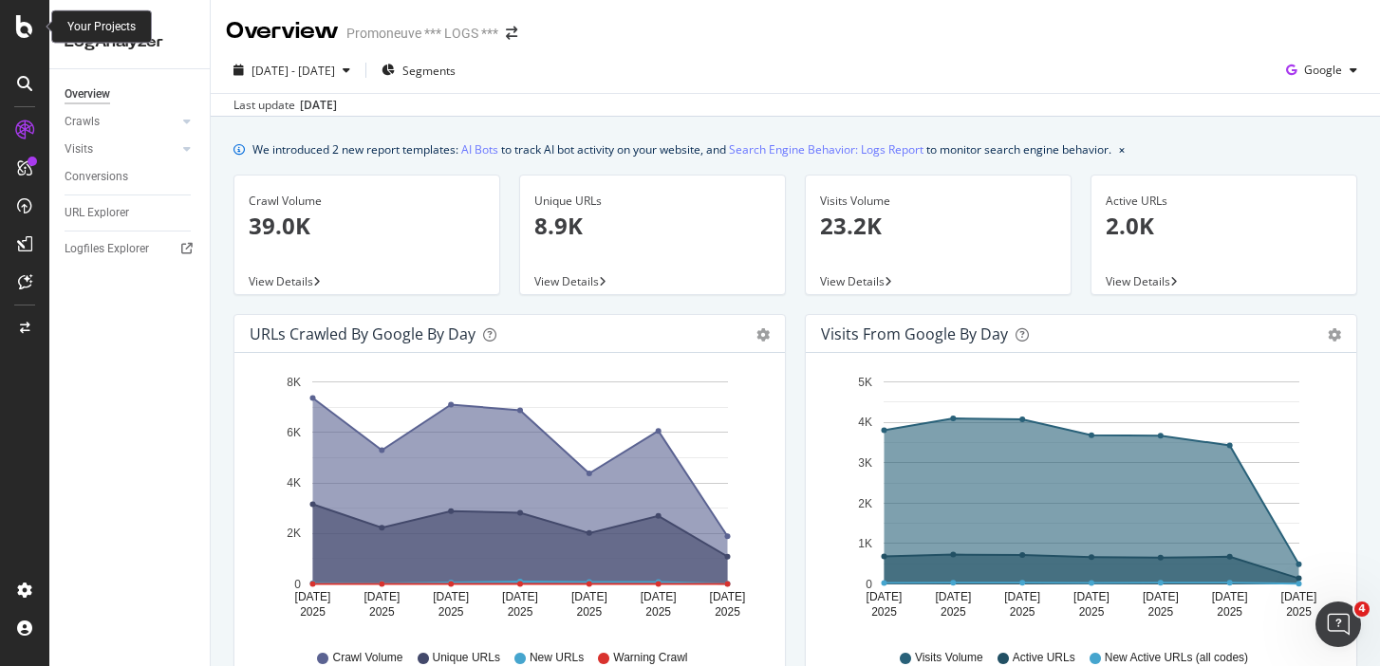
click at [27, 29] on icon at bounding box center [24, 26] width 17 height 23
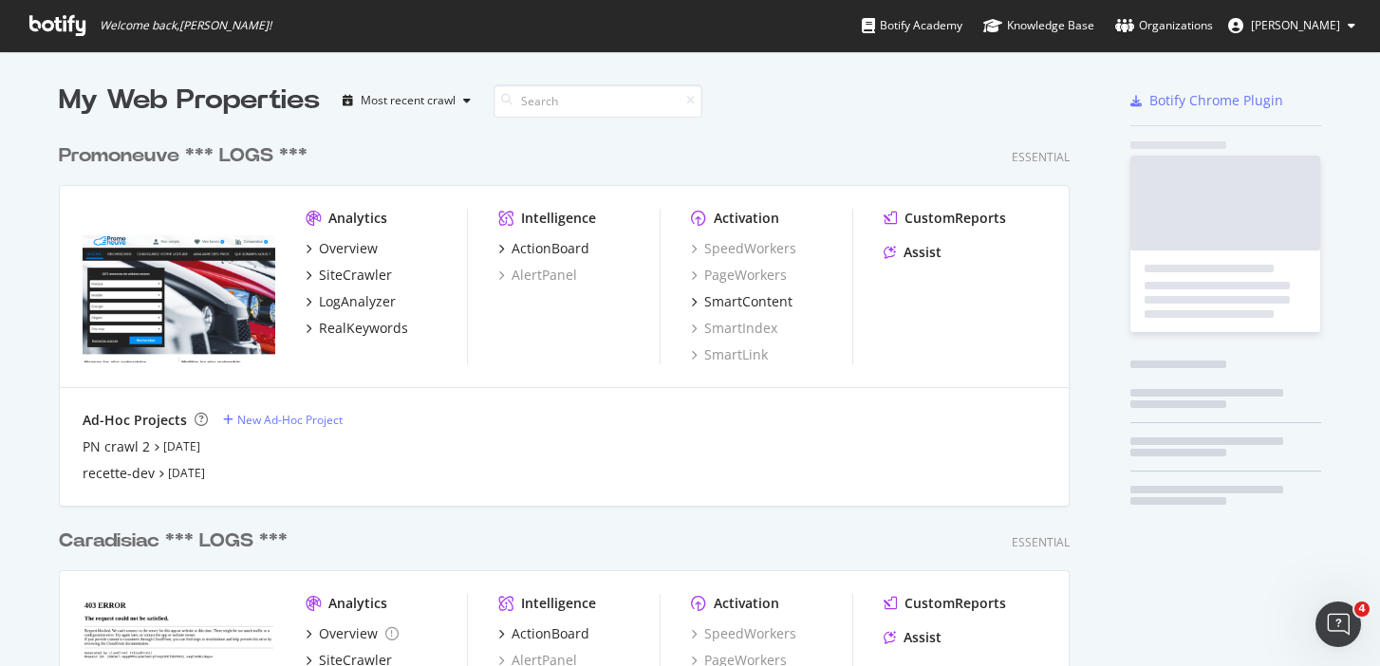
scroll to position [666, 1380]
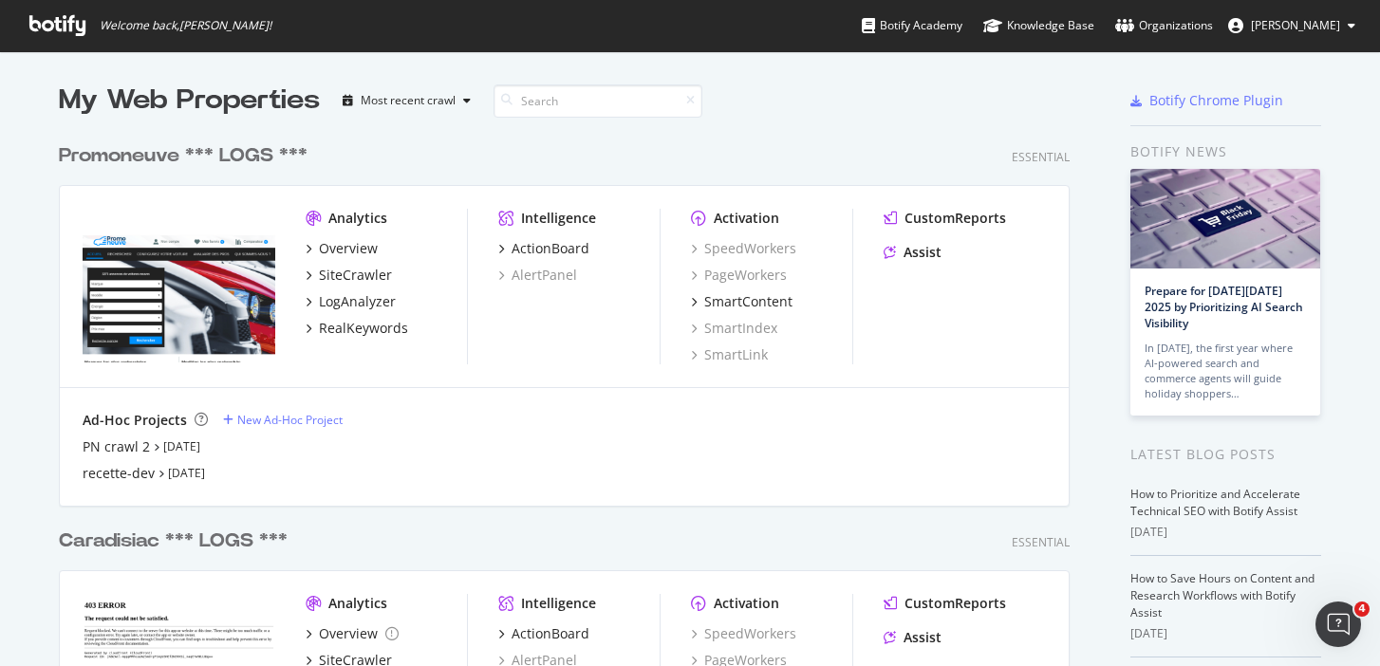
click at [184, 296] on img "grid" at bounding box center [179, 286] width 193 height 154
click at [354, 248] on div "Overview" at bounding box center [348, 248] width 59 height 19
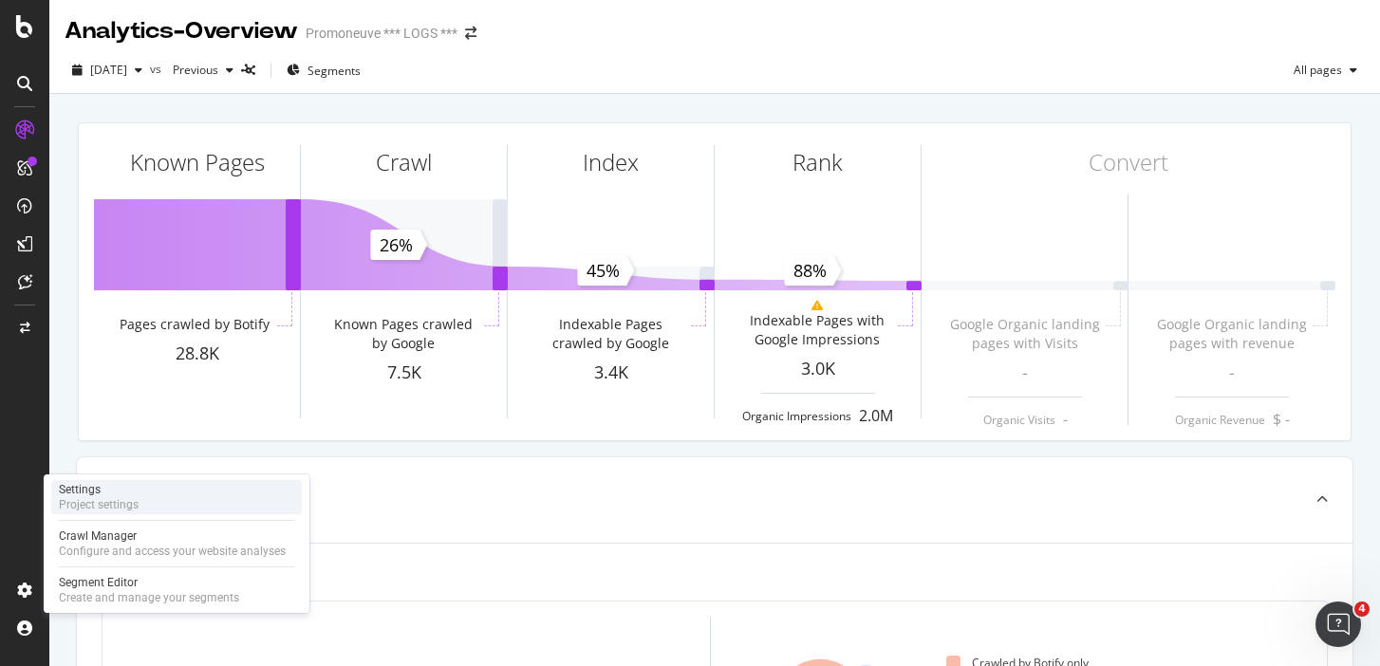
click at [139, 506] on div "Settings Project settings" at bounding box center [176, 497] width 251 height 34
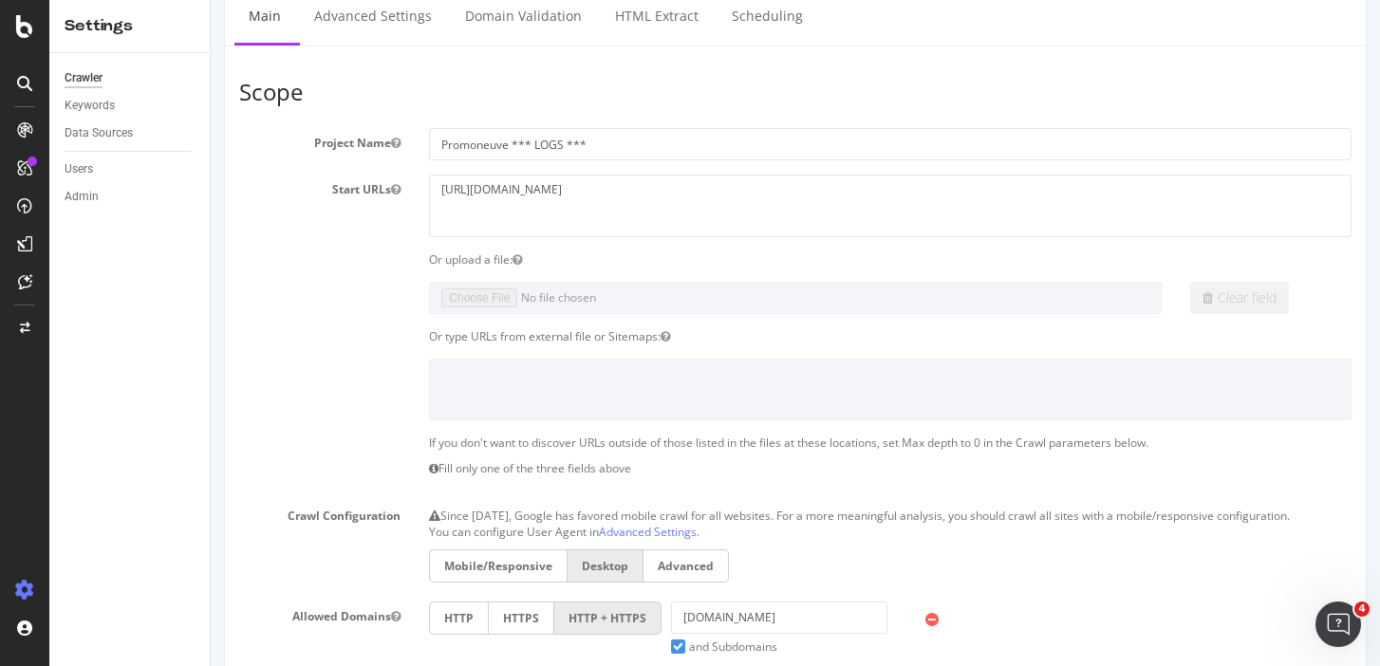
scroll to position [105, 0]
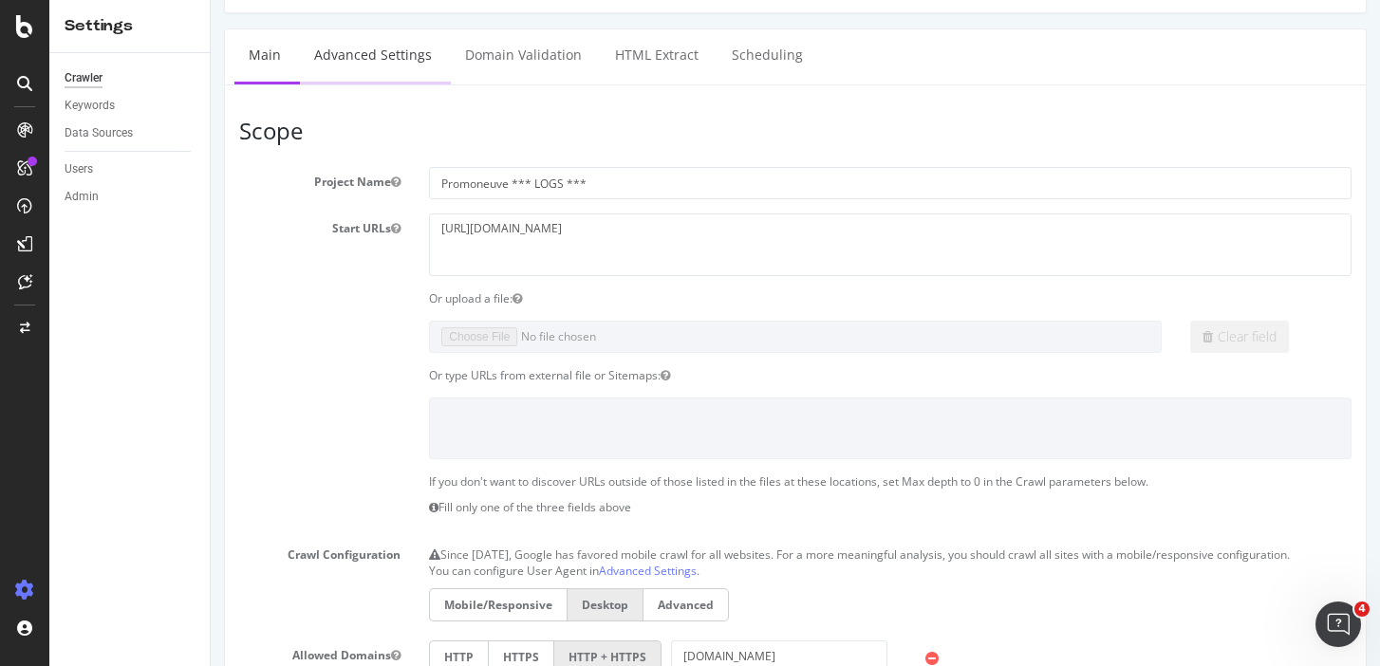
click at [392, 57] on link "Advanced Settings" at bounding box center [373, 55] width 146 height 52
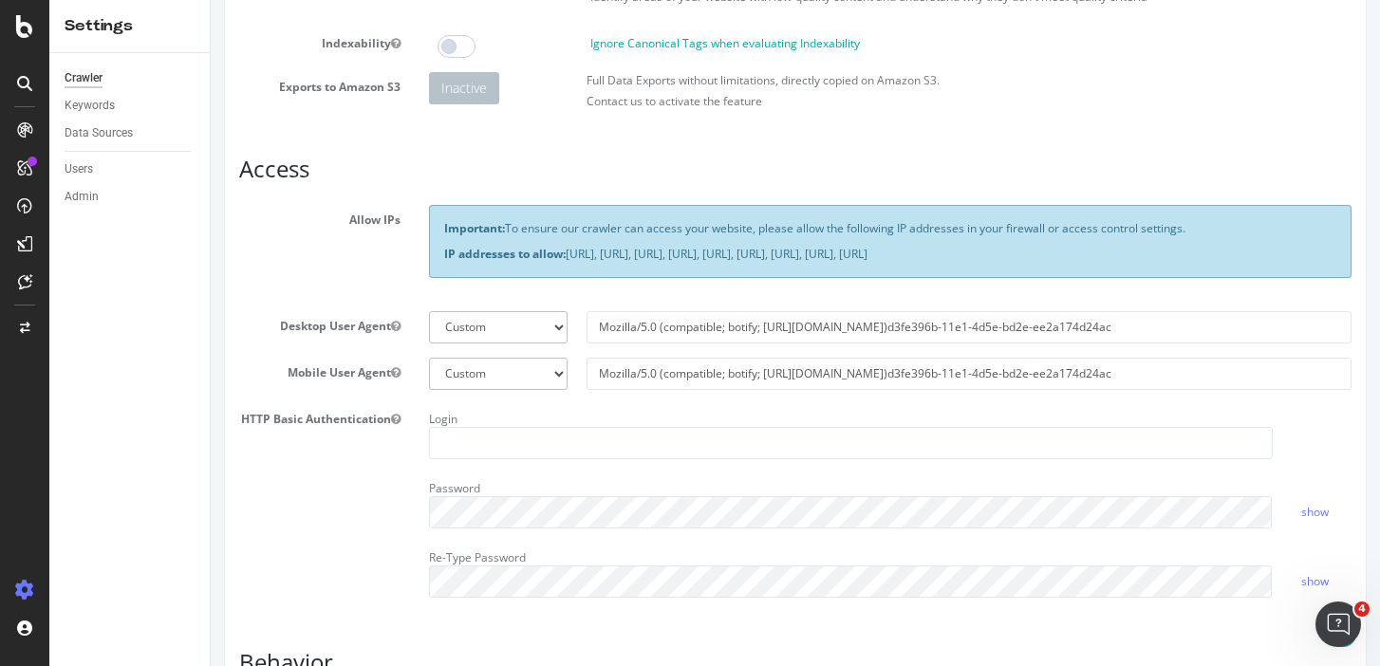
scroll to position [221, 0]
drag, startPoint x: 572, startPoint y: 252, endPoint x: 589, endPoint y: 267, distance: 22.9
click at [589, 260] on p "IP addresses to allow: 31.41.37.0/24, 44.206.2.192/26, 15.235.106.96/27, 52.6.2…" at bounding box center [890, 252] width 892 height 16
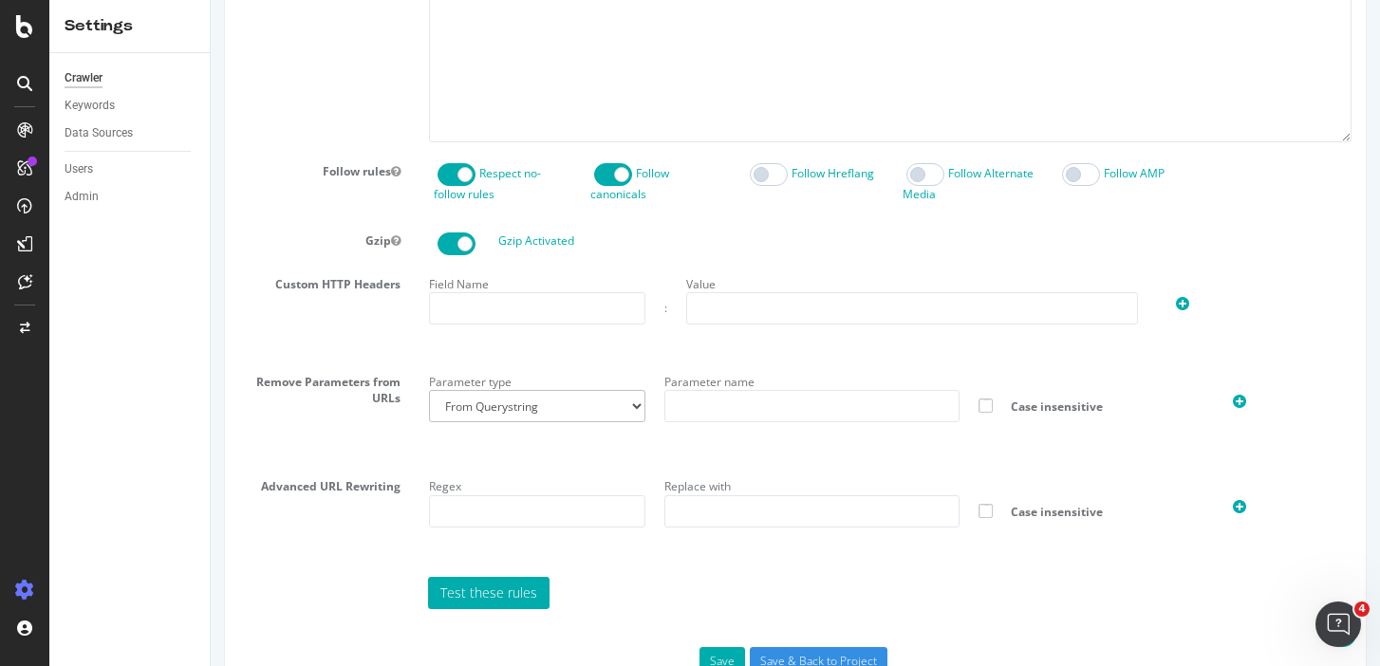
scroll to position [954, 0]
click at [584, 420] on select "From Querystring From Semicolon" at bounding box center [537, 404] width 216 height 32
select select "semicolon"
click at [774, 419] on input "text" at bounding box center [811, 404] width 295 height 32
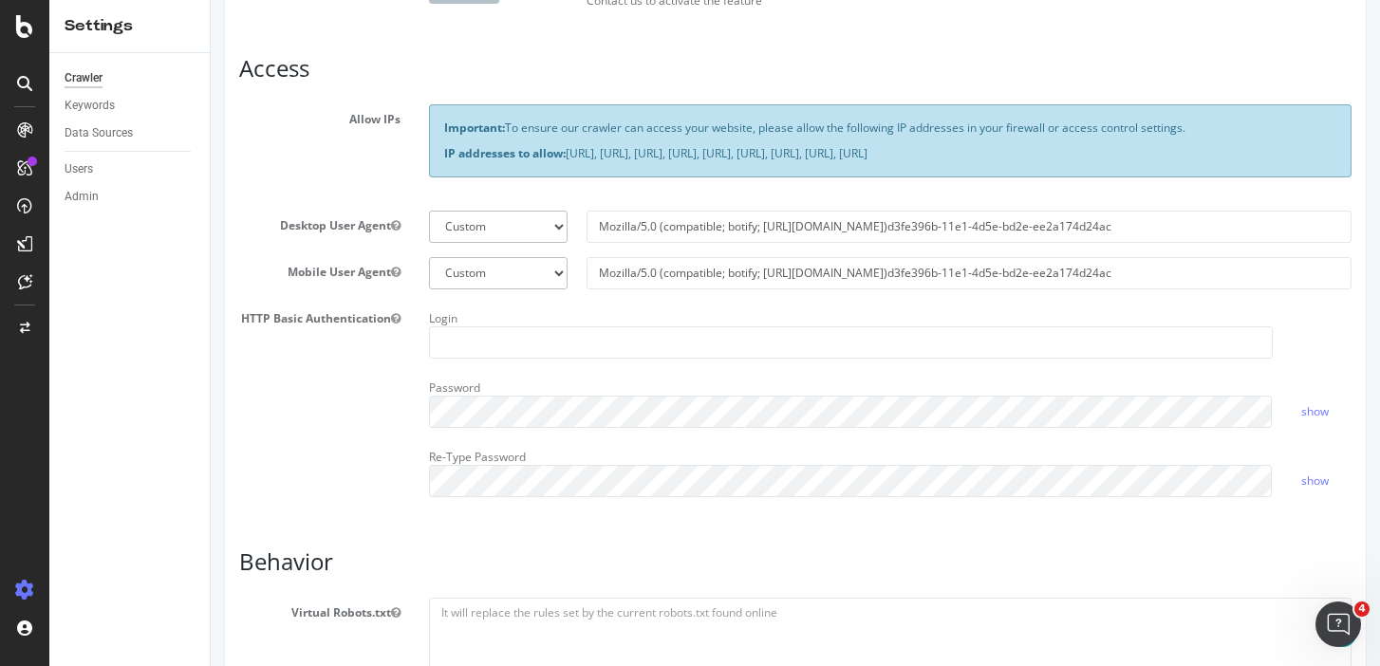
scroll to position [327, 0]
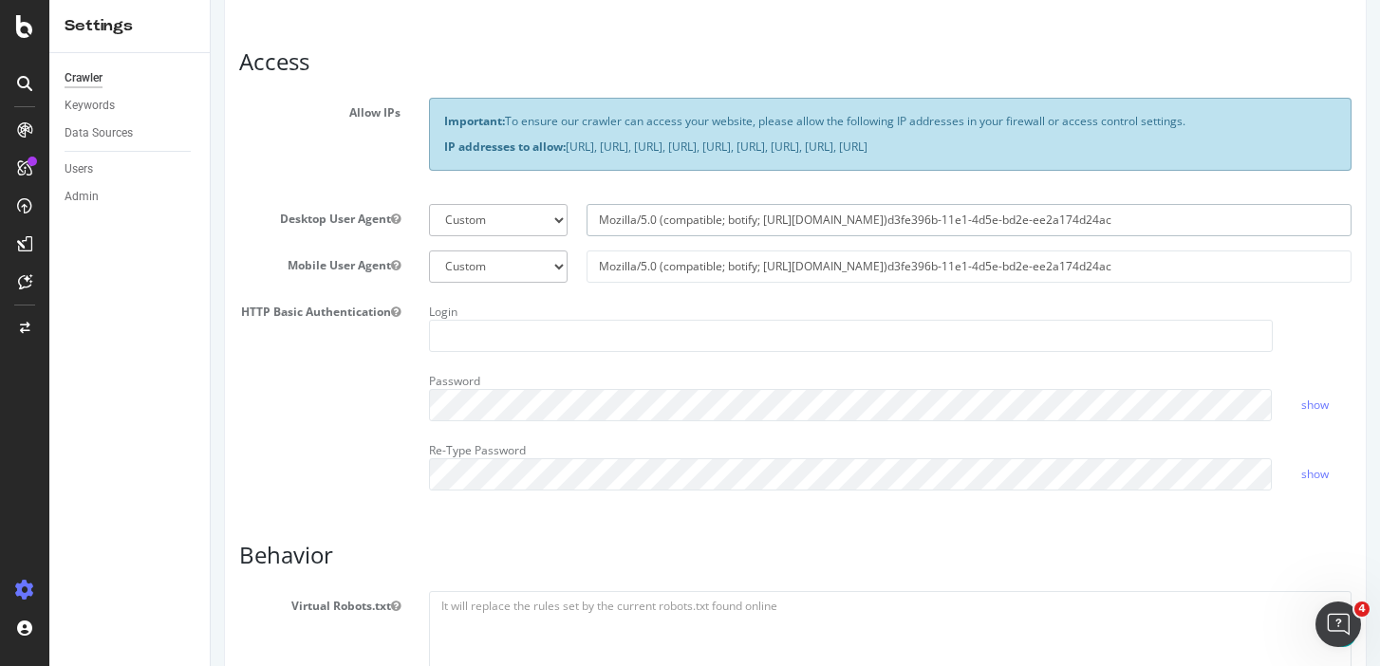
click at [635, 233] on input "Mozilla/5.0 (compatible; botify; [URL][DOMAIN_NAME])d3fe396b-11e1-4d5e-bd2e-ee2…" at bounding box center [969, 220] width 765 height 32
click at [825, 236] on input "Mozilla/5.0 (compatible; botify; [URL][DOMAIN_NAME])d3fe396b-11e1-4d5e-bd2e-ee2…" at bounding box center [969, 220] width 765 height 32
click at [909, 236] on input "Mozilla/5.0 (compatible; botify; [URL][DOMAIN_NAME])d3fe396b-11e1-4d5e-bd2e-ee2…" at bounding box center [969, 220] width 765 height 32
drag, startPoint x: 597, startPoint y: 233, endPoint x: 1059, endPoint y: 241, distance: 462.3
click at [1059, 236] on input "Mozilla/5.0 (compatible; botify; [URL][DOMAIN_NAME])d3fe396b-11e1-4d5e-bd2e-ee2…" at bounding box center [969, 220] width 765 height 32
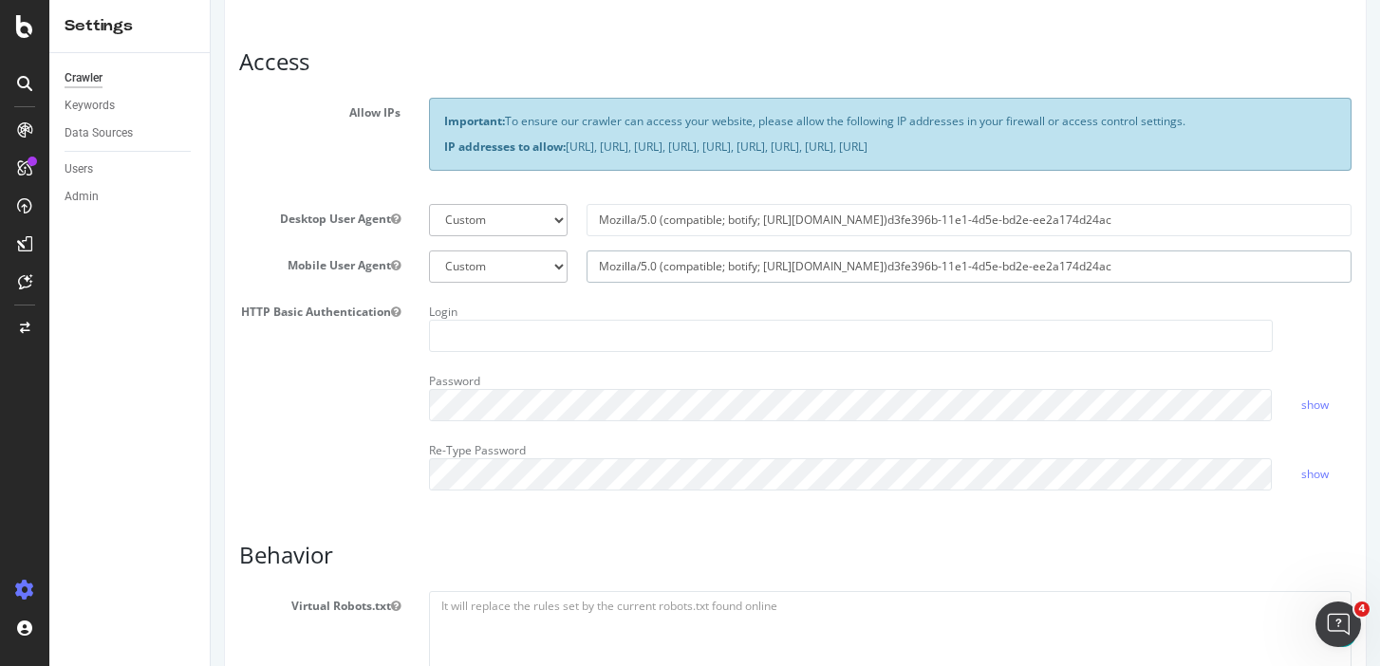
click at [1091, 283] on input "Mozilla/5.0 (compatible; botify; [URL][DOMAIN_NAME])d3fe396b-11e1-4d5e-bd2e-ee2…" at bounding box center [969, 267] width 765 height 32
click at [1090, 283] on input "Mozilla/5.0 (compatible; botify; [URL][DOMAIN_NAME])d3fe396b-11e1-4d5e-bd2e-ee2…" at bounding box center [969, 267] width 765 height 32
click at [722, 283] on input "Mozilla/5.0 (compatible; botify; [URL][DOMAIN_NAME])d3fe396b-11e1-4d5e-bd2e-ee2…" at bounding box center [969, 267] width 765 height 32
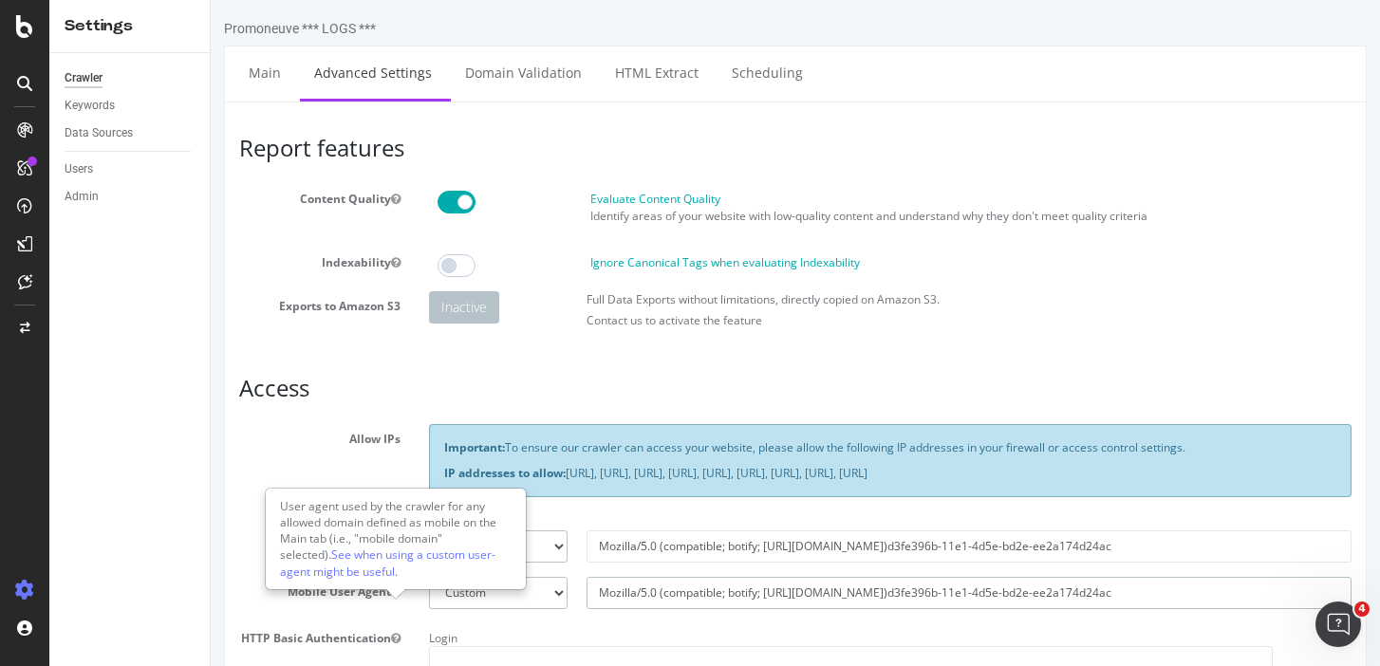
scroll to position [4, 0]
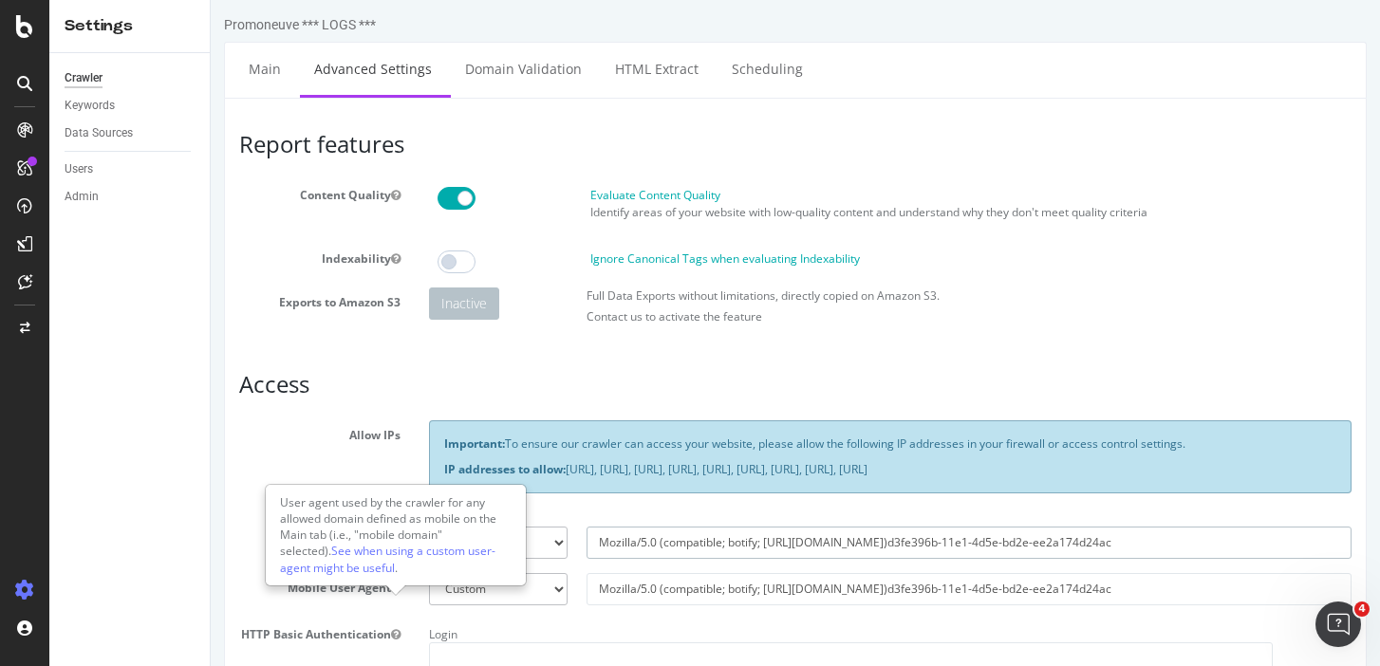
click at [841, 559] on input "Mozilla/5.0 (compatible; botify; [URL][DOMAIN_NAME])d3fe396b-11e1-4d5e-bd2e-ee2…" at bounding box center [969, 543] width 765 height 32
click at [29, 33] on icon at bounding box center [24, 26] width 17 height 23
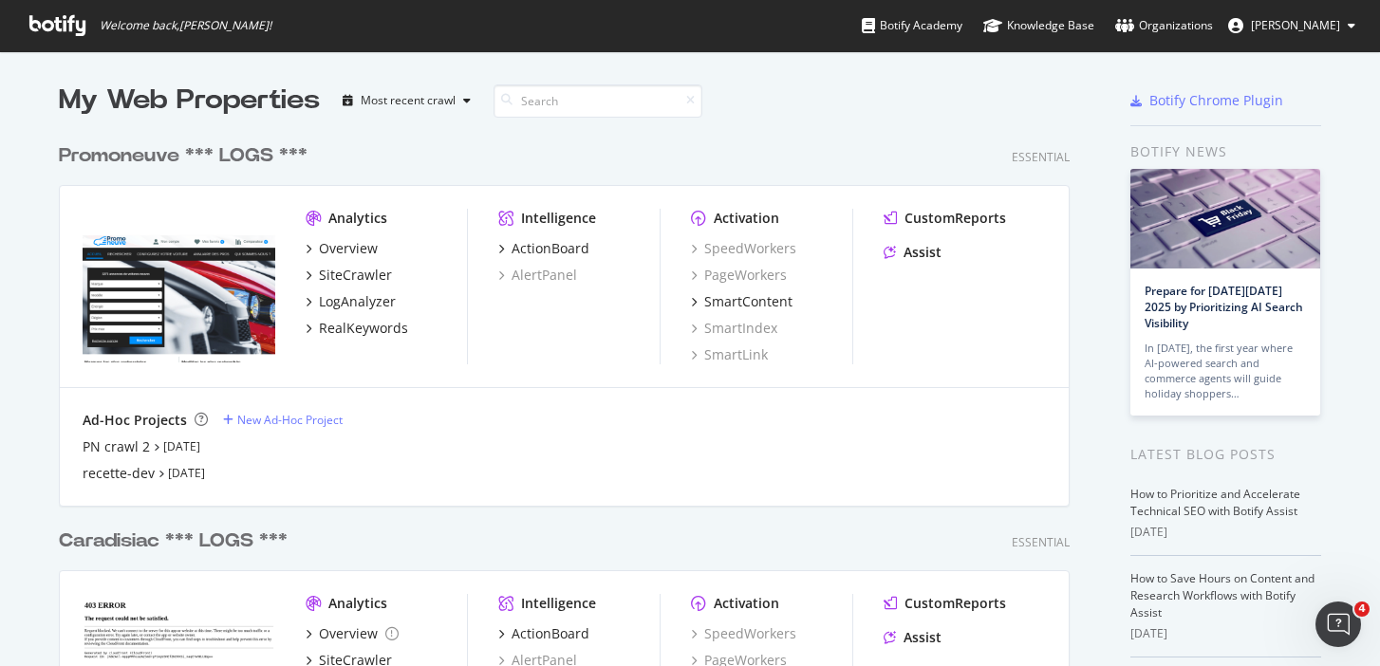
click at [265, 255] on img "grid" at bounding box center [179, 286] width 193 height 154
click at [225, 272] on img "grid" at bounding box center [179, 286] width 193 height 154
click at [353, 250] on div "Overview" at bounding box center [348, 248] width 59 height 19
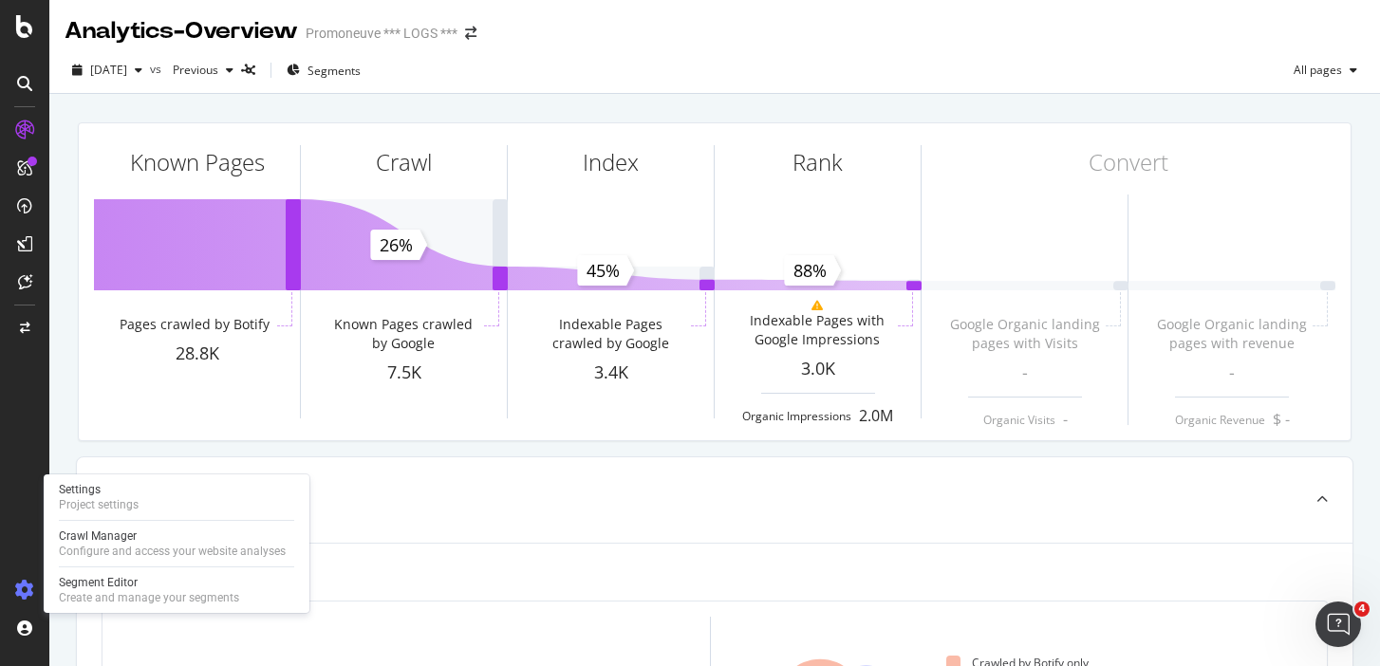
click at [20, 593] on icon at bounding box center [24, 590] width 19 height 19
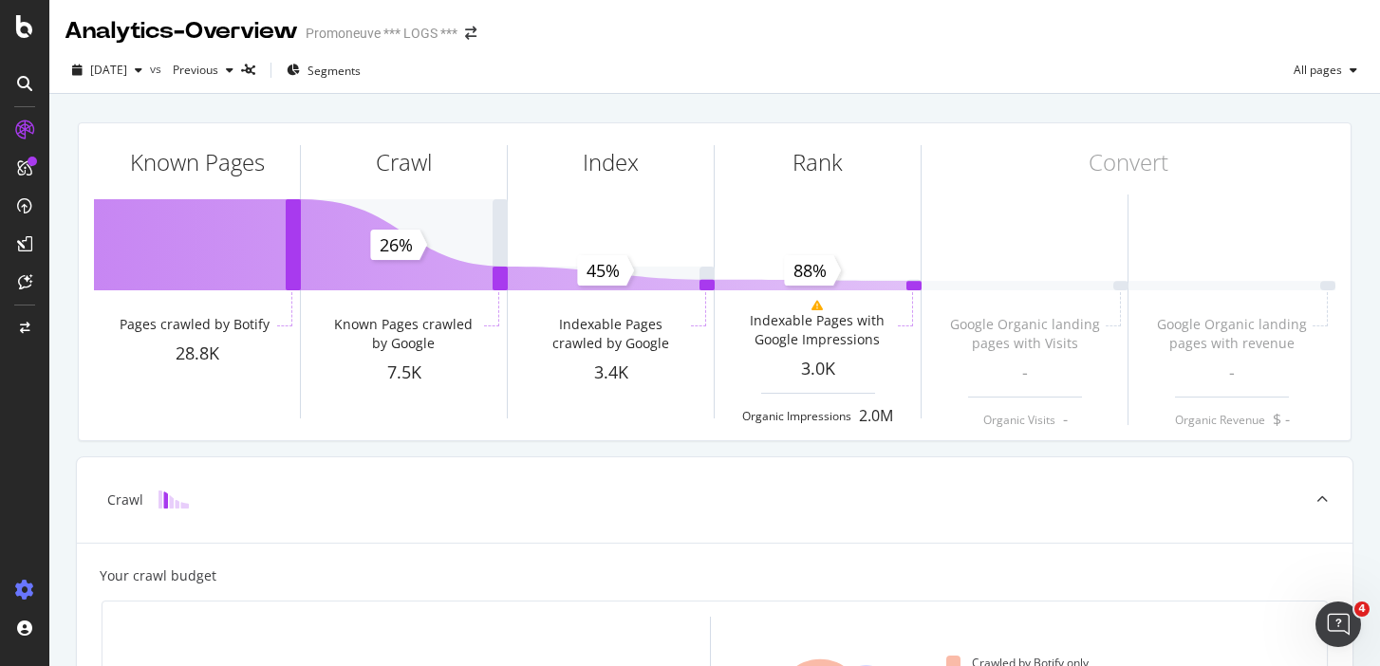
click at [25, 591] on icon at bounding box center [24, 590] width 19 height 19
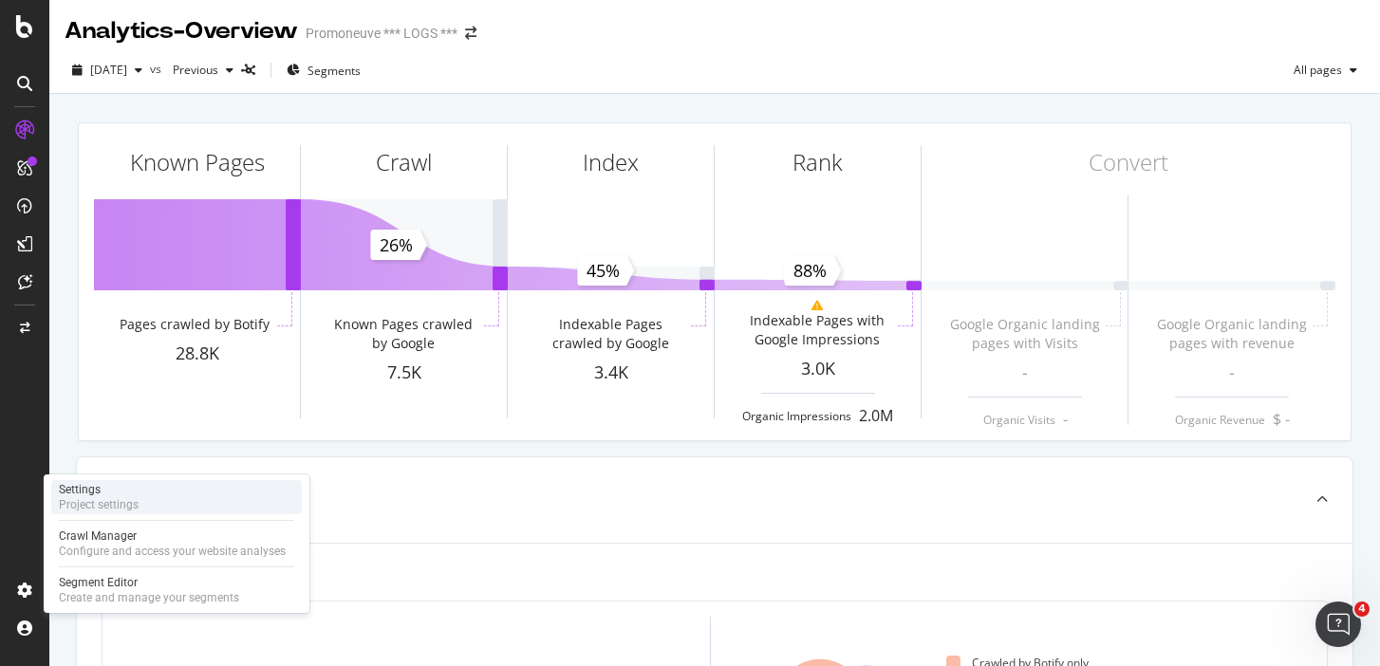
click at [108, 509] on div "Project settings" at bounding box center [99, 504] width 80 height 15
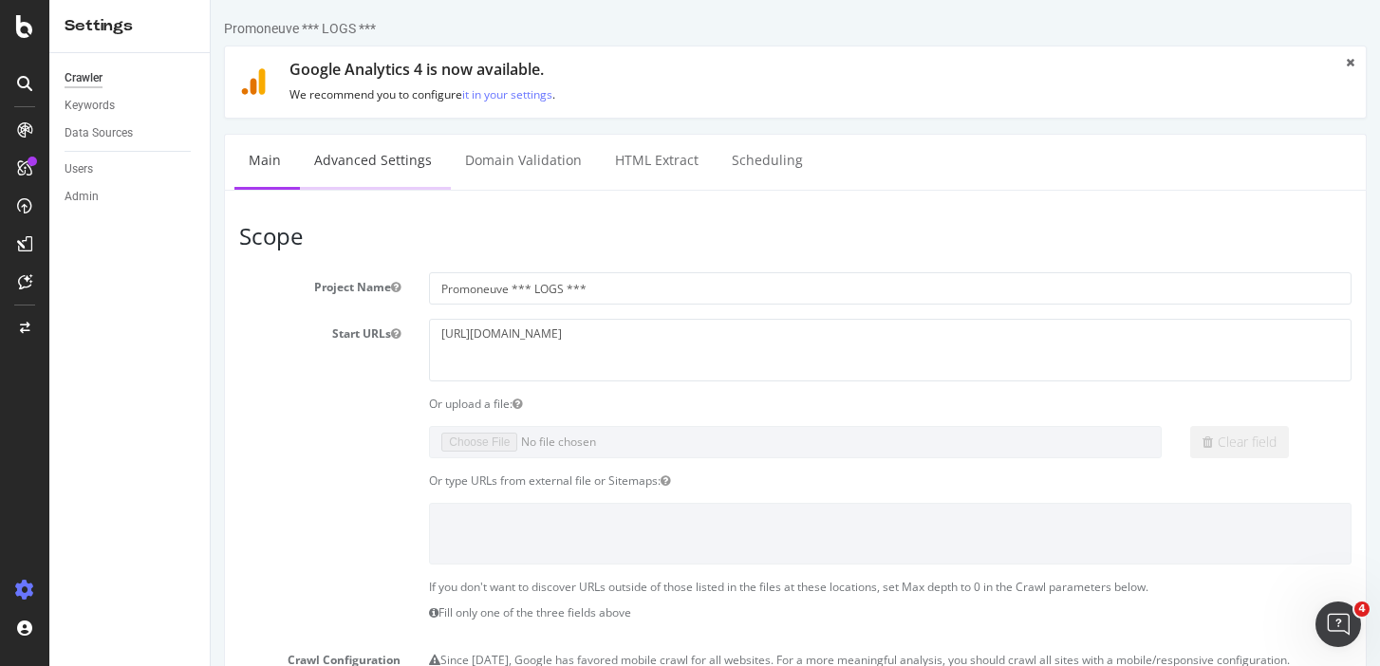
click at [398, 161] on link "Advanced Settings" at bounding box center [373, 161] width 146 height 52
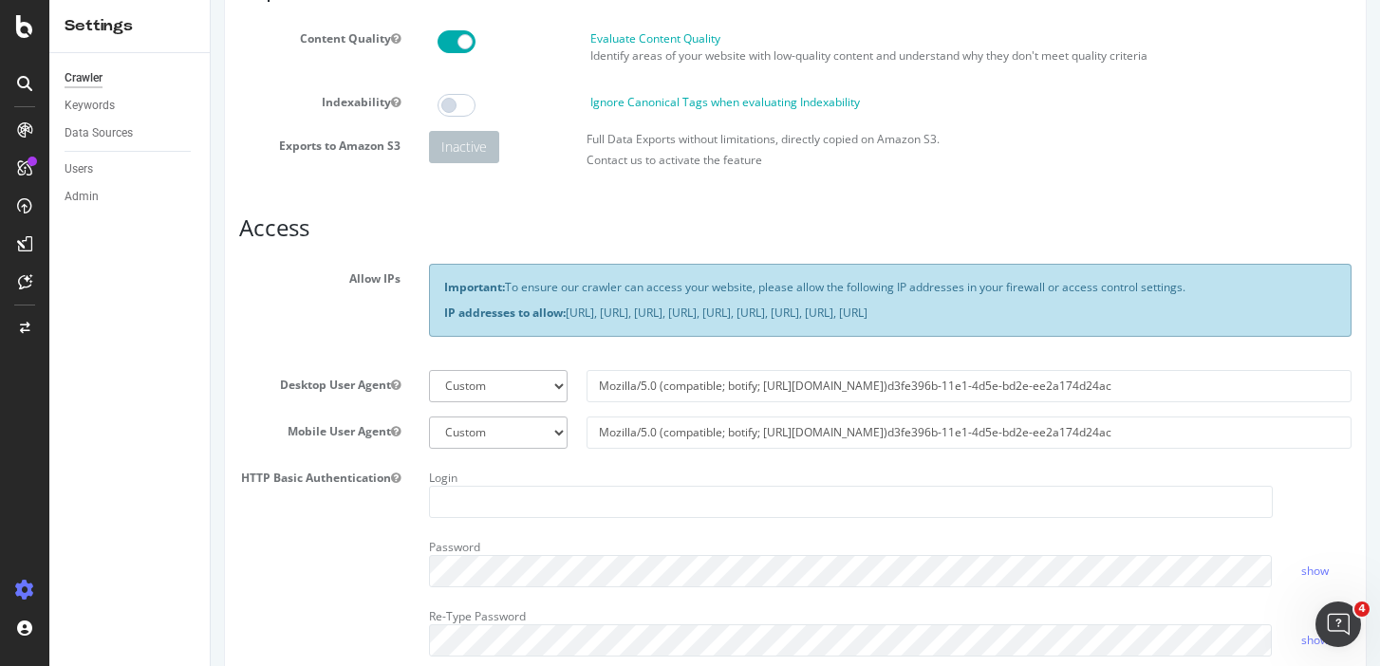
scroll to position [163, 0]
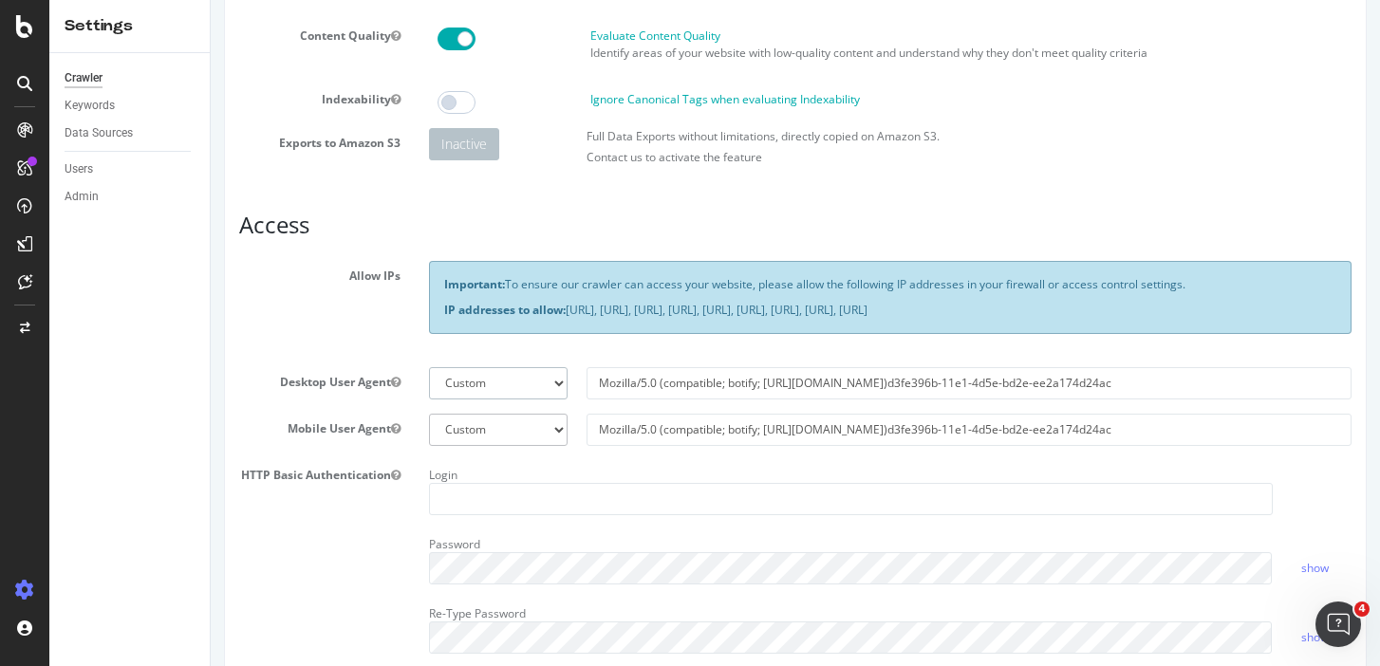
click at [527, 391] on select "Botify Googlebot Chrome Firefox Edge Custom" at bounding box center [498, 383] width 138 height 32
select select "Mozilla/5.0 (compatible; botify; http://botify.com)"
type input "Mozilla/5.0 (compatible; botify; http://botify.com)"
click at [494, 446] on select "Botify Googlebot Safari iPhone Safari iPad Chrome Android Custom" at bounding box center [498, 430] width 138 height 32
select select "Mozilla/5.0 Mobile (compatible; botify; http://botify.com)"
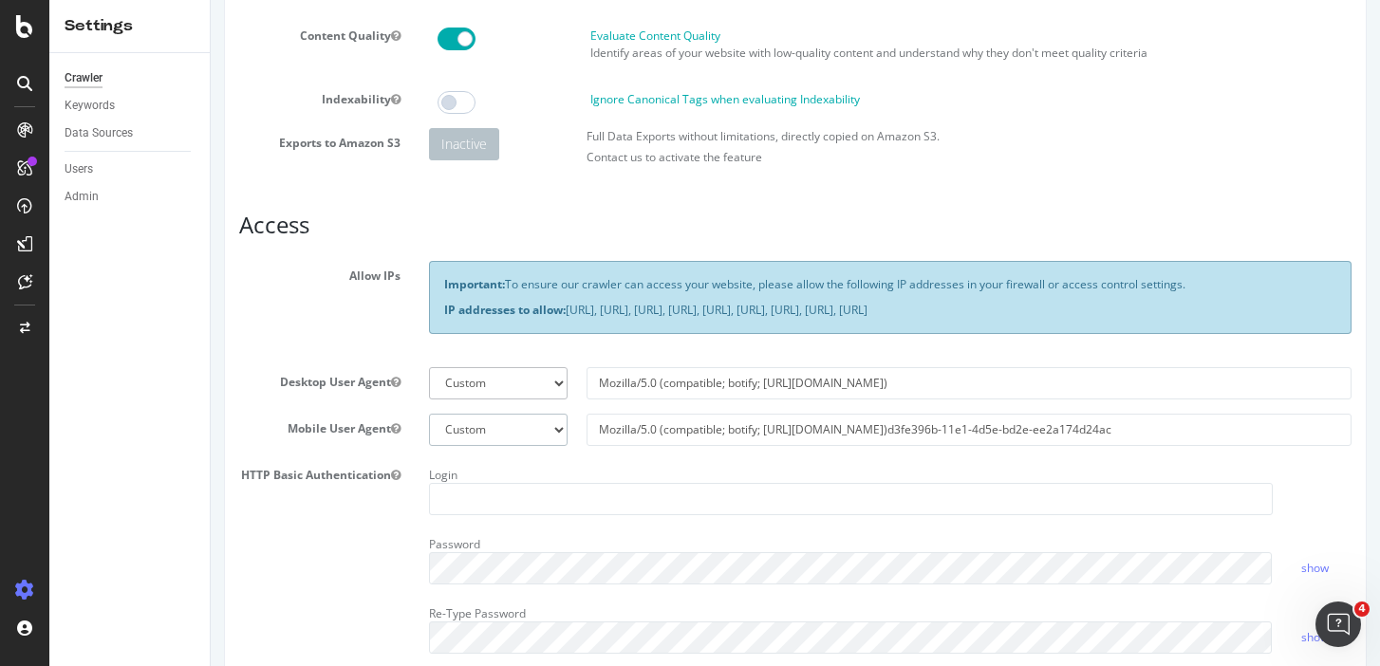
type input "Mozilla/5.0 Mobile (compatible; botify; http://botify.com)"
click at [890, 400] on input "Mozilla/5.0 (compatible; botify; http://botify.com)" at bounding box center [969, 383] width 765 height 32
click at [960, 446] on input "Mozilla/5.0 Mobile (compatible; botify; http://botify.com)" at bounding box center [969, 430] width 765 height 32
drag, startPoint x: 958, startPoint y: 461, endPoint x: 654, endPoint y: 403, distance: 309.2
click at [654, 403] on section "Allow IPs Important: To ensure our crawler can access your website, please allo…" at bounding box center [795, 464] width 1112 height 407
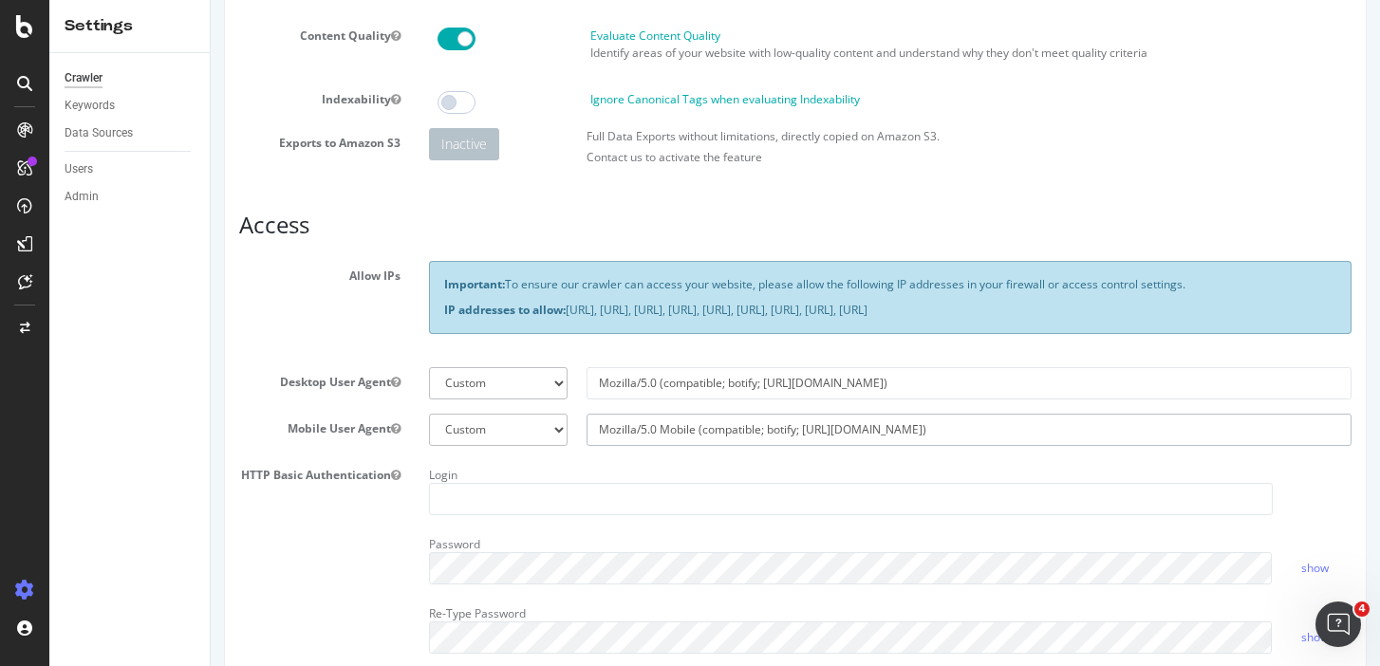
select select
drag, startPoint x: 903, startPoint y: 401, endPoint x: 533, endPoint y: 383, distance: 369.7
click at [533, 383] on div "Botify Googlebot Chrome Firefox Edge Custom Mozilla/5.0 (compatible; botify; ht…" at bounding box center [891, 383] width 942 height 32
select select
click at [532, 400] on select "Botify Googlebot Chrome Firefox Edge Custom" at bounding box center [498, 383] width 138 height 32
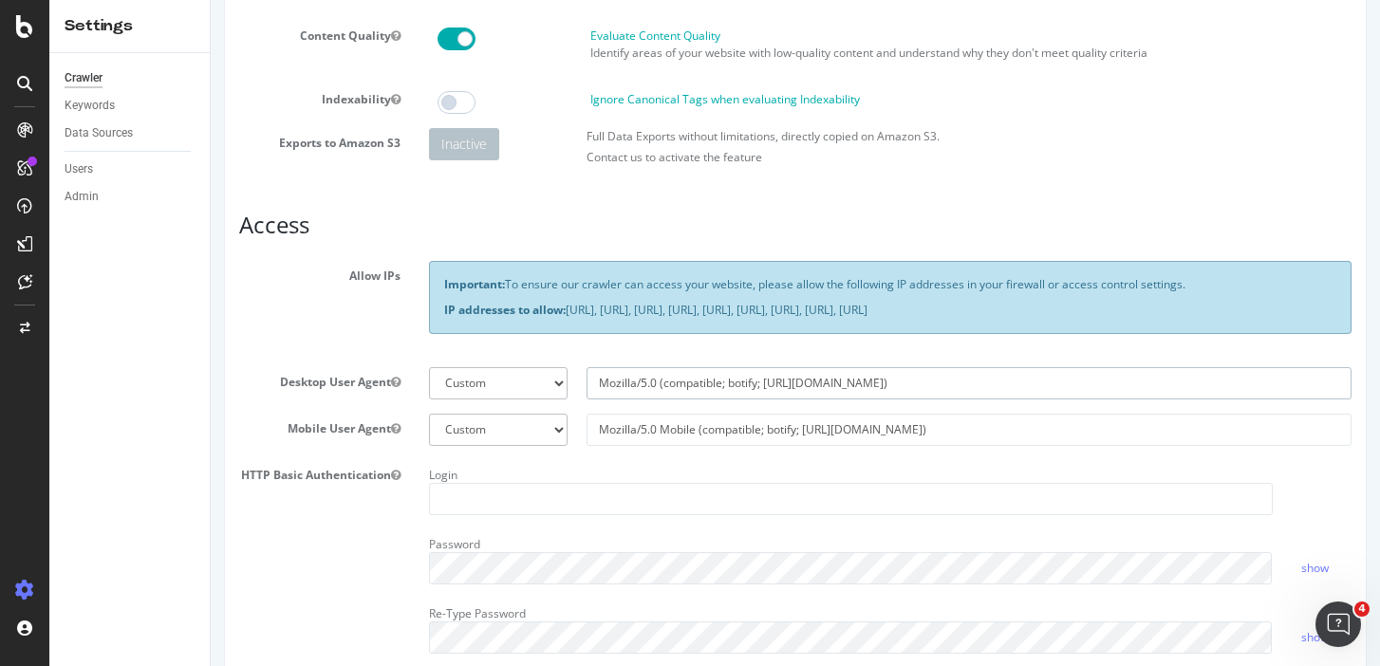
click at [903, 392] on input "Mozilla/5.0 (compatible; botify; http://botify.com)" at bounding box center [969, 383] width 765 height 32
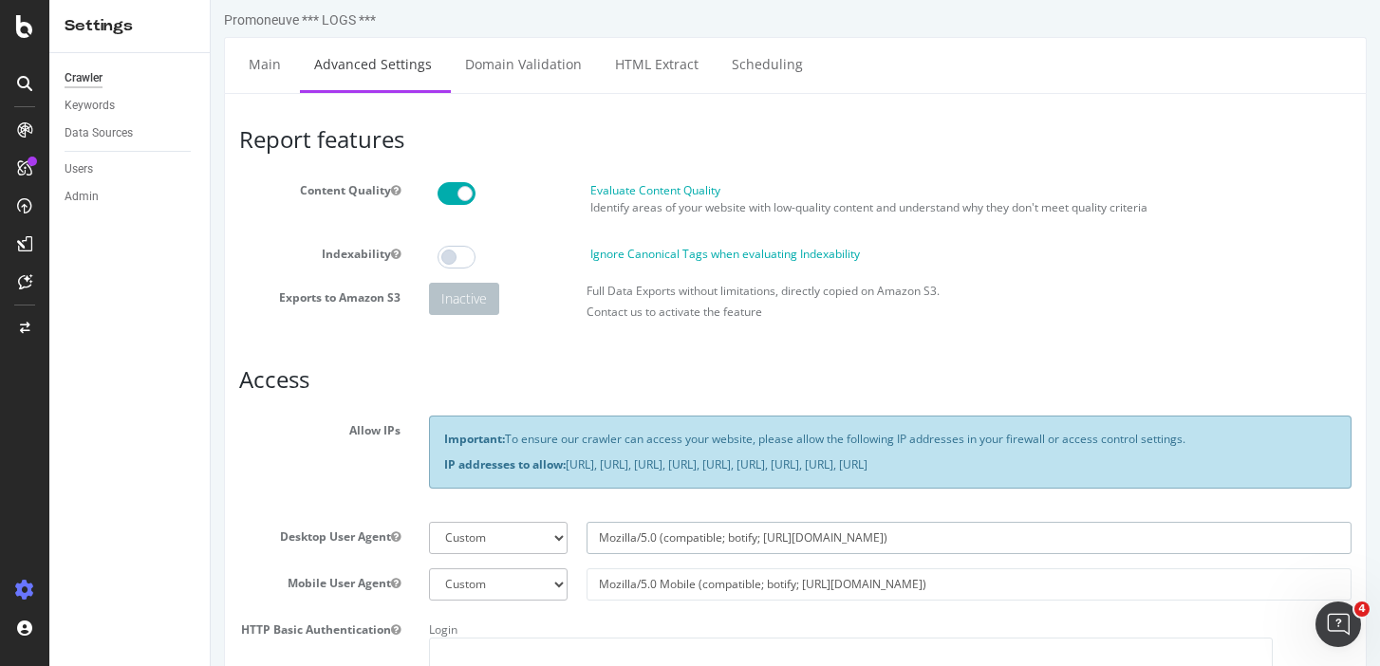
scroll to position [11, 0]
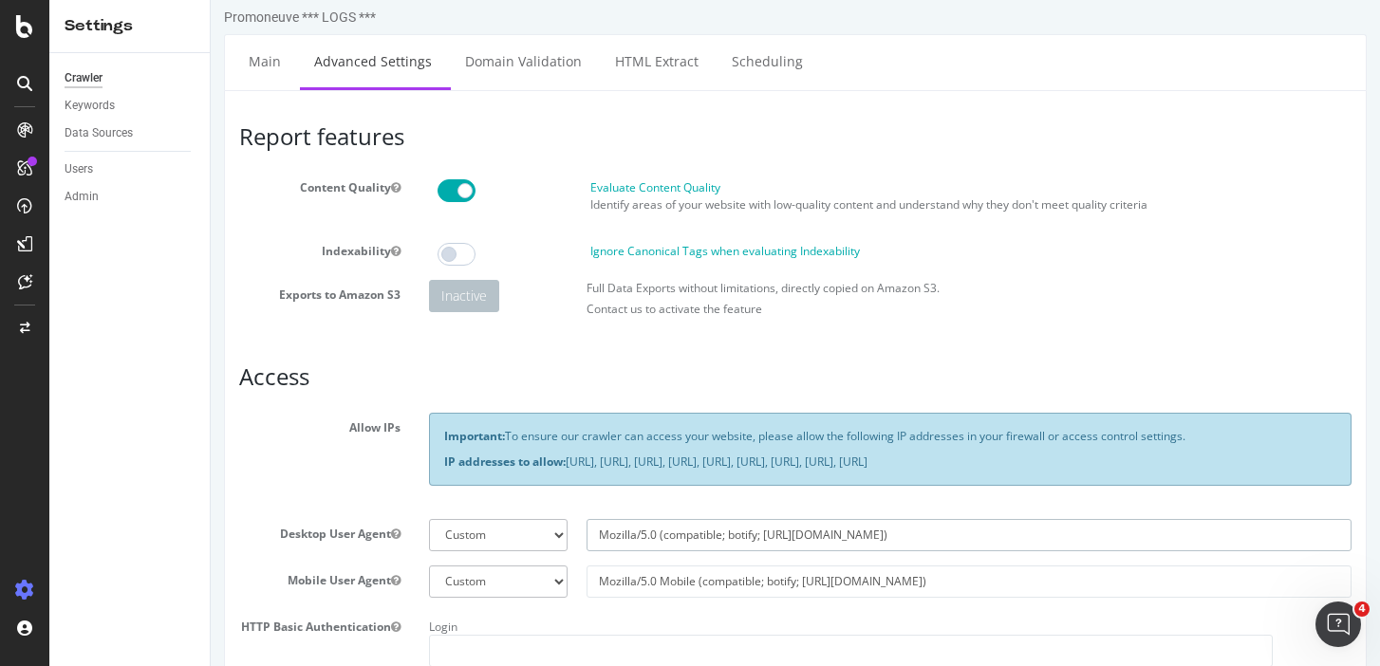
paste input "*d3fe396b-11e1-4d5e-bd2e-ee2a174d24ac"
click at [861, 547] on input "Mozilla/5.0 (compatible; botify; http://botify.com)*d3fe396b-11e1-4d5e-bd2e-ee2…" at bounding box center [969, 535] width 765 height 32
type input "Mozilla/5.0 (compatible; botify; [URL][DOMAIN_NAME])d3fe396b-11e1-4d5e-bd2e-ee2…"
click at [911, 598] on input "Mozilla/5.0 Mobile (compatible; botify; http://botify.com)" at bounding box center [969, 582] width 765 height 32
paste input "*d3fe396b-11e1-4d5e-bd2e-ee2a174d24ac"
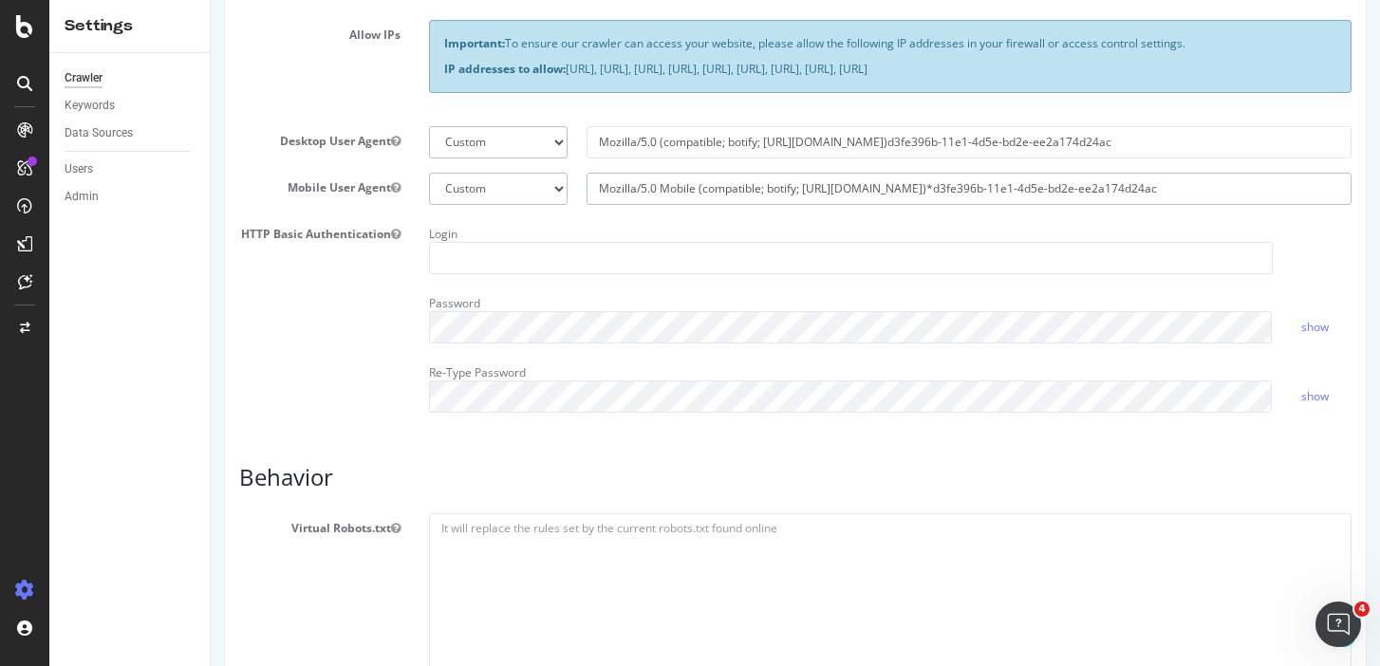
scroll to position [402, 0]
click at [903, 205] on input "Mozilla/5.0 Mobile (compatible; botify; http://botify.com)*d3fe396b-11e1-4d5e-b…" at bounding box center [969, 191] width 765 height 32
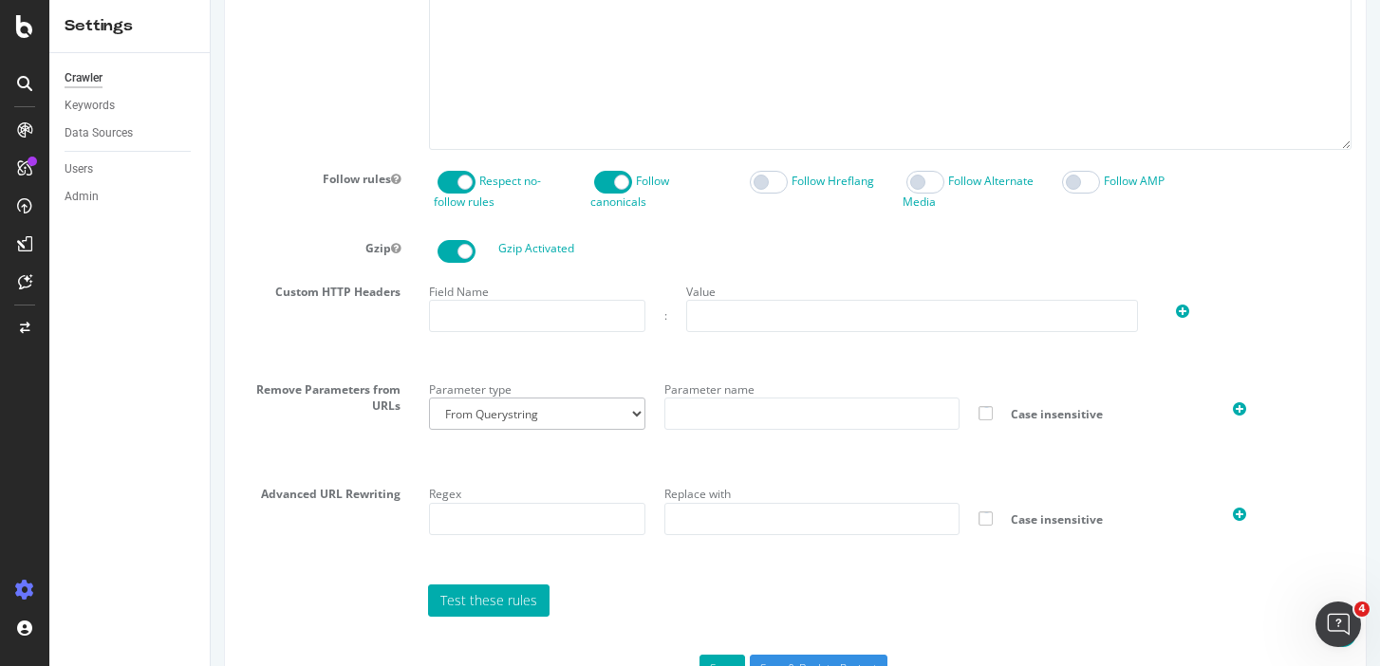
scroll to position [1026, 0]
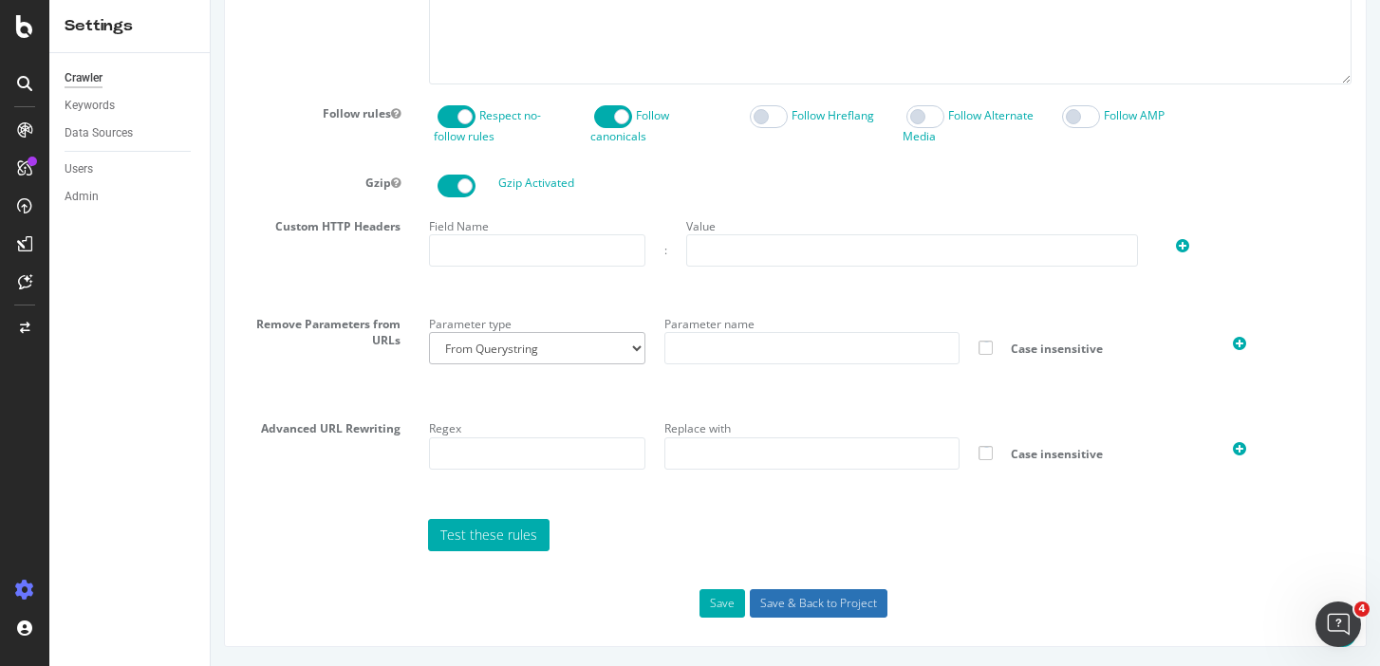
type input "Mozilla/5.0 Mobile (compatible; botify; [URL][DOMAIN_NAME])d3fe396b-11e1-4d5e-b…"
click at [777, 594] on input "Save & Back to Project" at bounding box center [819, 603] width 138 height 28
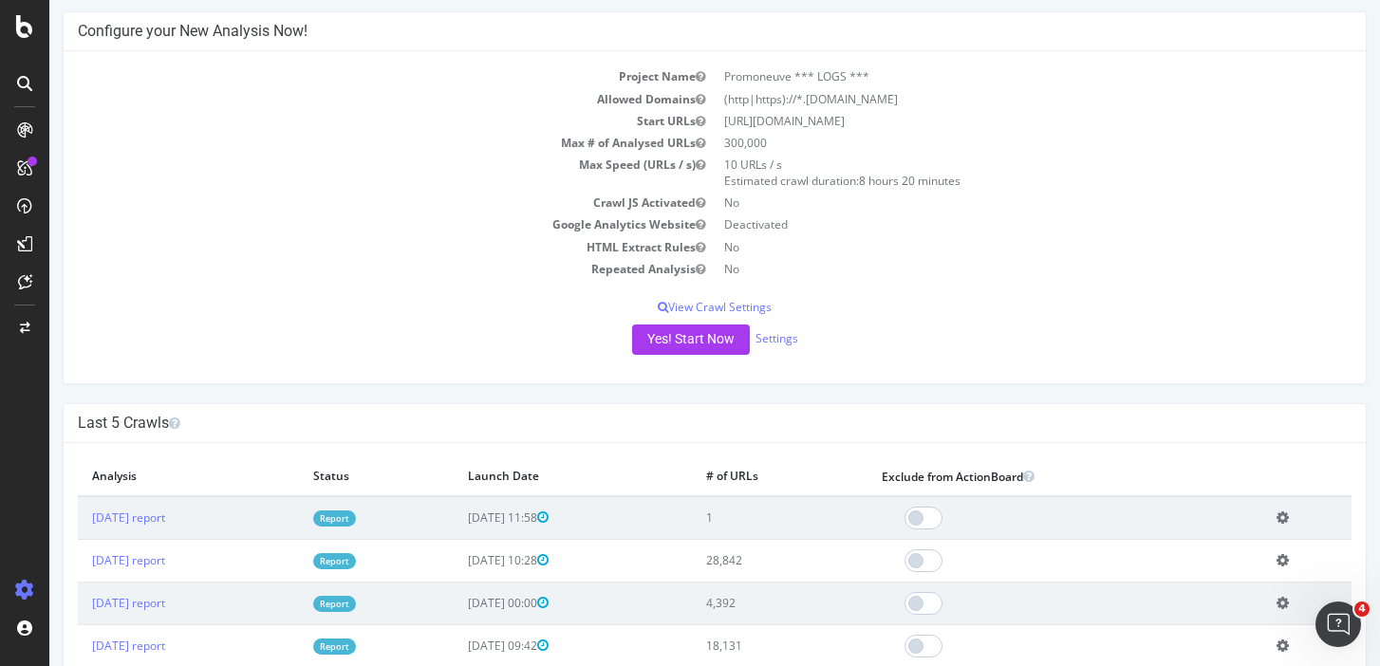
scroll to position [150, 0]
click at [701, 342] on button "Yes! Start Now" at bounding box center [691, 341] width 118 height 30
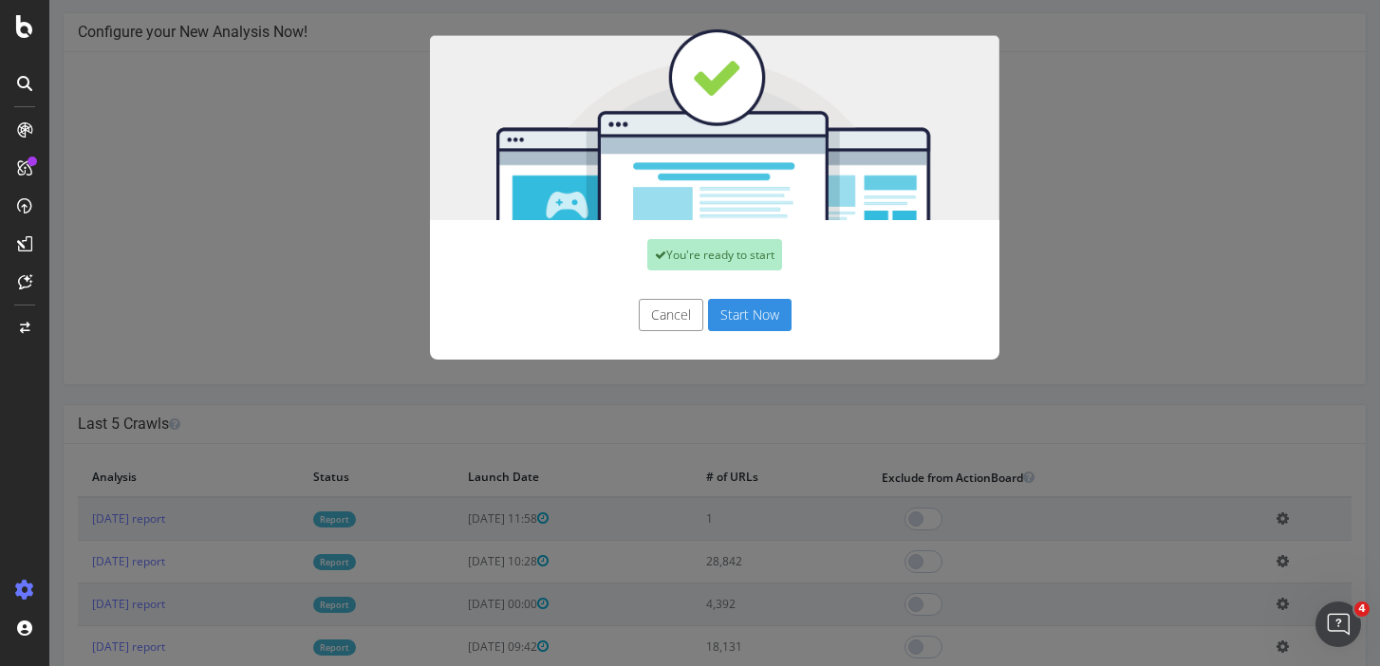
click at [742, 322] on button "Start Now" at bounding box center [750, 315] width 84 height 32
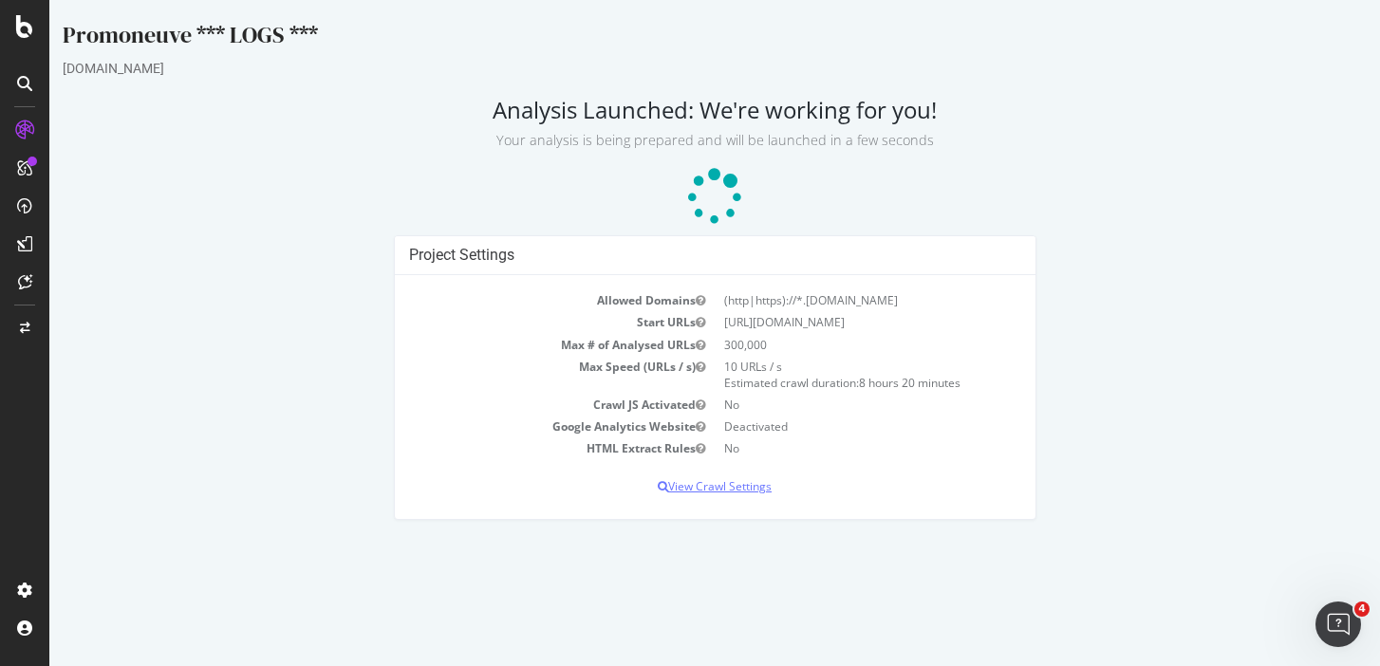
click at [719, 493] on p "View Crawl Settings" at bounding box center [715, 486] width 612 height 16
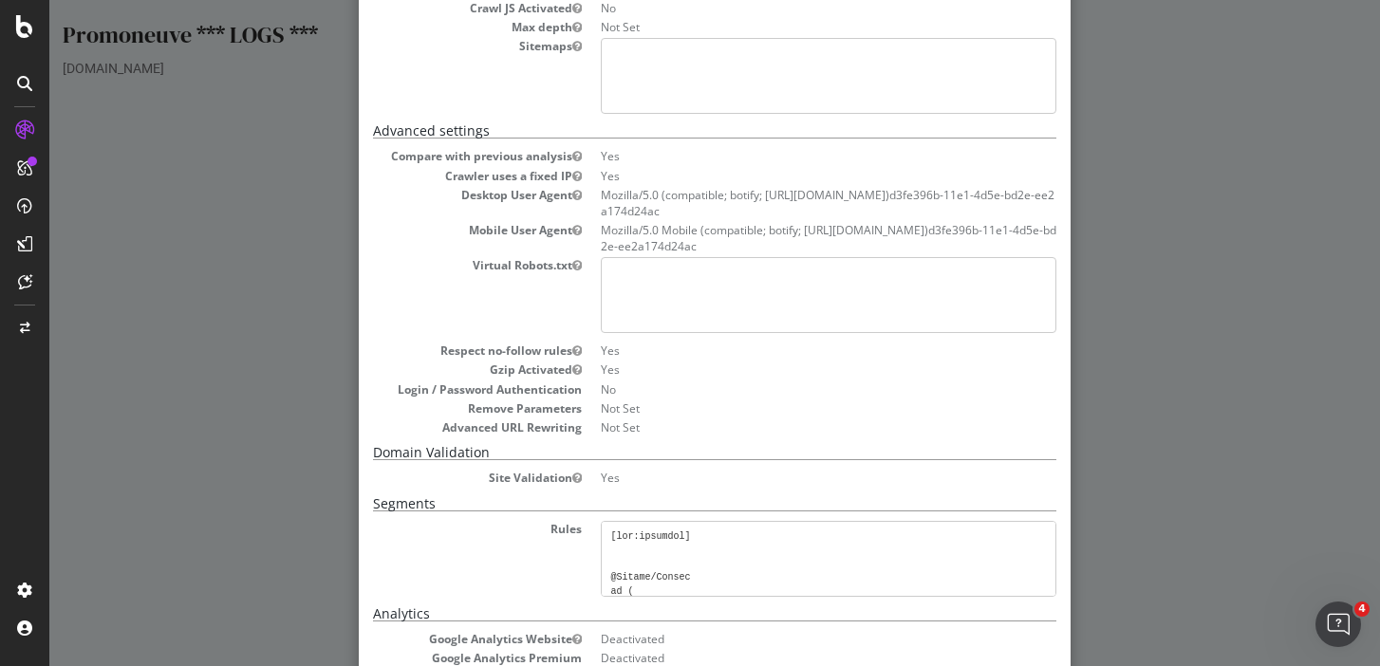
scroll to position [231, 0]
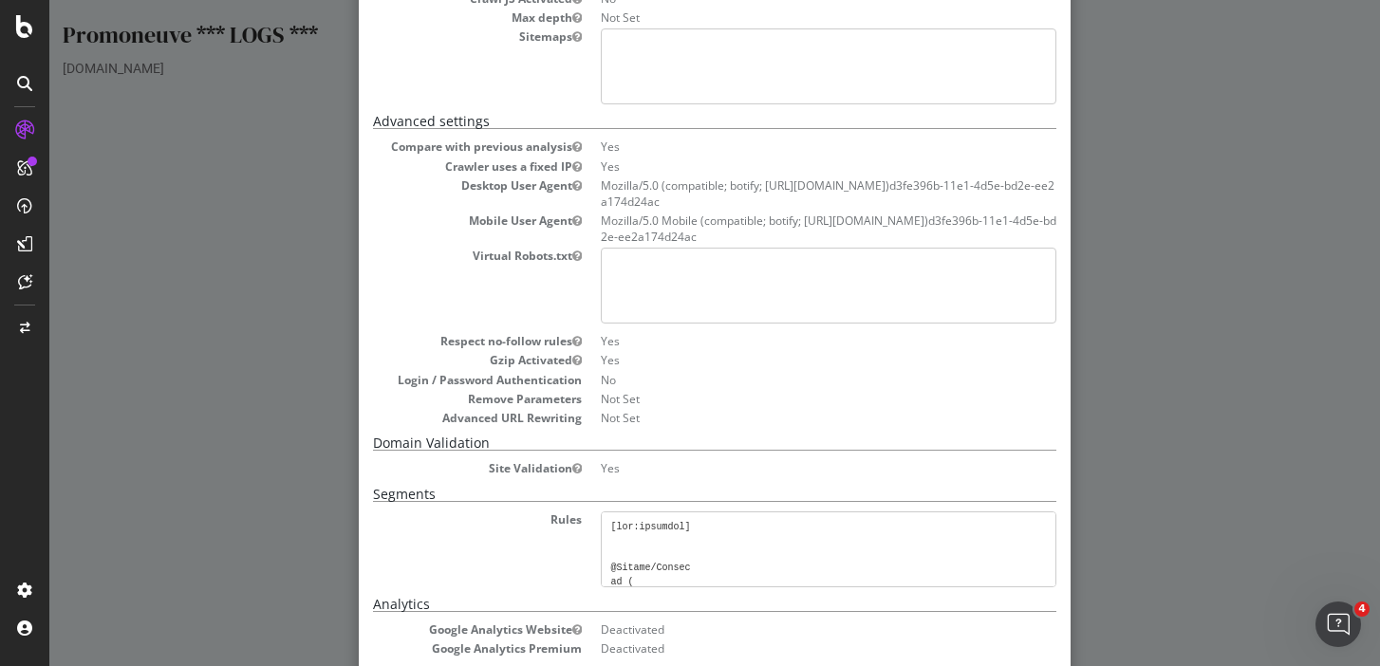
click at [858, 181] on dd "Mozilla/5.0 (compatible; botify; [URL][DOMAIN_NAME])d3fe396b-11e1-4d5e-bd2e-ee2…" at bounding box center [829, 193] width 456 height 32
click at [857, 221] on dd "Mozilla/5.0 Mobile (compatible; botify; [URL][DOMAIN_NAME])d3fe396b-11e1-4d5e-b…" at bounding box center [829, 229] width 456 height 32
click at [932, 224] on dd "Mozilla/5.0 Mobile (compatible; botify; [URL][DOMAIN_NAME])d3fe396b-11e1-4d5e-b…" at bounding box center [829, 229] width 456 height 32
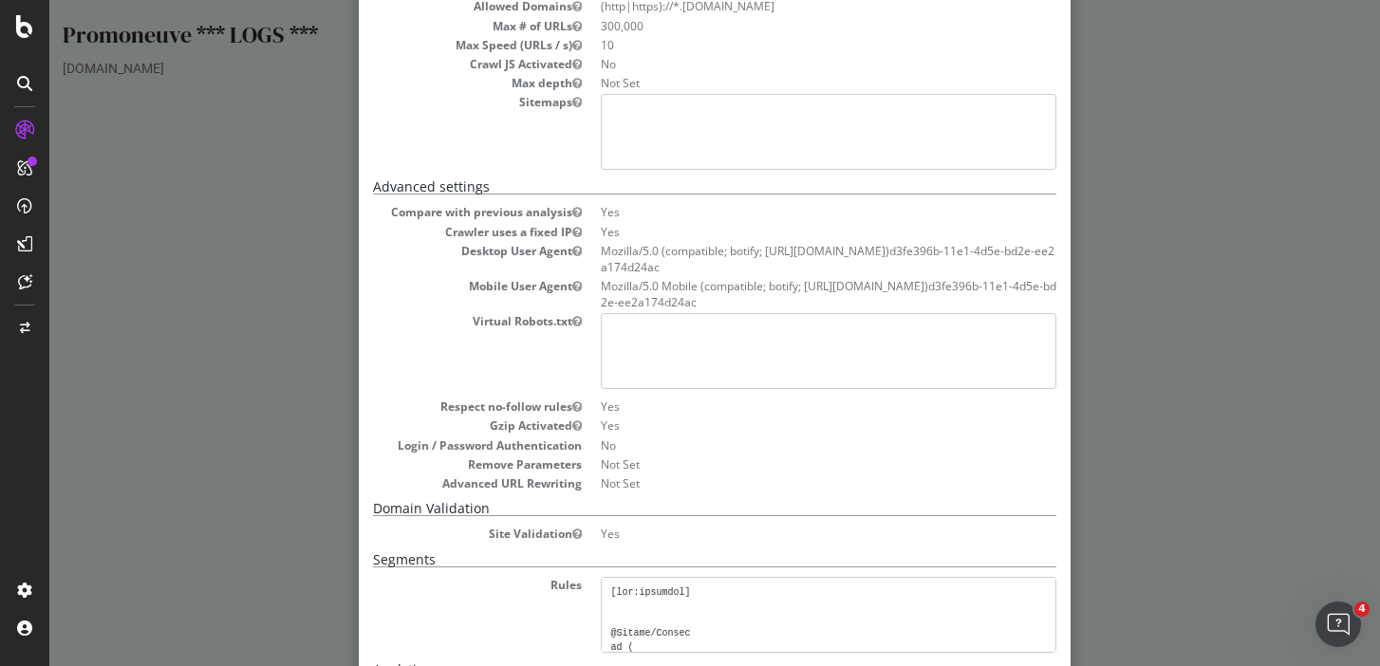
scroll to position [0, 0]
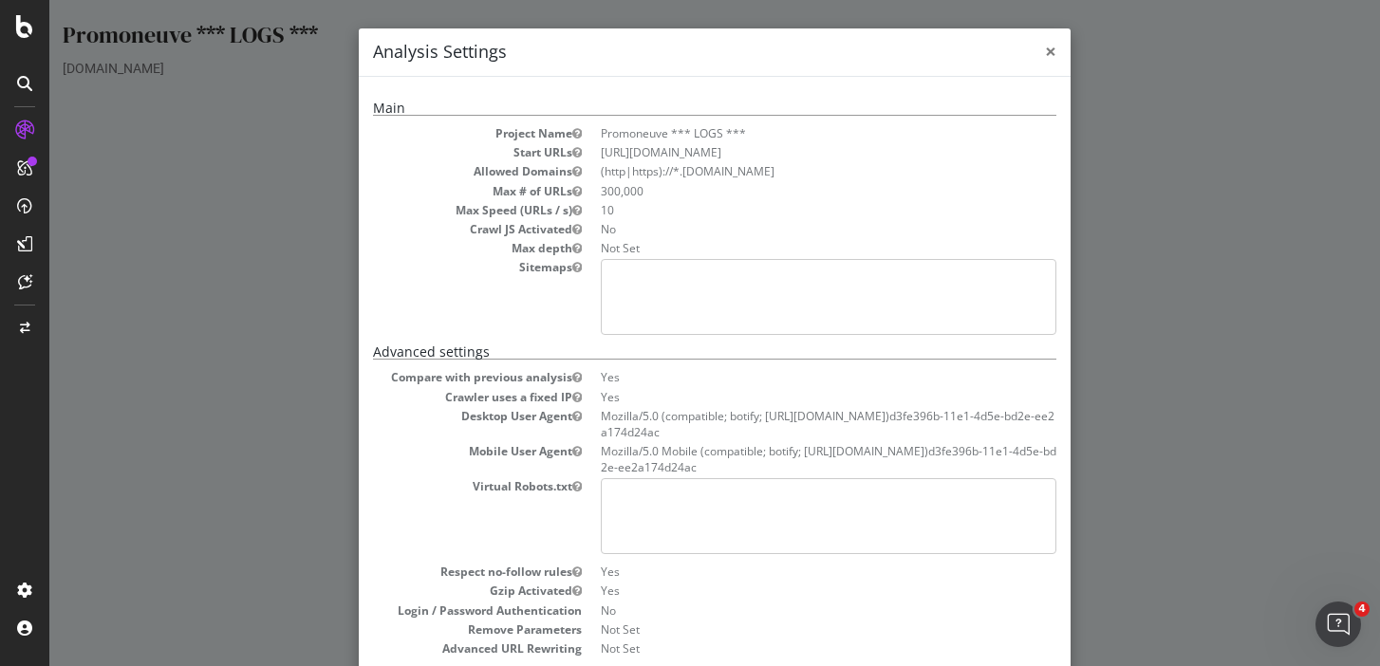
click at [1052, 50] on span "×" at bounding box center [1050, 51] width 11 height 27
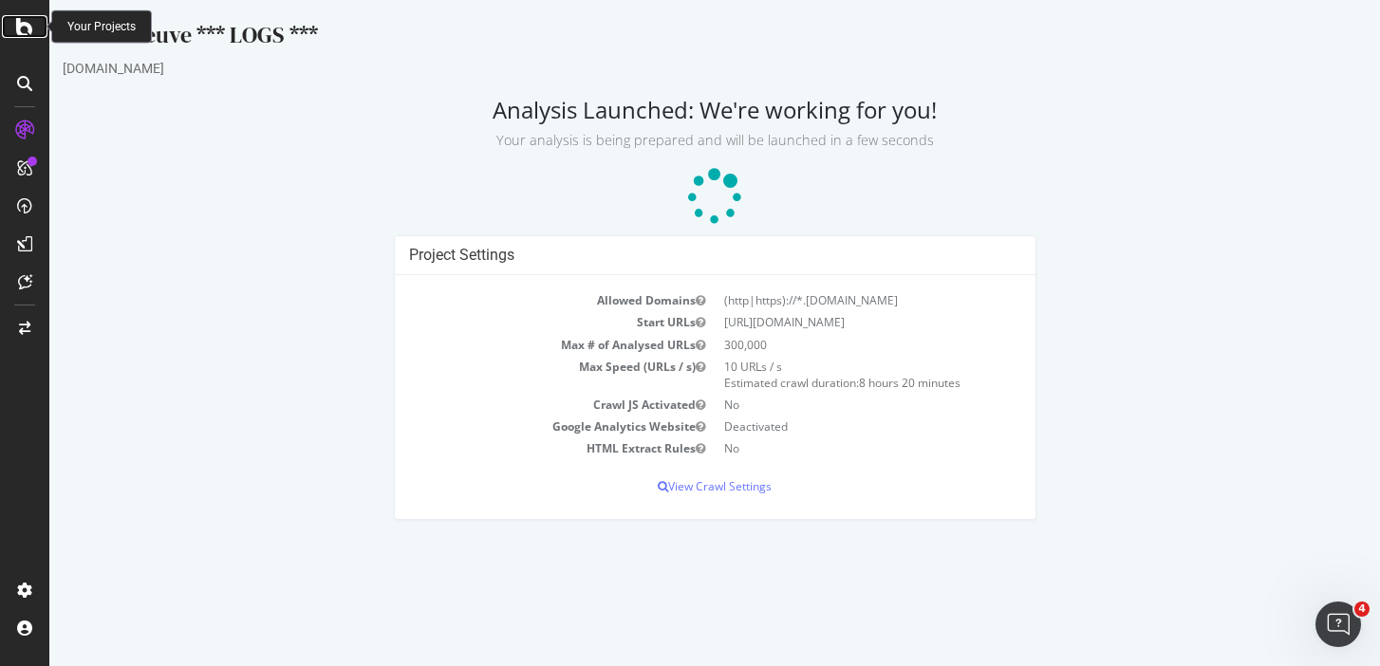
click at [24, 33] on icon at bounding box center [24, 26] width 17 height 23
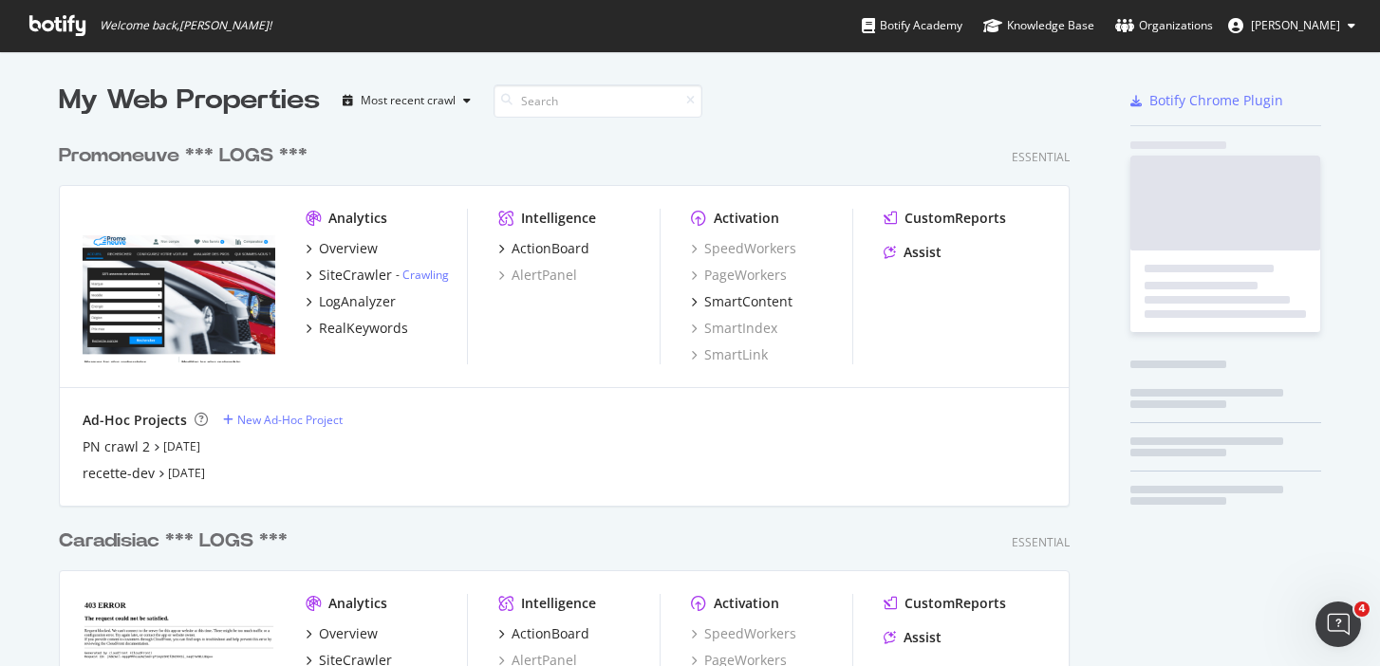
scroll to position [666, 1380]
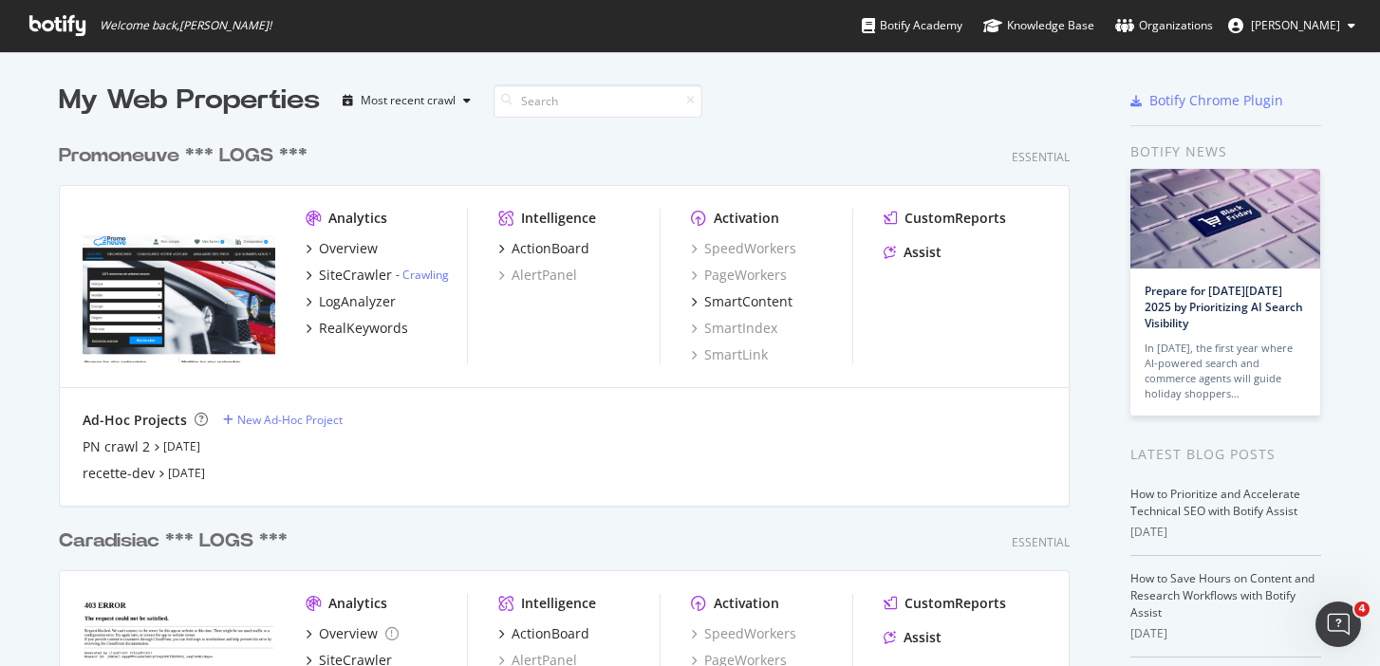
click at [184, 303] on img "grid" at bounding box center [179, 286] width 193 height 154
click at [208, 308] on img "grid" at bounding box center [179, 286] width 193 height 154
click at [365, 271] on div "SiteCrawler" at bounding box center [355, 275] width 73 height 19
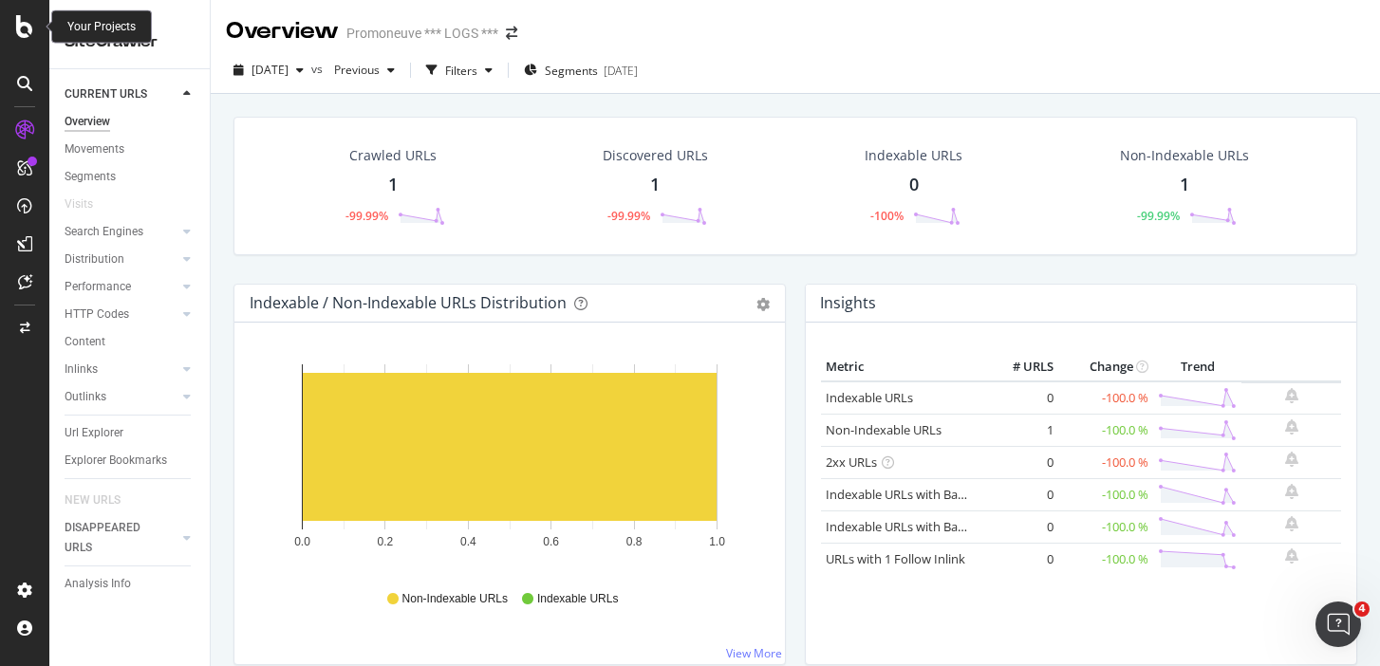
click at [29, 31] on icon at bounding box center [24, 26] width 17 height 23
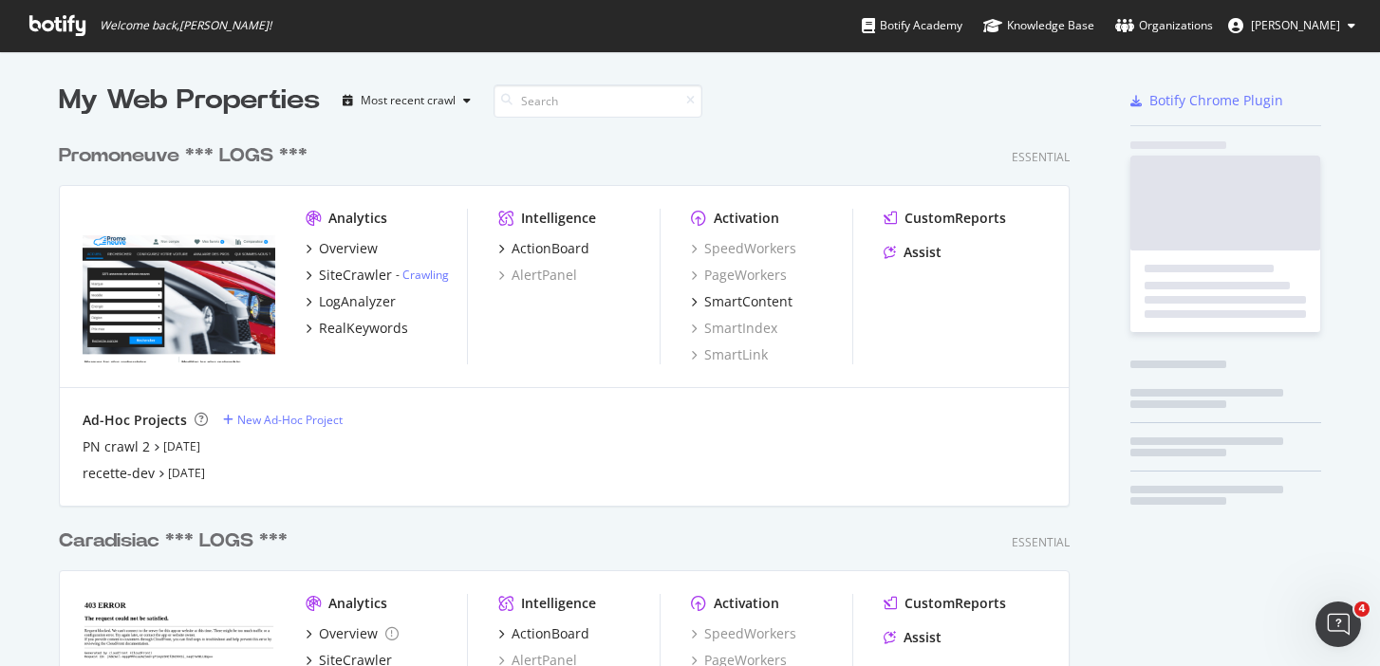
scroll to position [666, 1380]
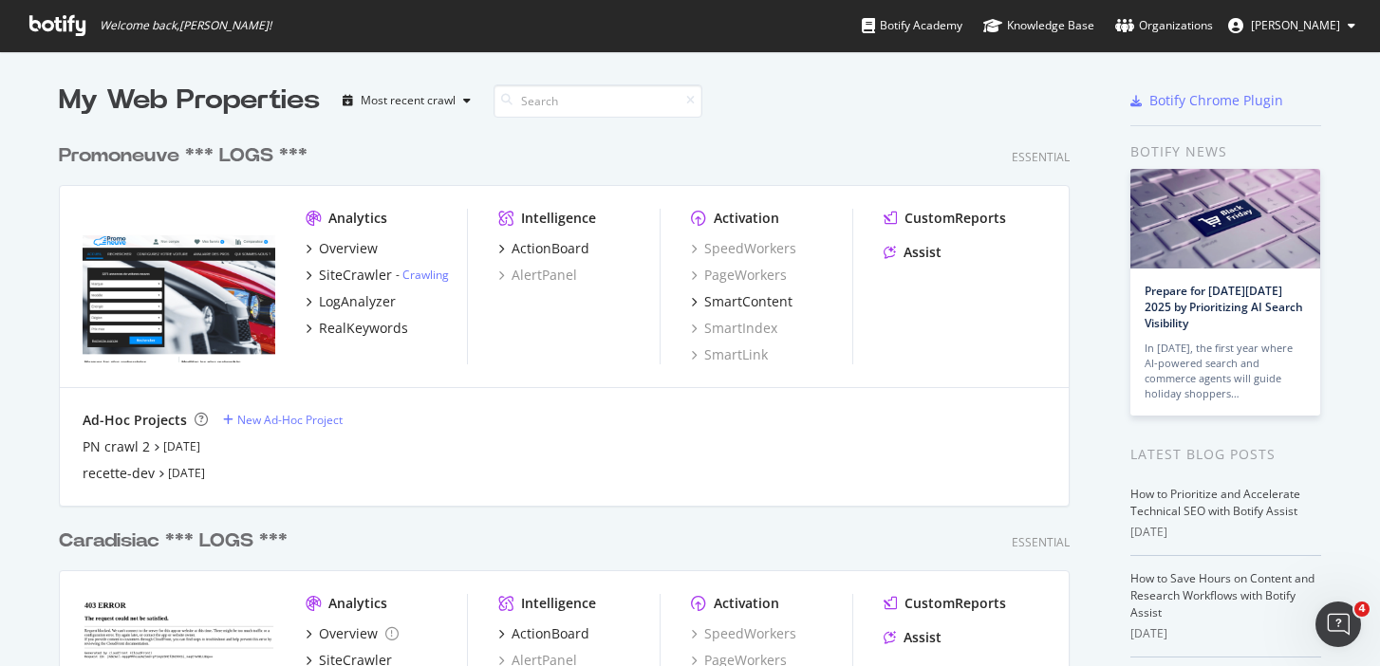
click at [150, 308] on img "grid" at bounding box center [179, 286] width 193 height 154
click at [438, 269] on link "Crawling" at bounding box center [425, 275] width 47 height 16
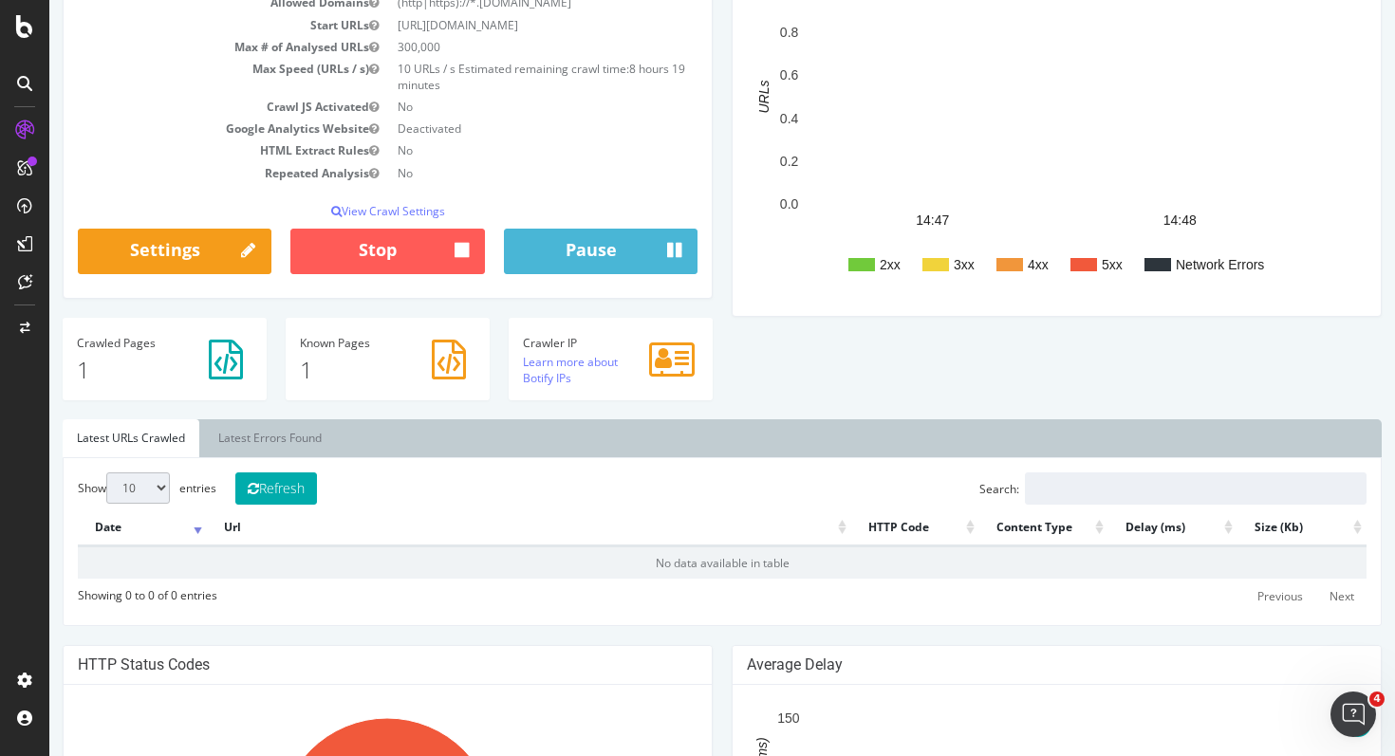
scroll to position [254, 0]
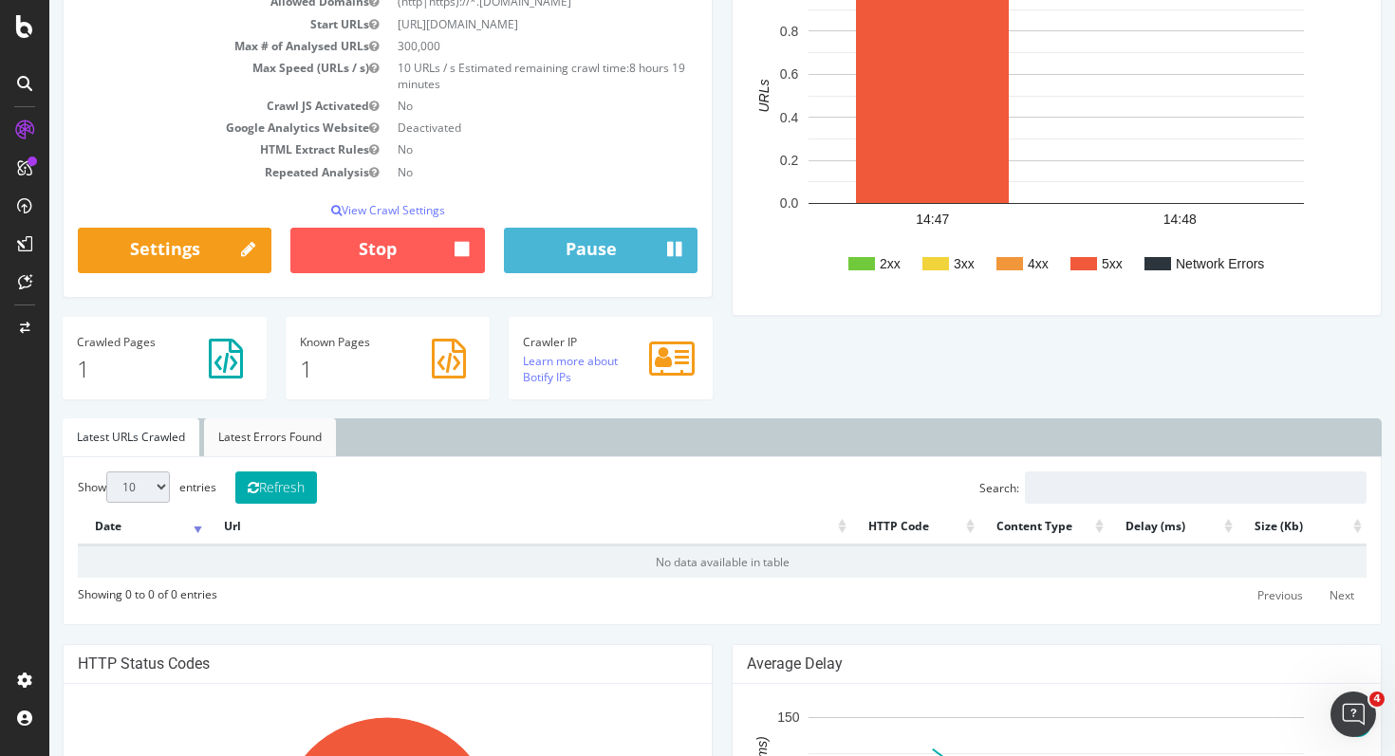
click at [290, 431] on link "Latest Errors Found" at bounding box center [270, 438] width 132 height 38
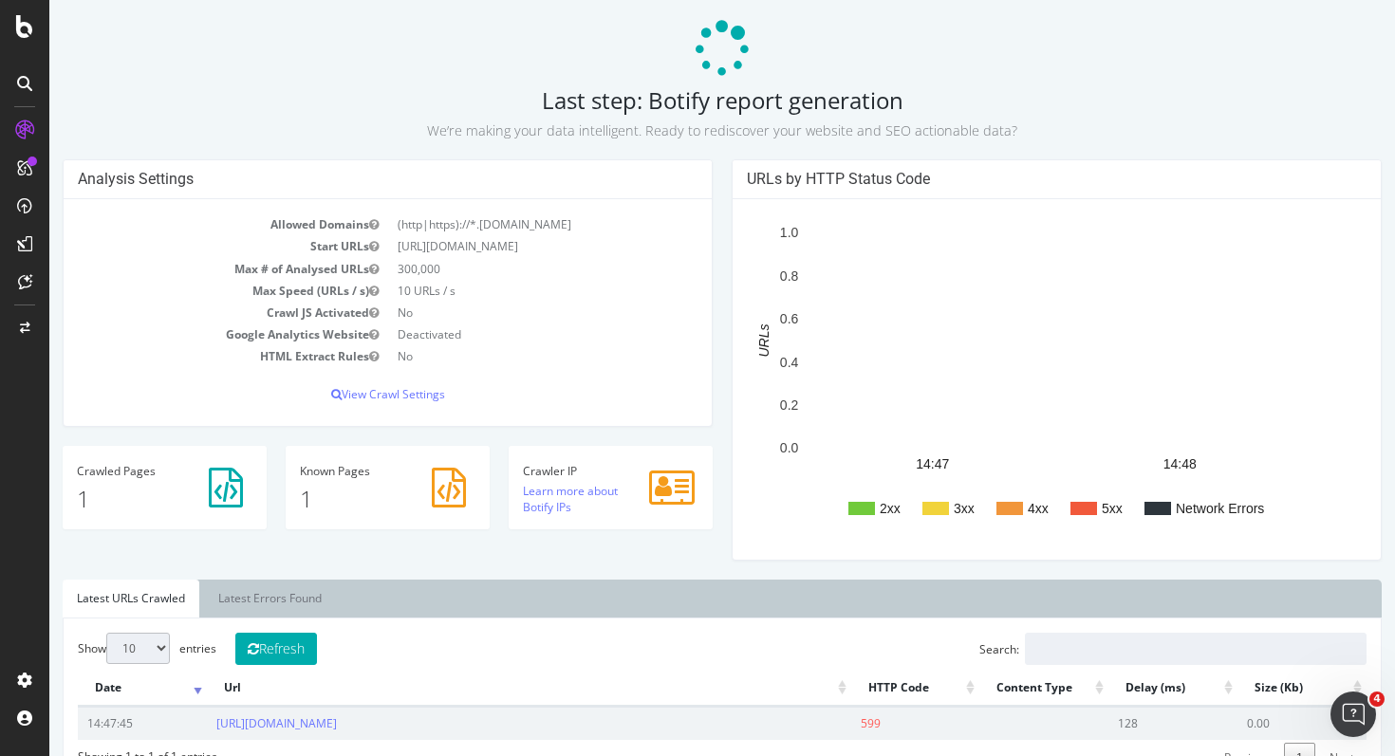
scroll to position [0, 0]
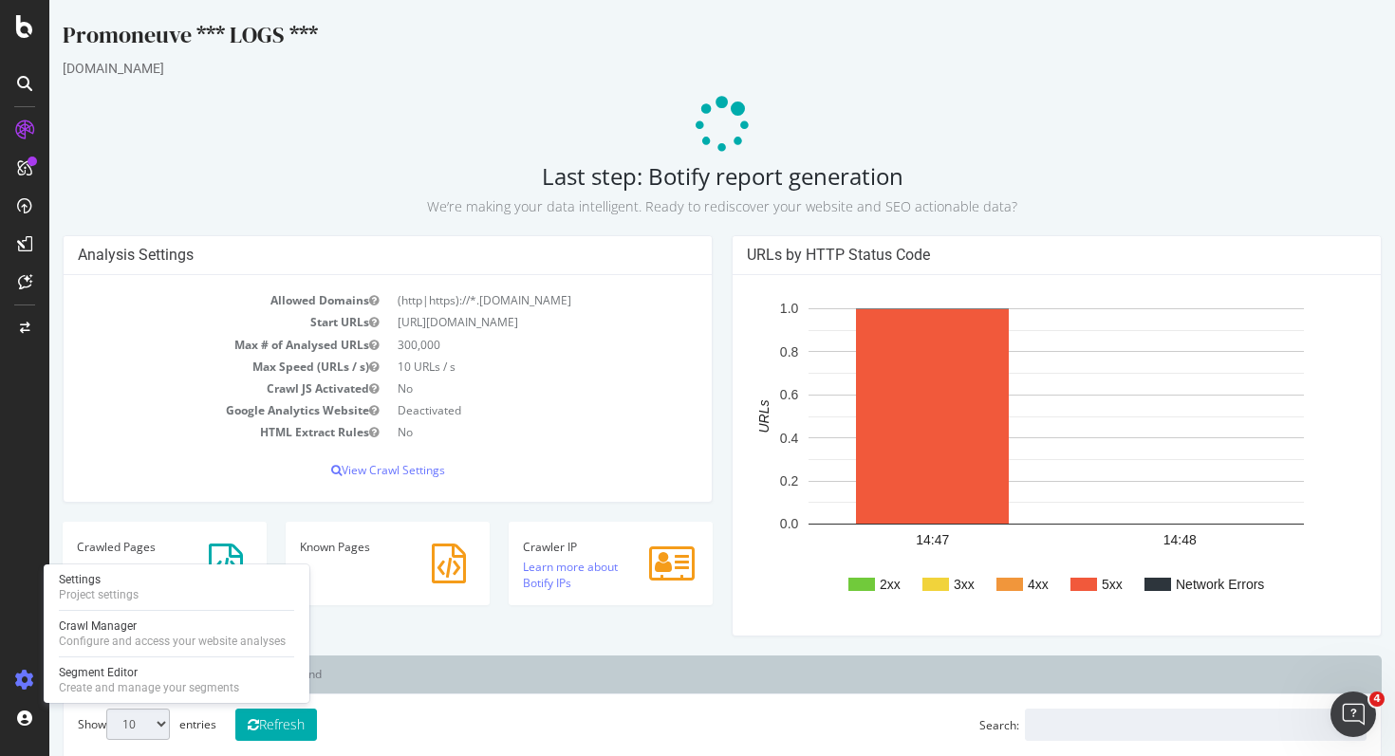
click at [20, 665] on icon at bounding box center [24, 680] width 19 height 19
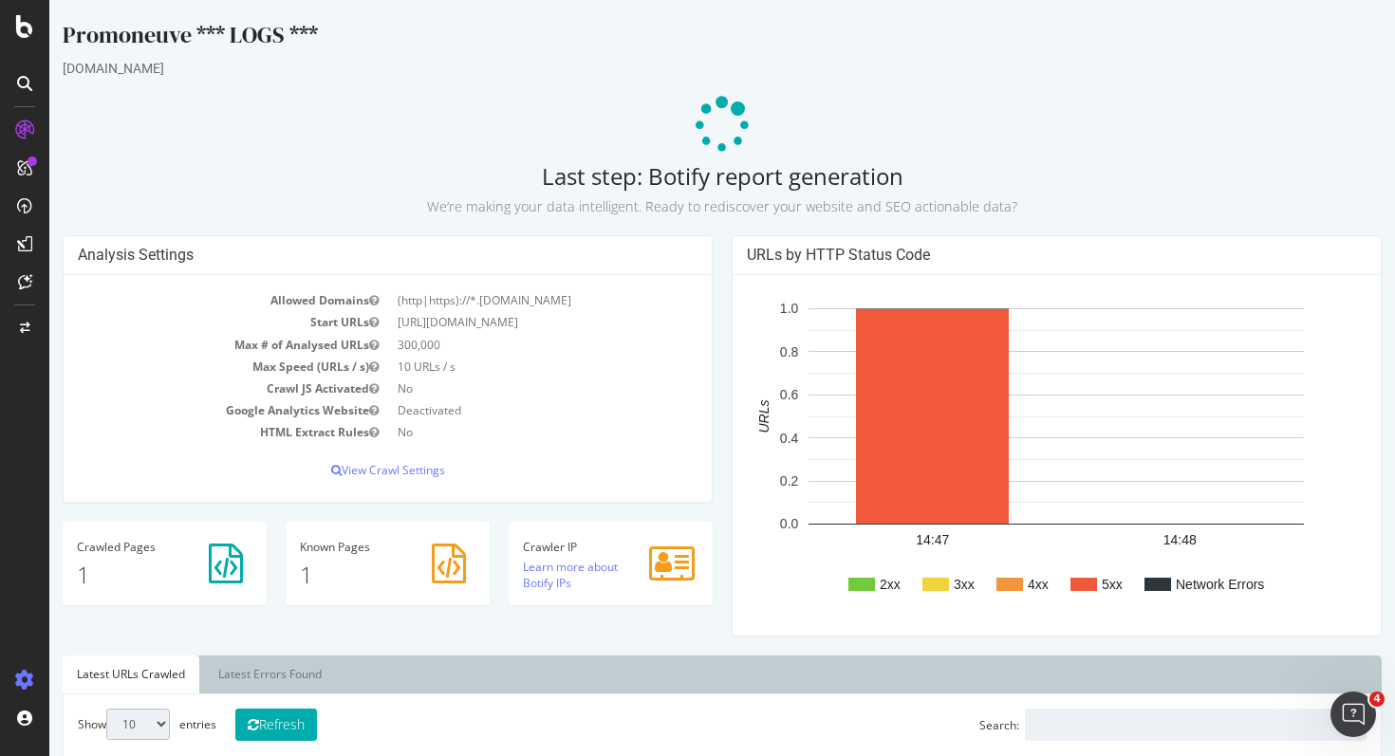
click at [26, 665] on icon at bounding box center [24, 680] width 19 height 19
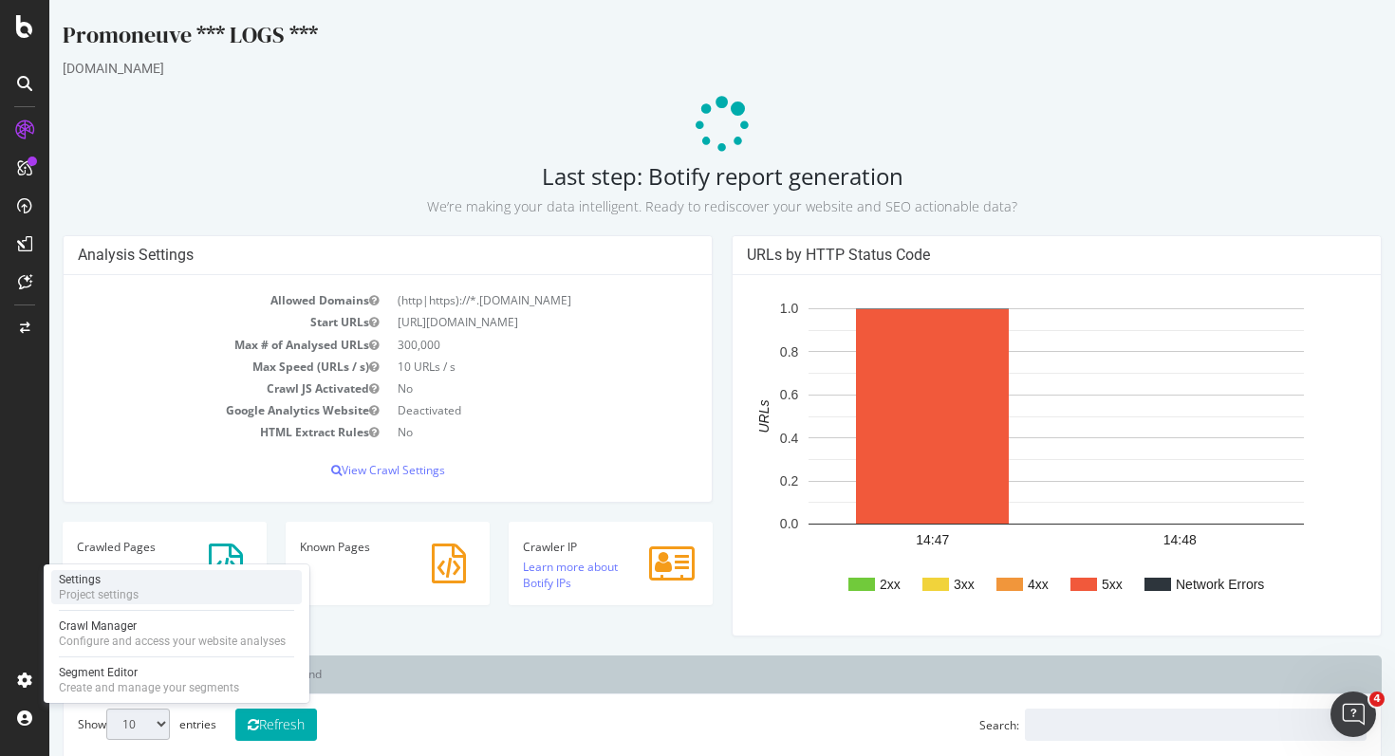
click at [138, 597] on div "Project settings" at bounding box center [99, 595] width 80 height 15
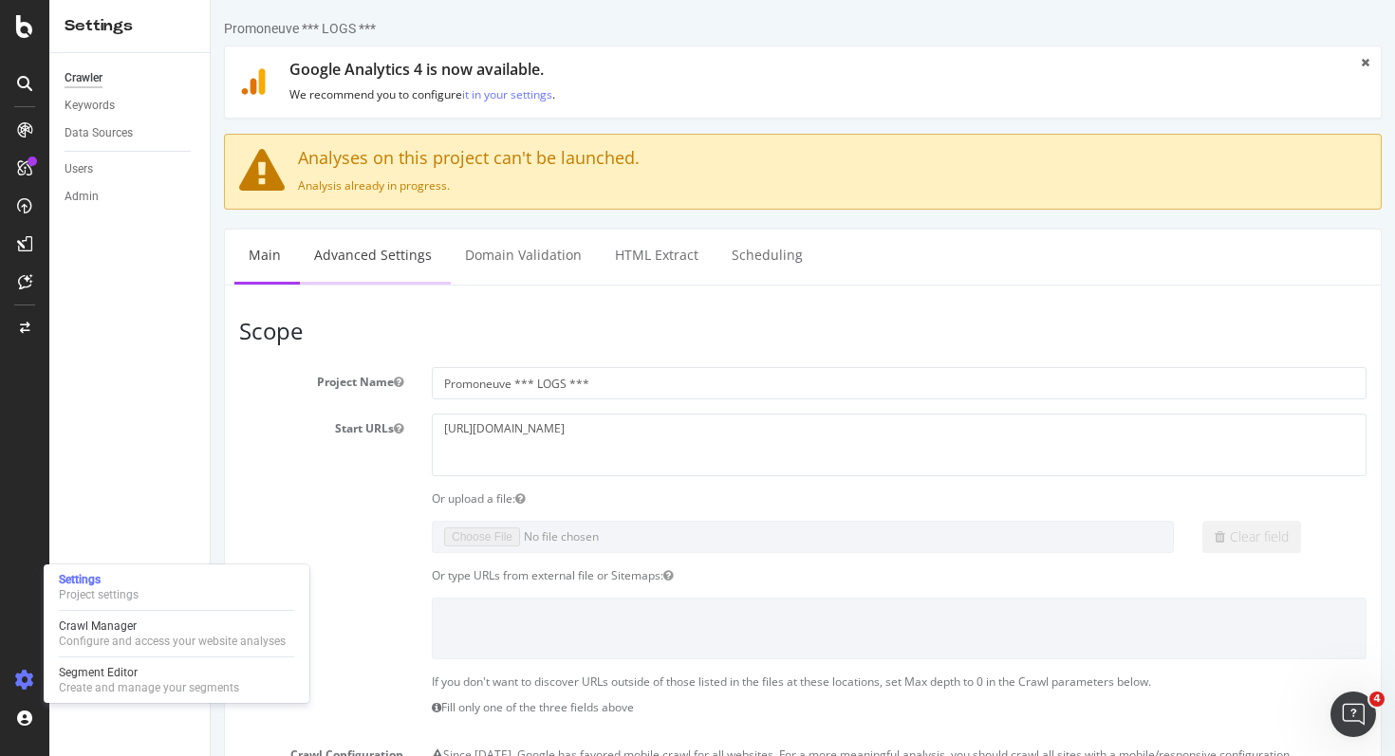
click at [413, 255] on link "Advanced Settings" at bounding box center [373, 256] width 146 height 52
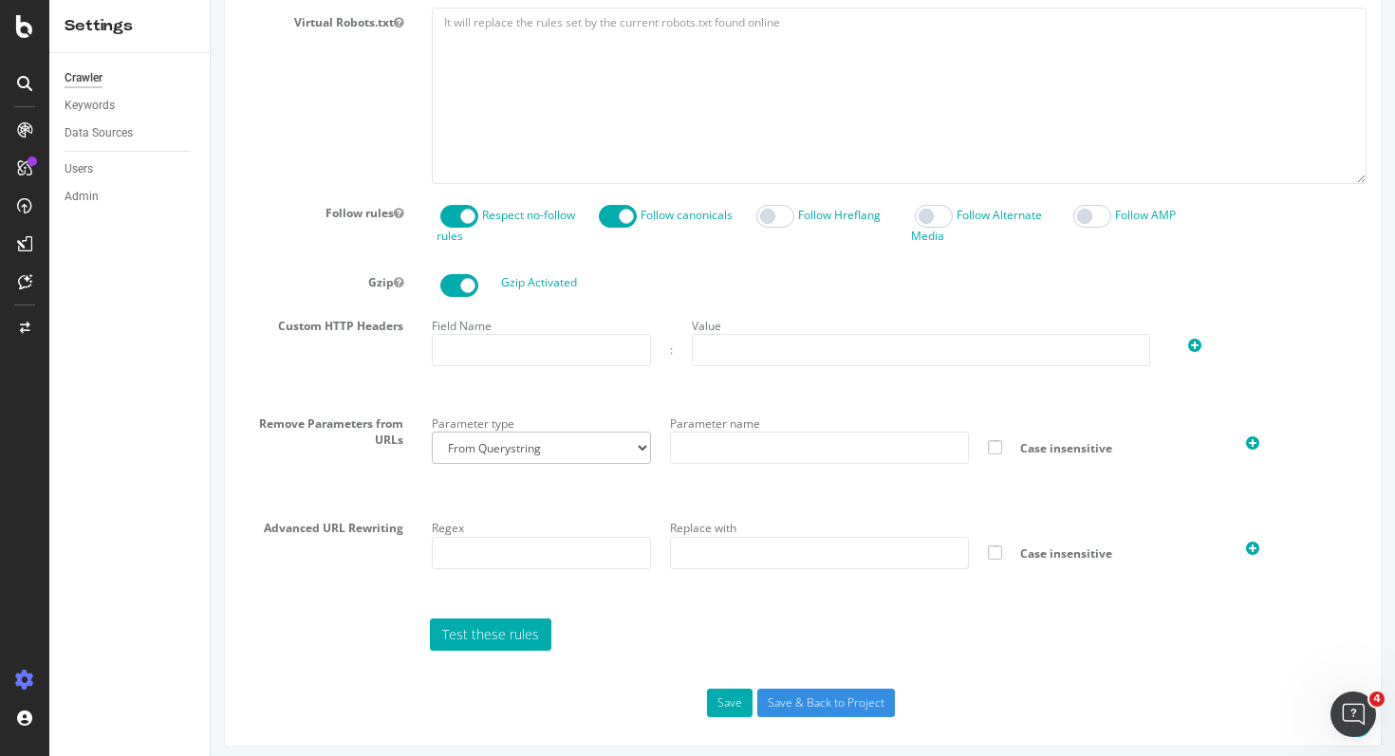
scroll to position [1031, 0]
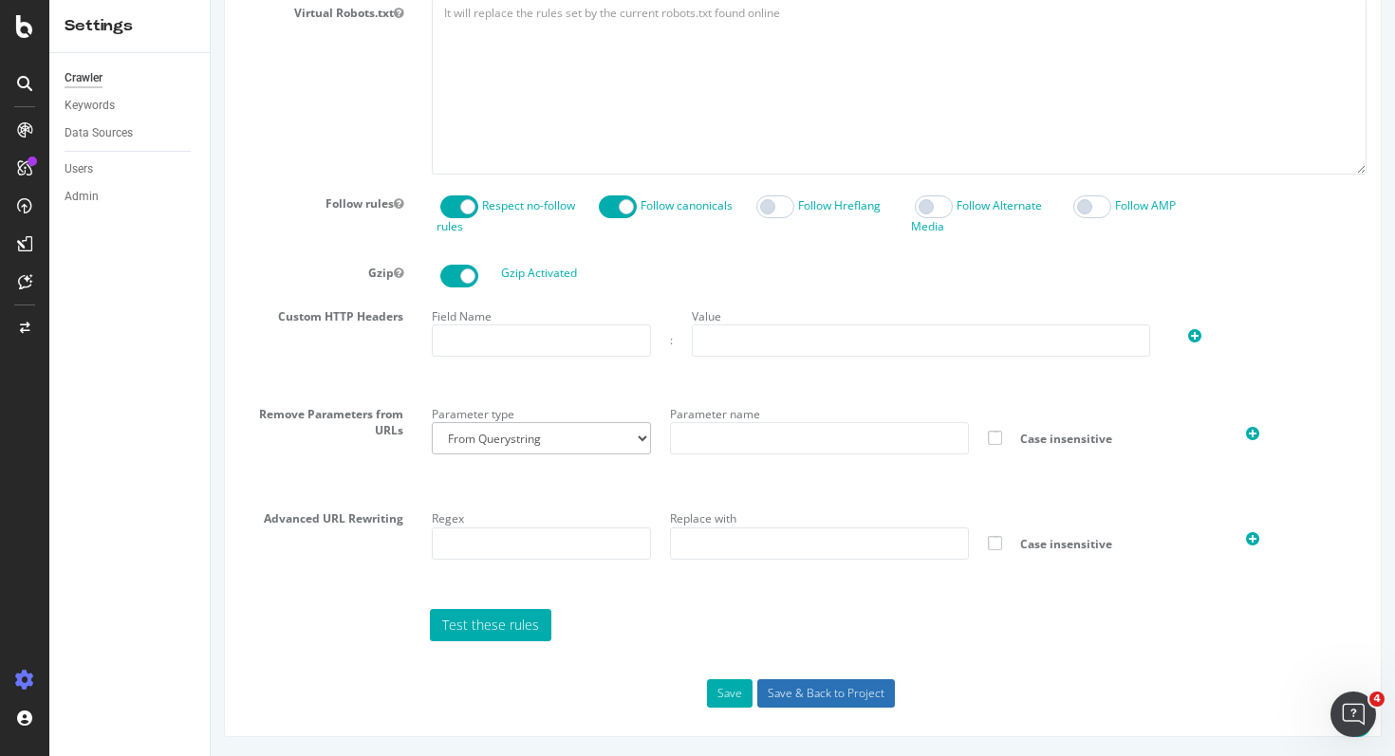
click at [837, 665] on input "Save & Back to Project" at bounding box center [826, 694] width 138 height 28
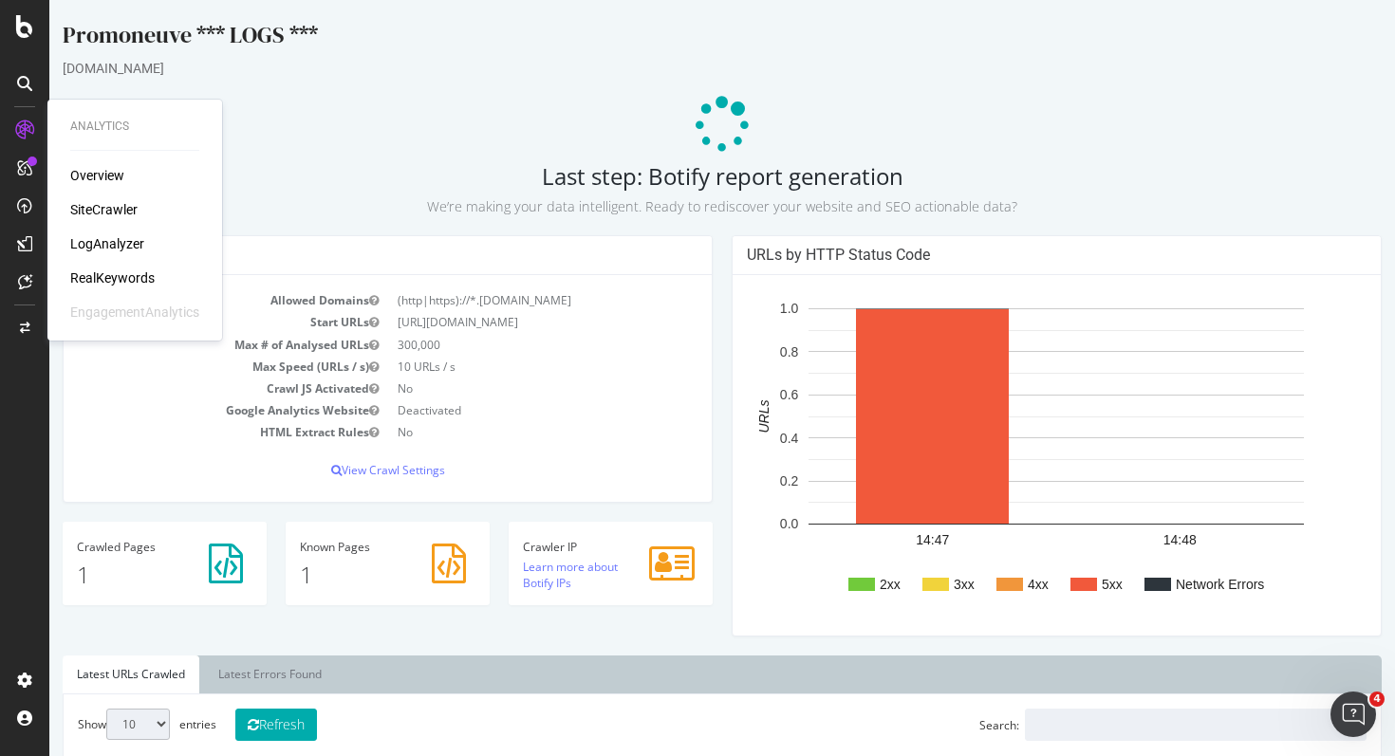
click at [27, 132] on icon at bounding box center [24, 130] width 19 height 19
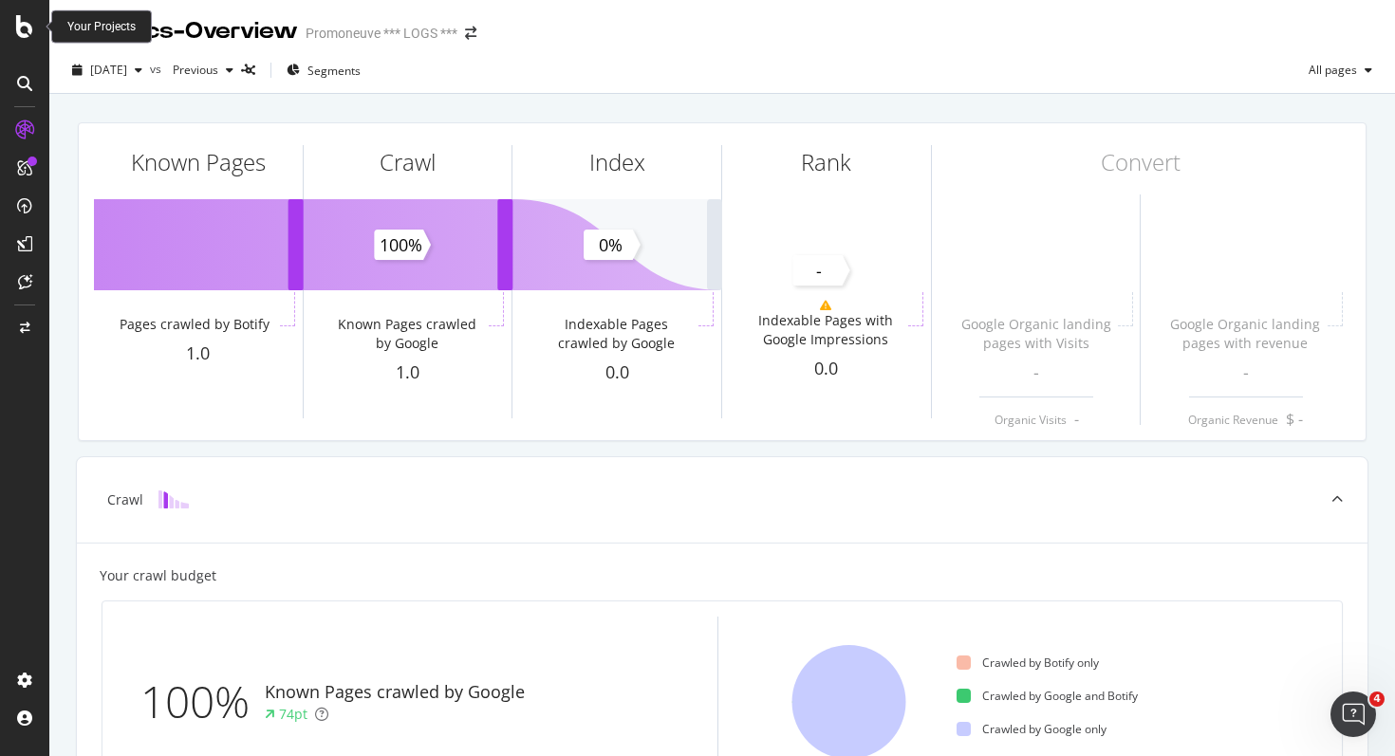
click at [24, 28] on icon at bounding box center [24, 26] width 17 height 23
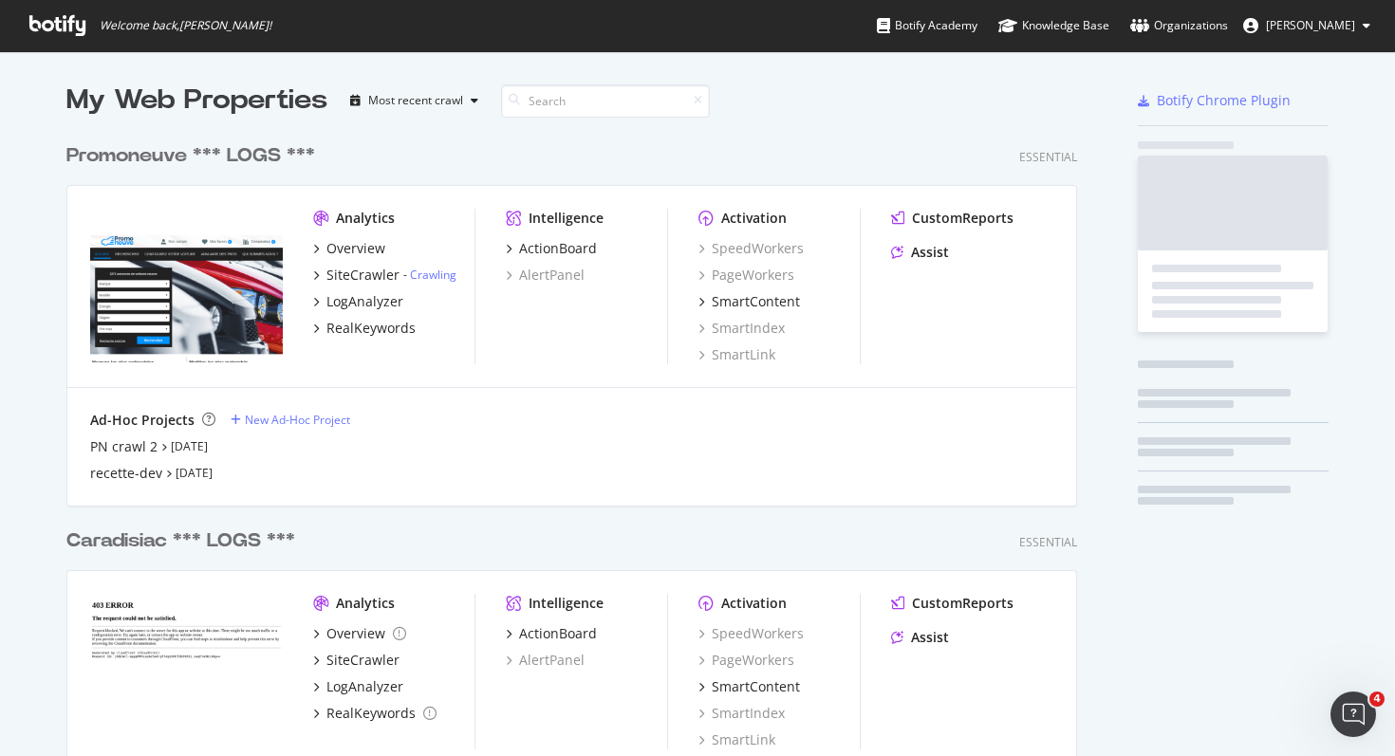
scroll to position [756, 1395]
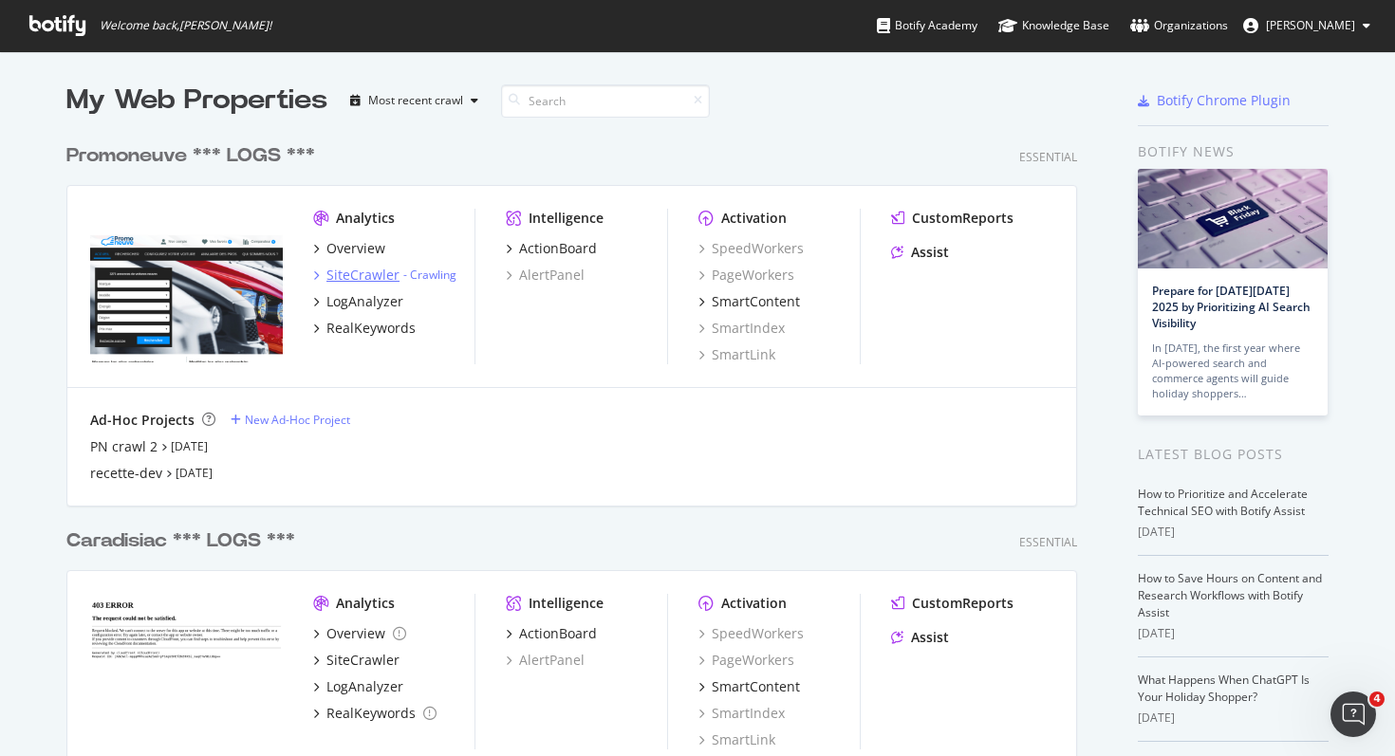
click at [373, 279] on div "SiteCrawler" at bounding box center [363, 275] width 73 height 19
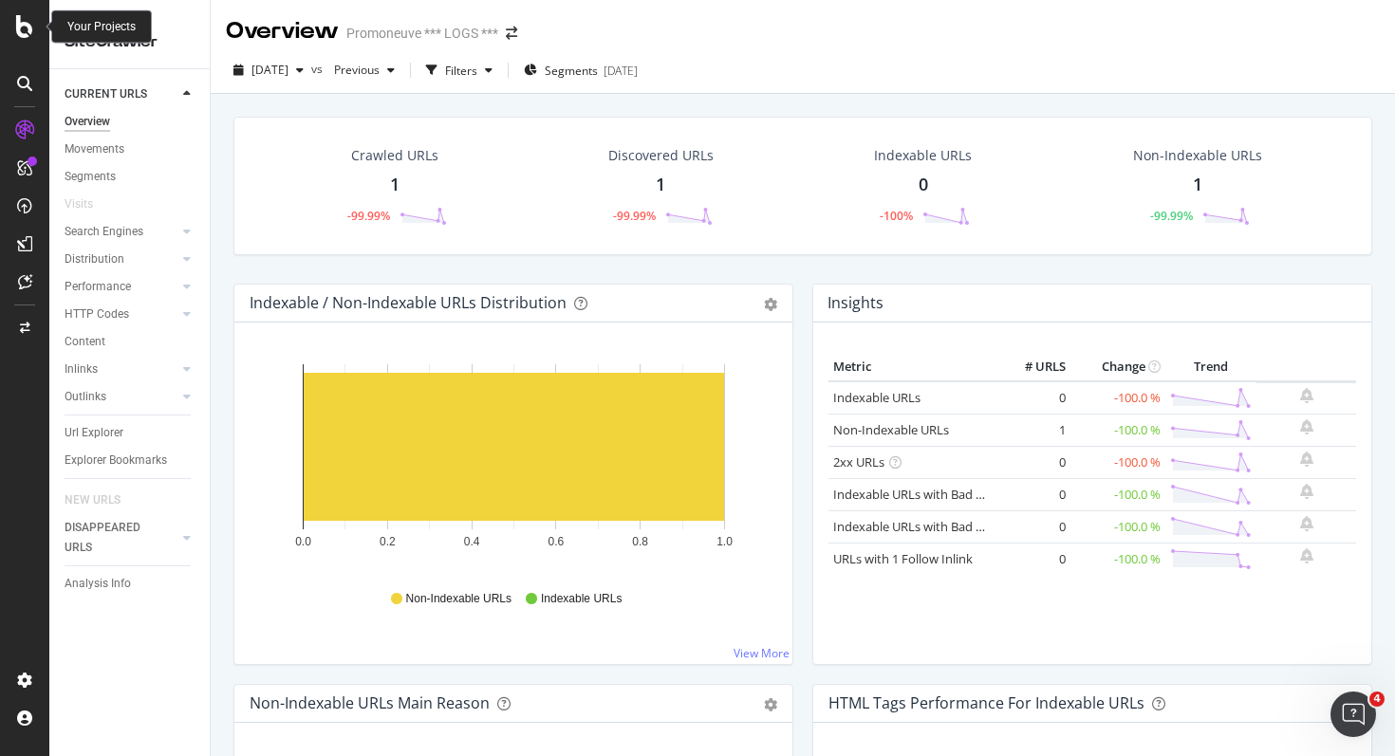
click at [20, 34] on icon at bounding box center [24, 26] width 17 height 23
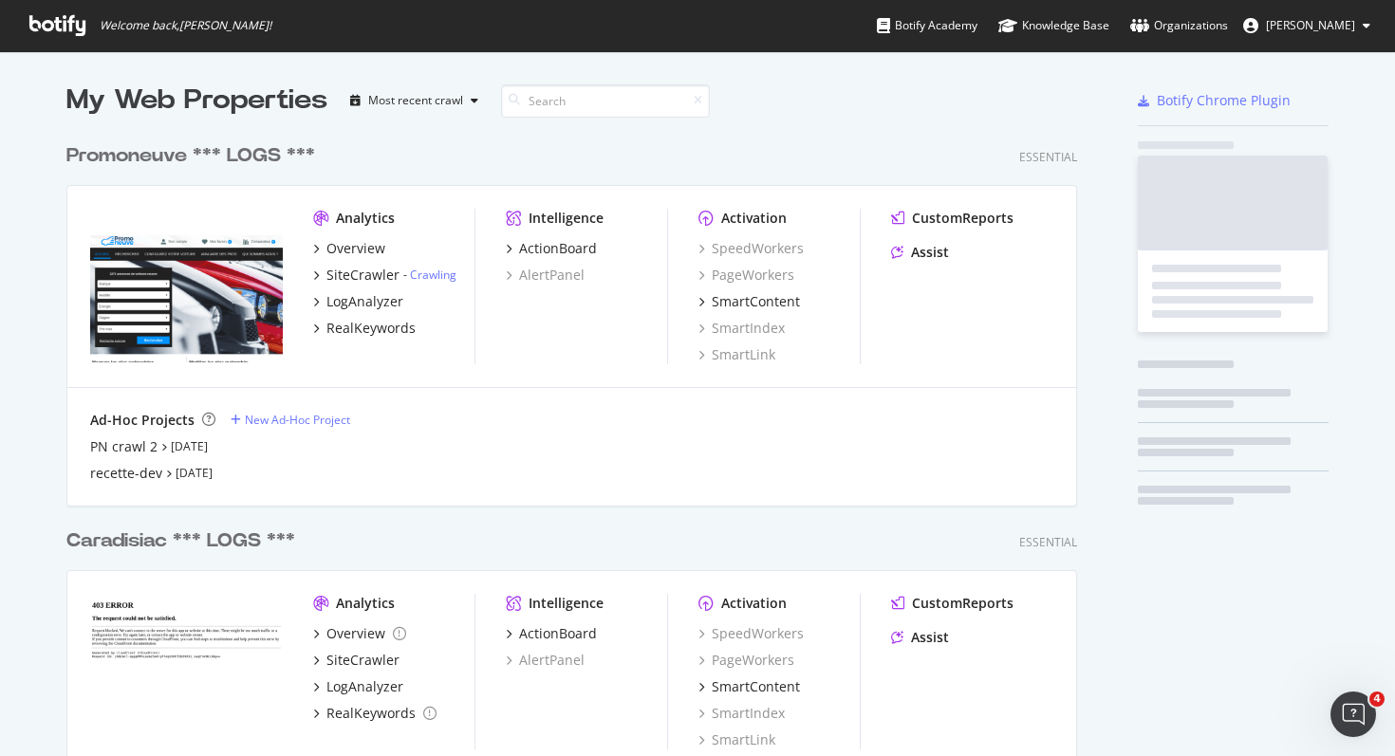
scroll to position [756, 1395]
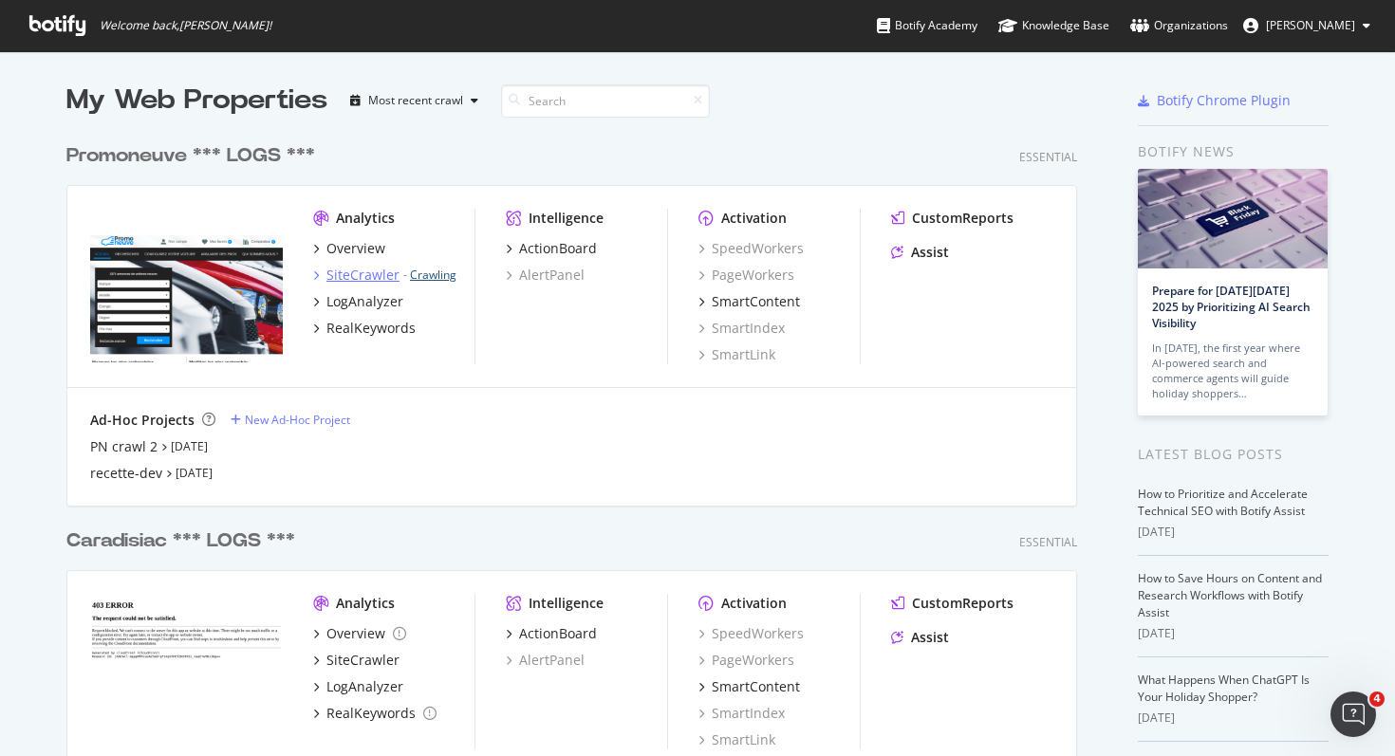
click at [431, 280] on link "Crawling" at bounding box center [433, 275] width 47 height 16
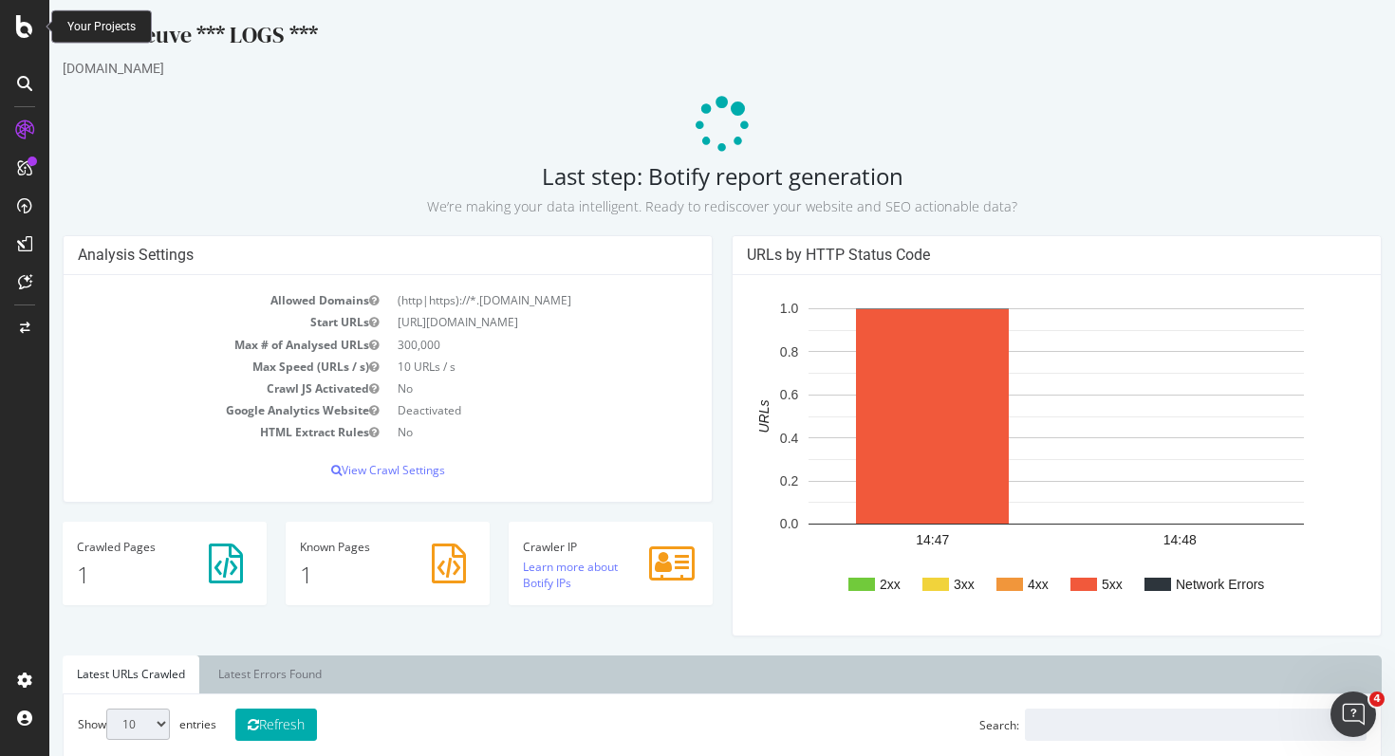
click at [37, 24] on div at bounding box center [25, 26] width 46 height 23
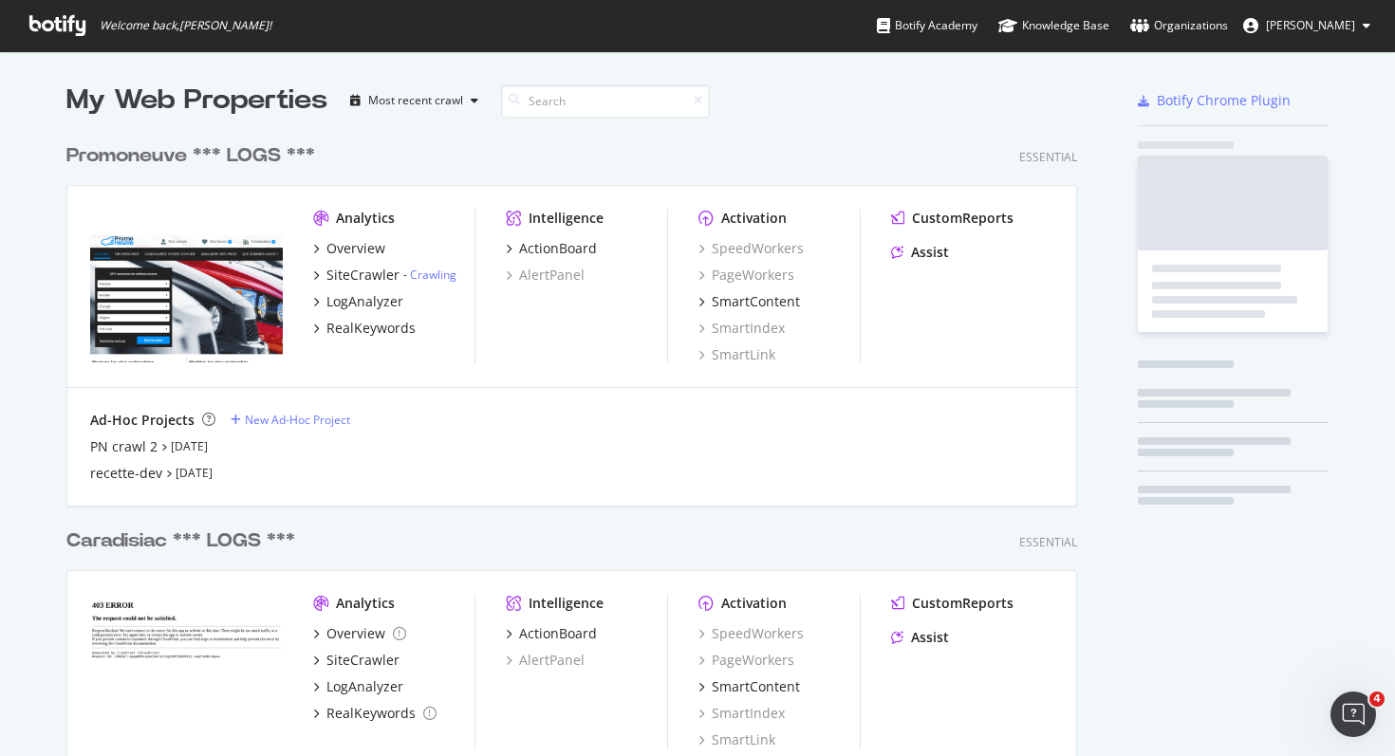
scroll to position [756, 1395]
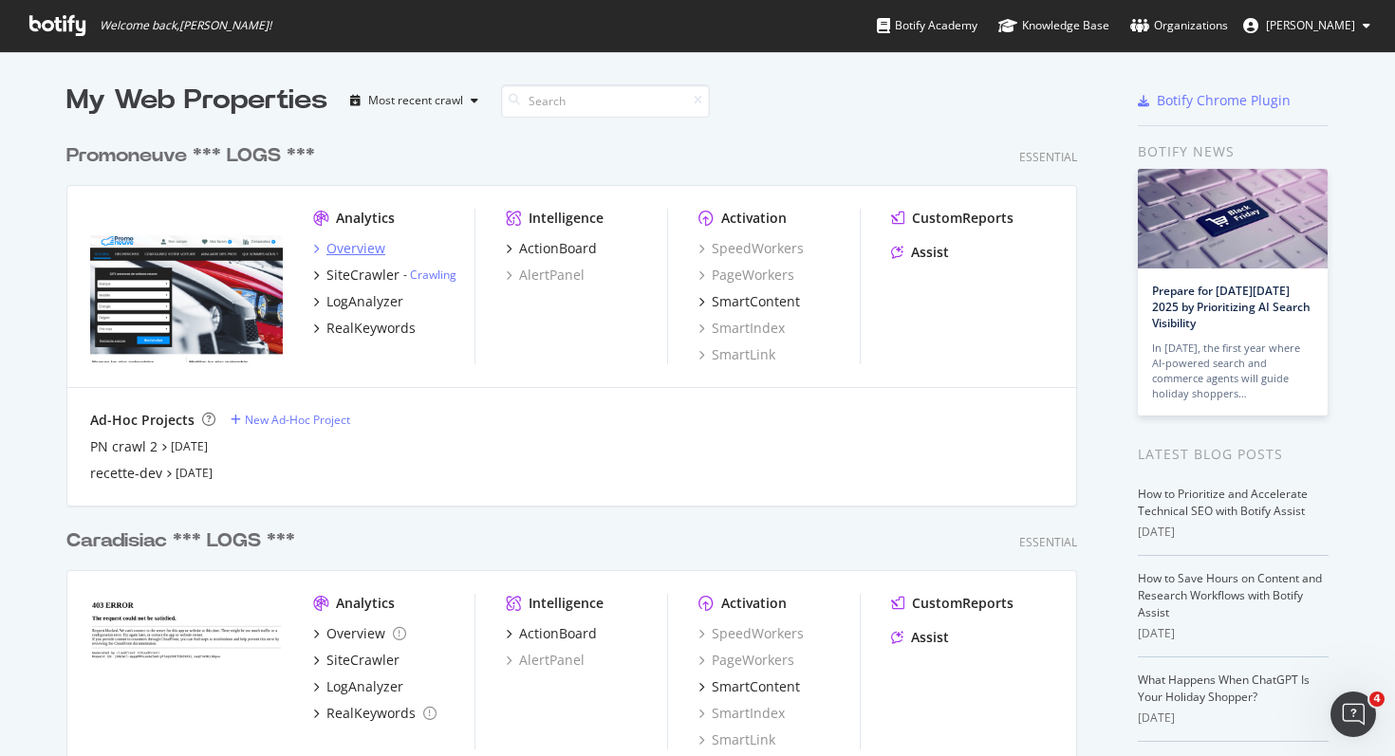
click at [337, 249] on div "Overview" at bounding box center [356, 248] width 59 height 19
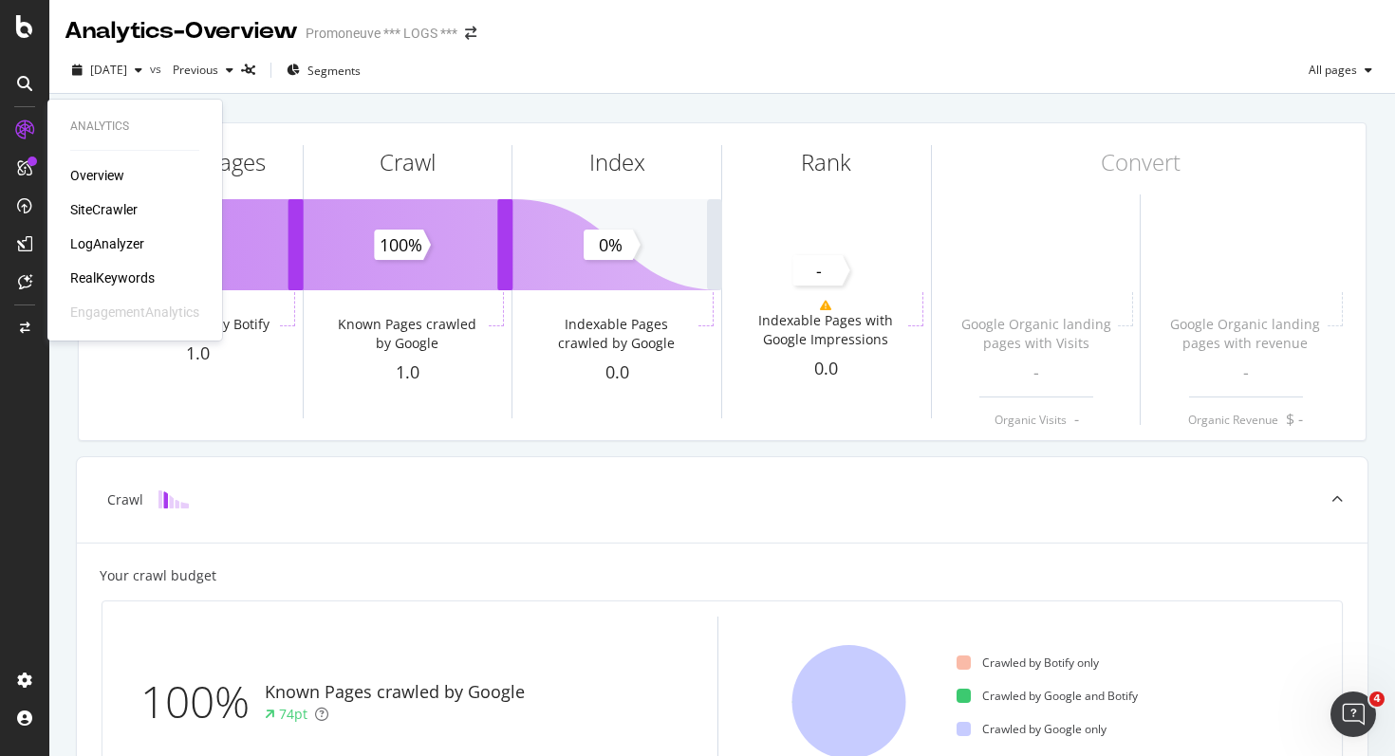
click at [94, 206] on div "SiteCrawler" at bounding box center [103, 209] width 67 height 19
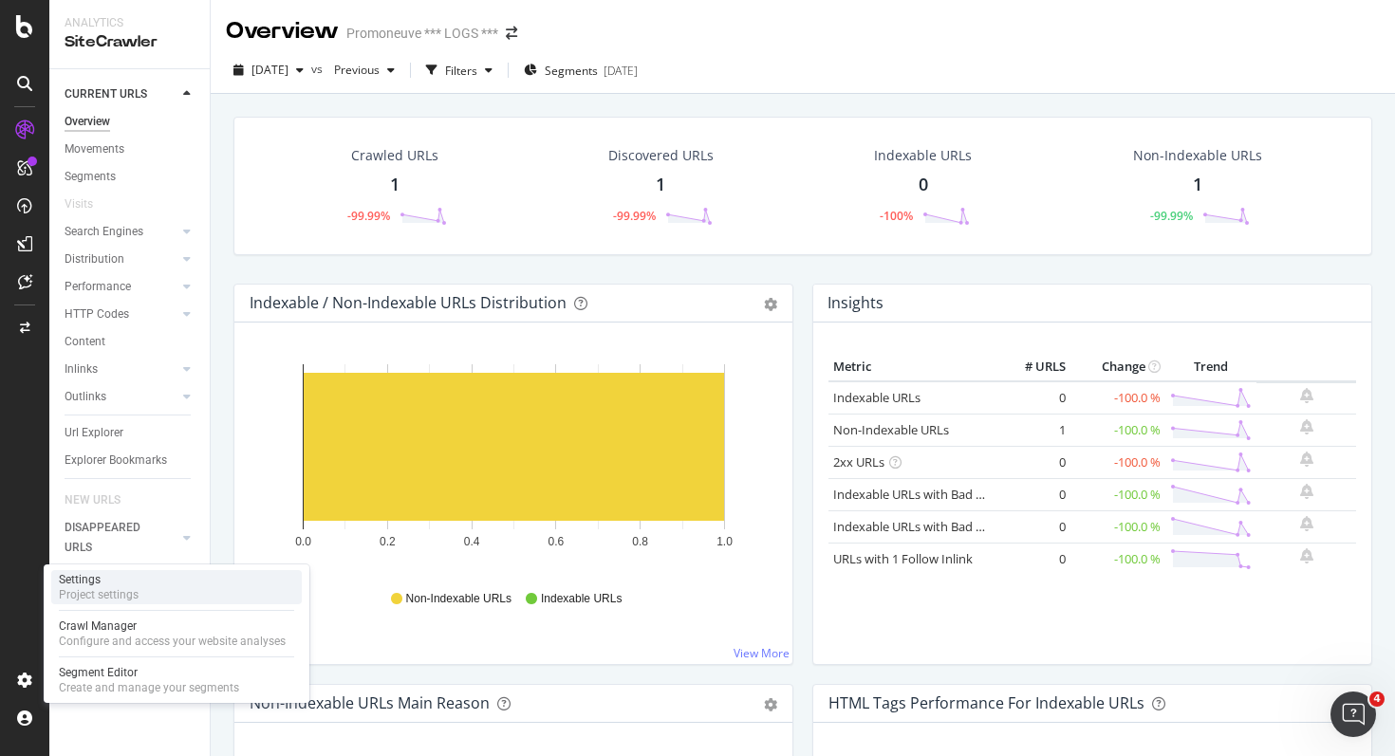
click at [129, 589] on div "Project settings" at bounding box center [99, 595] width 80 height 15
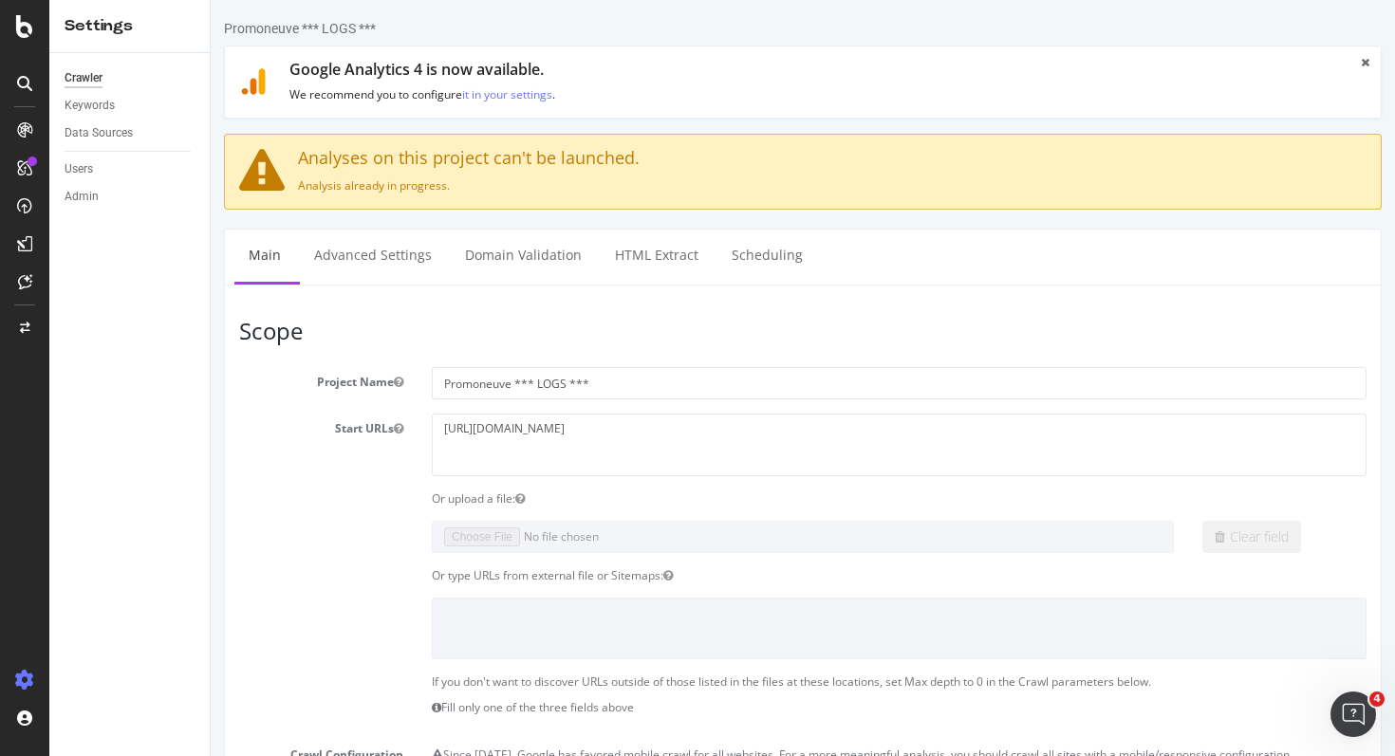
scroll to position [943, 0]
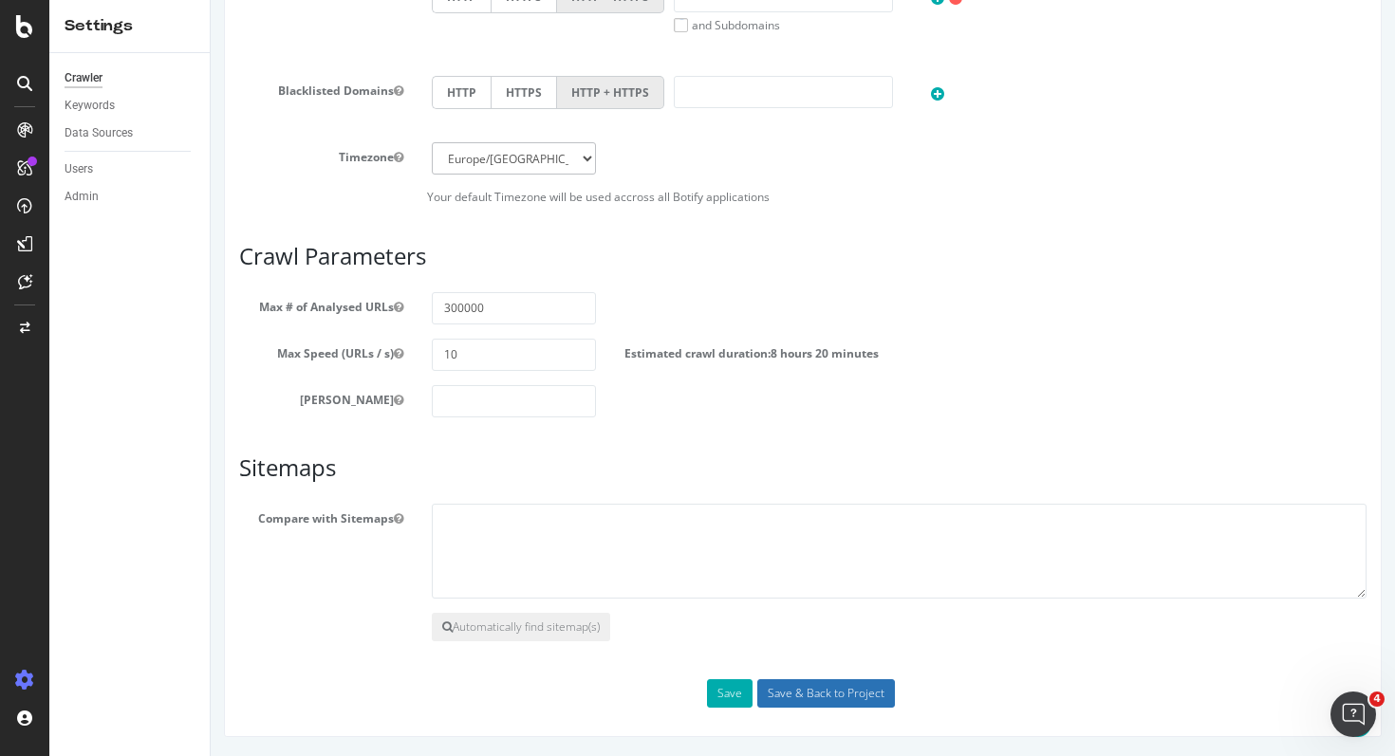
click at [804, 665] on input "Save & Back to Project" at bounding box center [826, 694] width 138 height 28
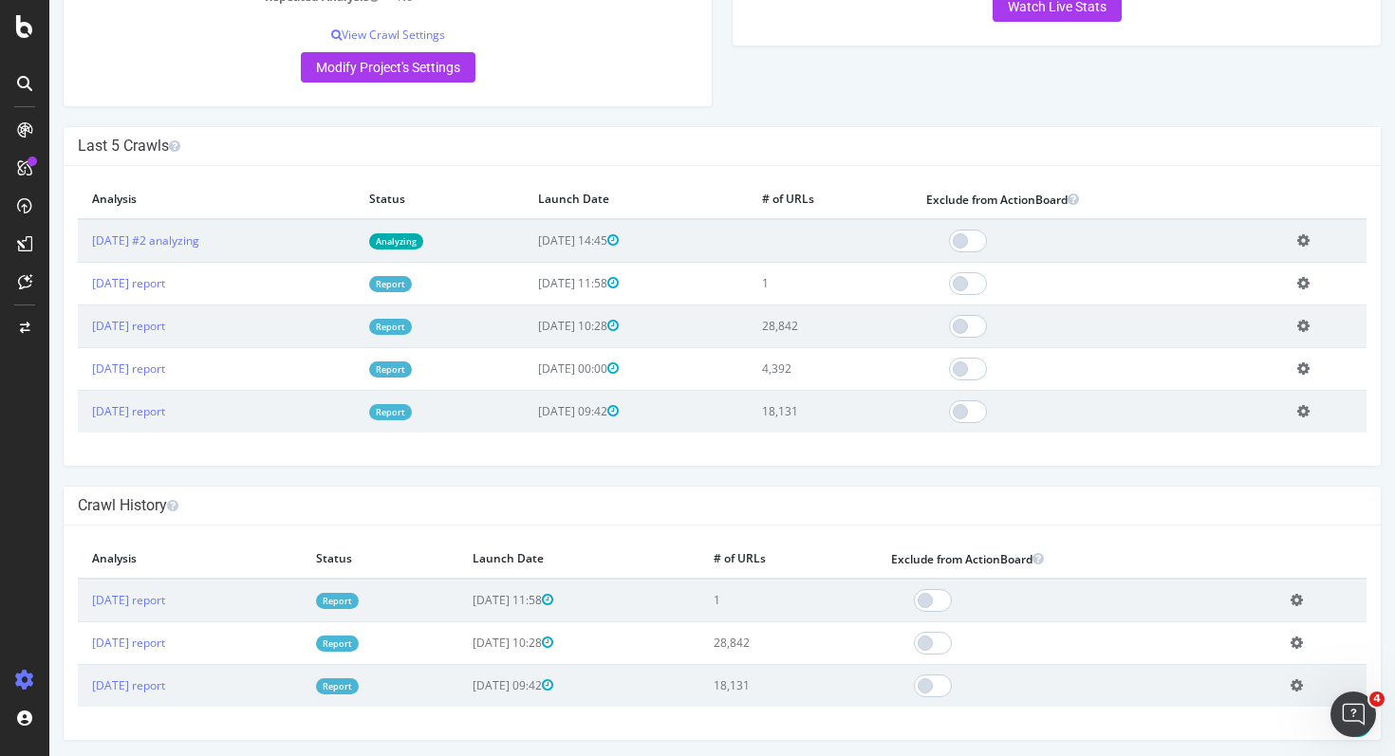
scroll to position [429, 0]
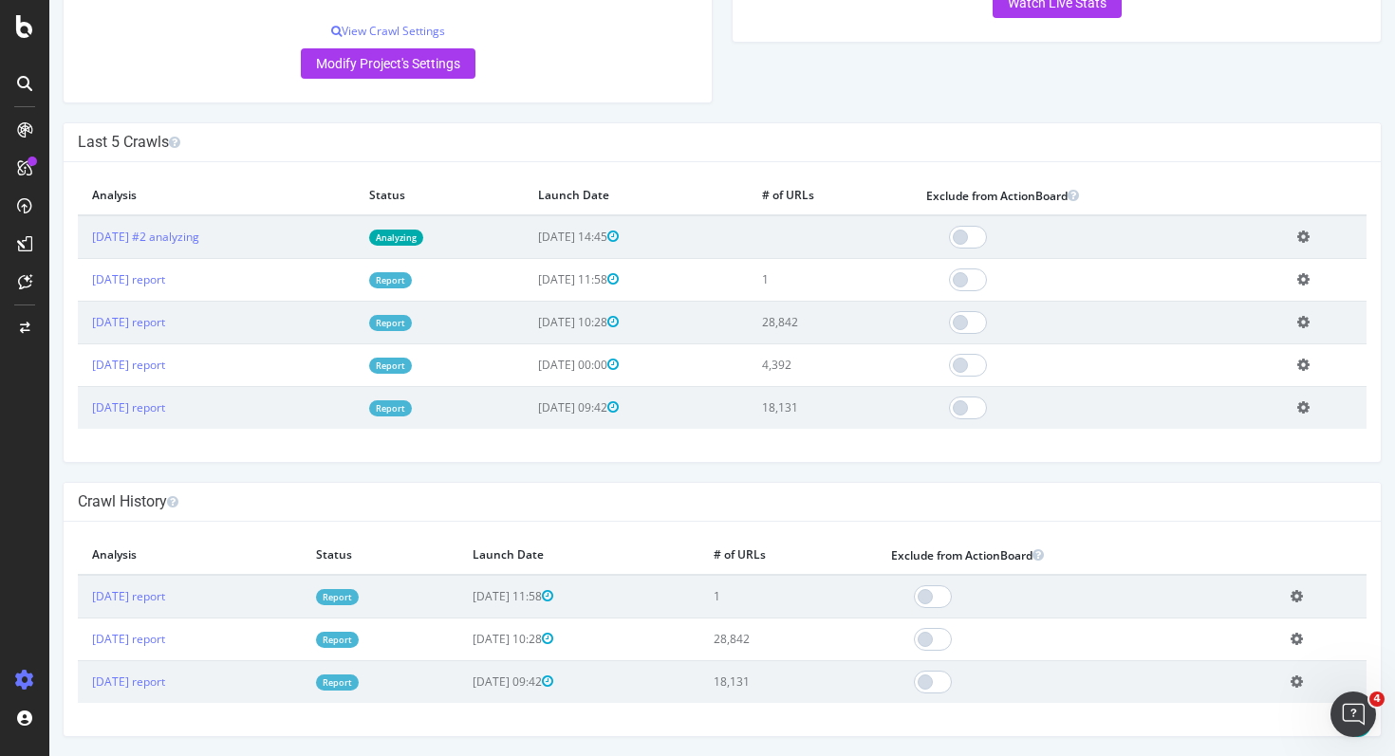
click at [1310, 238] on icon at bounding box center [1303, 237] width 12 height 14
click at [1238, 292] on link "Delete analysis" at bounding box center [1234, 291] width 152 height 26
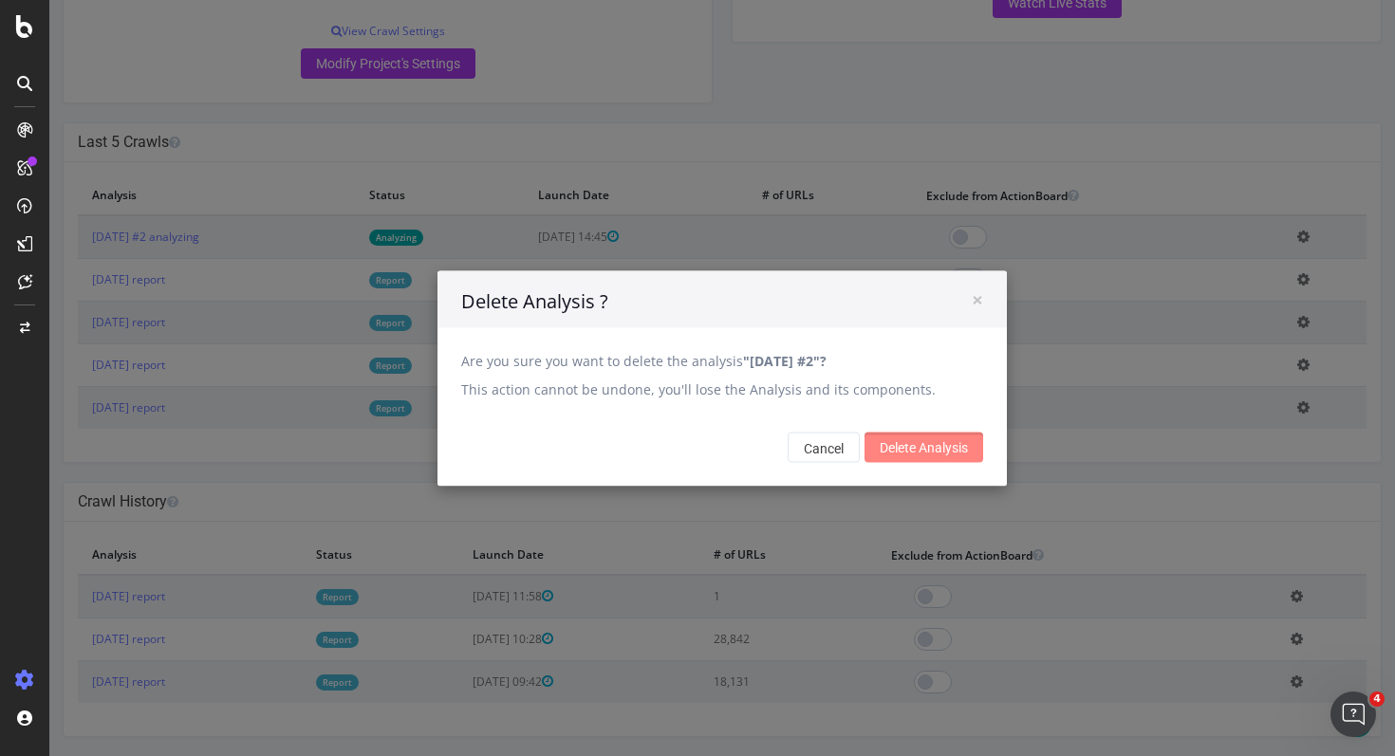
click at [956, 442] on input "Delete Analysis" at bounding box center [924, 447] width 119 height 30
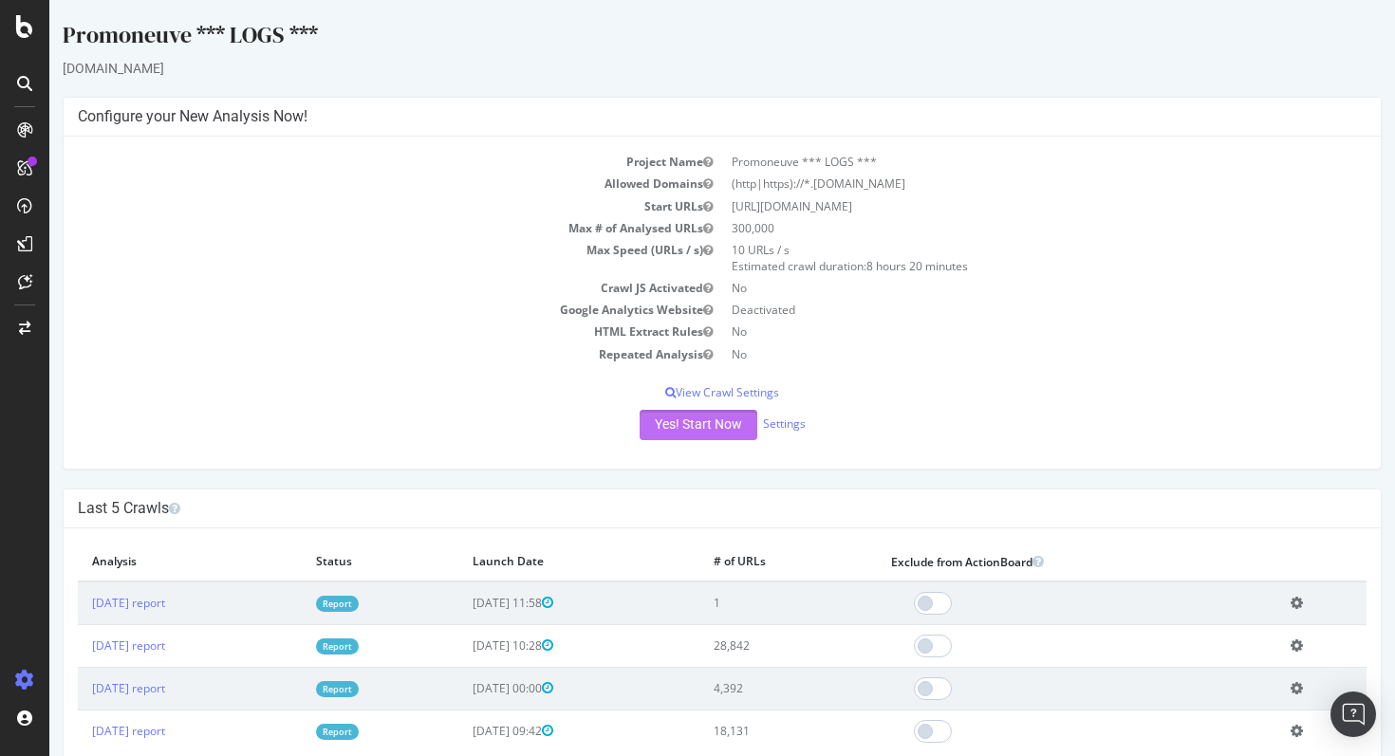
click at [703, 427] on button "Yes! Start Now" at bounding box center [699, 425] width 118 height 30
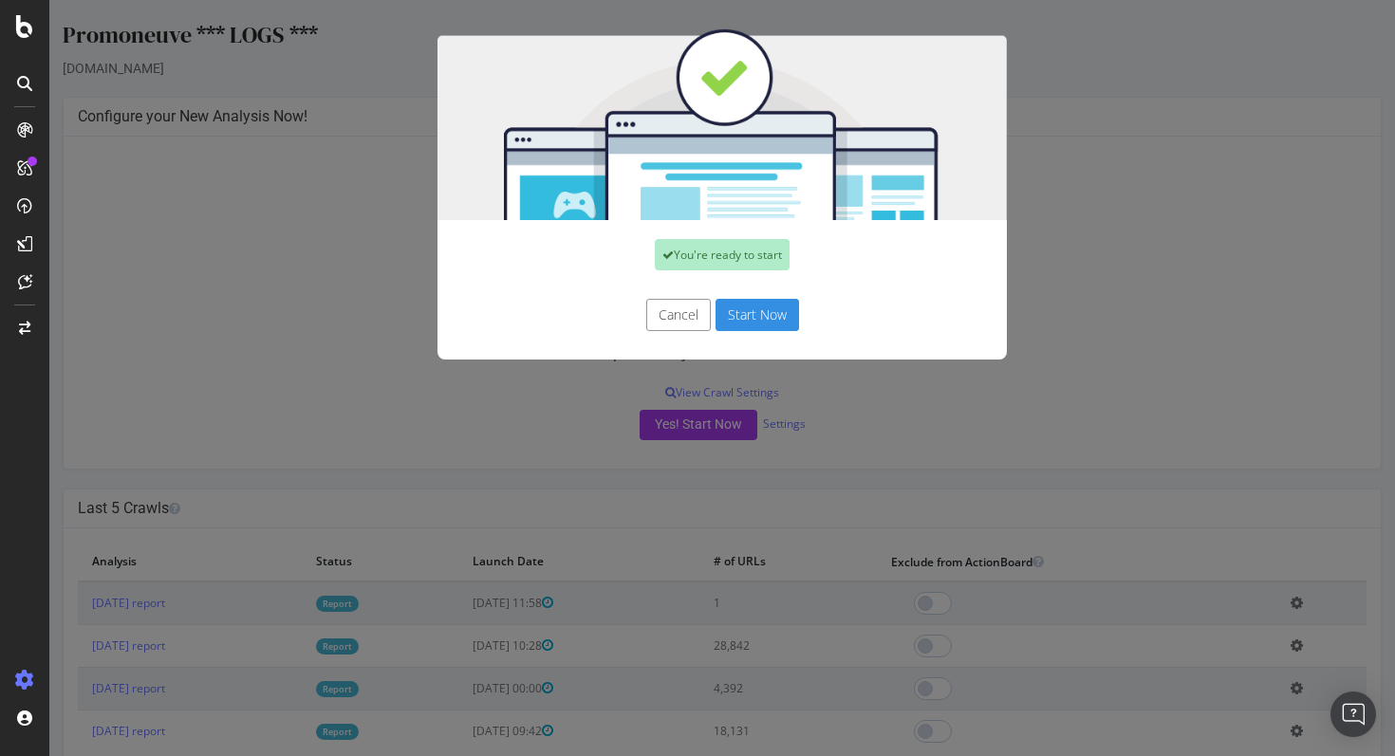
click at [771, 332] on div "Cancel Start Now" at bounding box center [722, 324] width 569 height 70
click at [771, 319] on button "Start Now" at bounding box center [758, 315] width 84 height 32
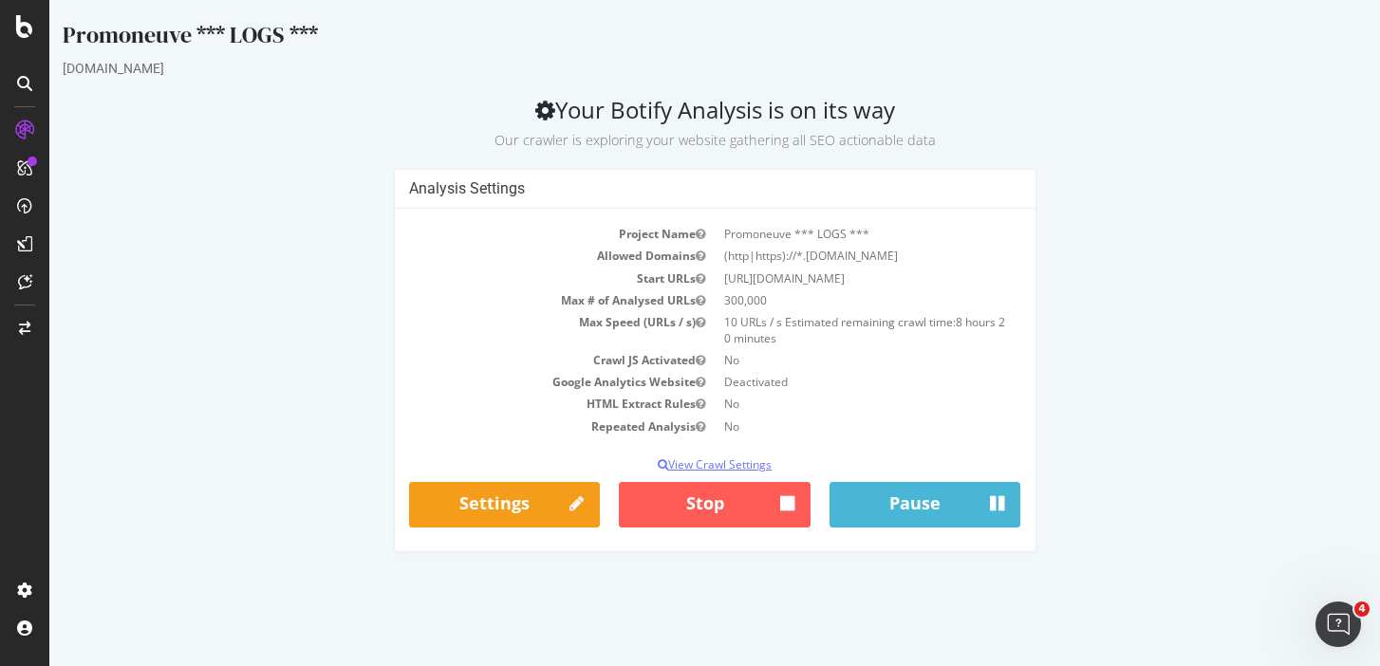
click at [728, 462] on p "View Crawl Settings" at bounding box center [715, 465] width 612 height 16
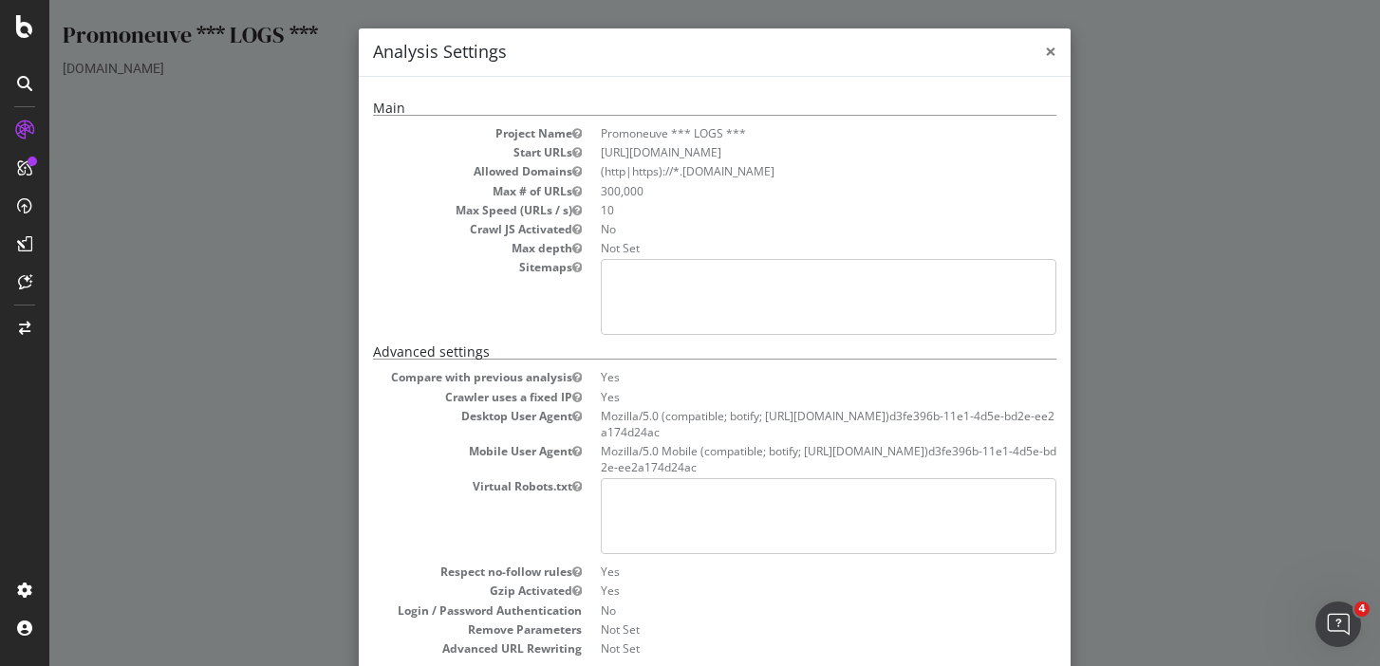
click at [1054, 50] on span "×" at bounding box center [1050, 51] width 11 height 27
